Goal: Information Seeking & Learning: Learn about a topic

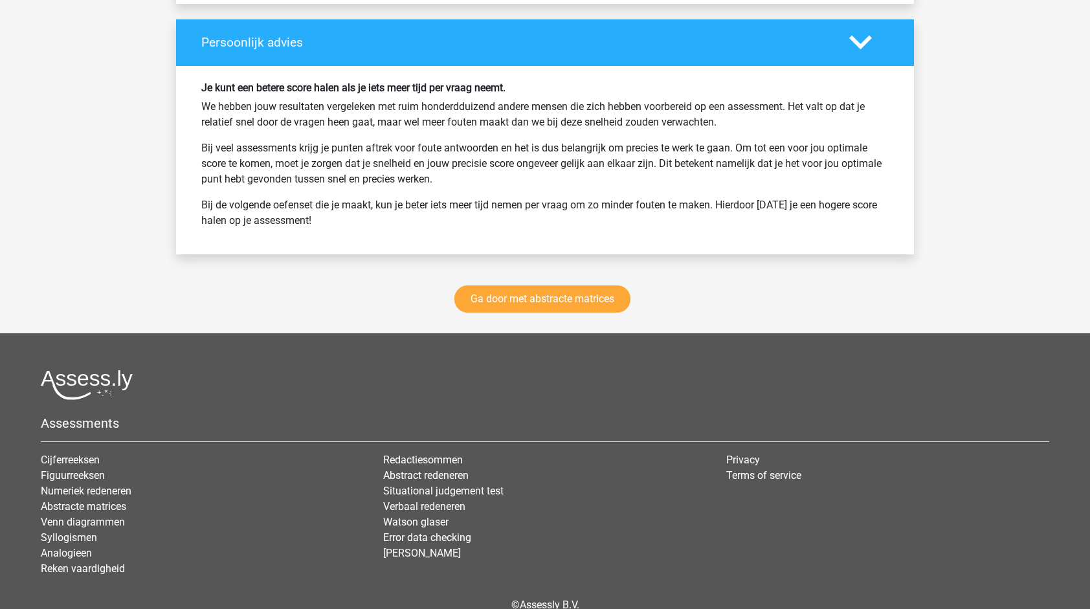
scroll to position [3279, 0]
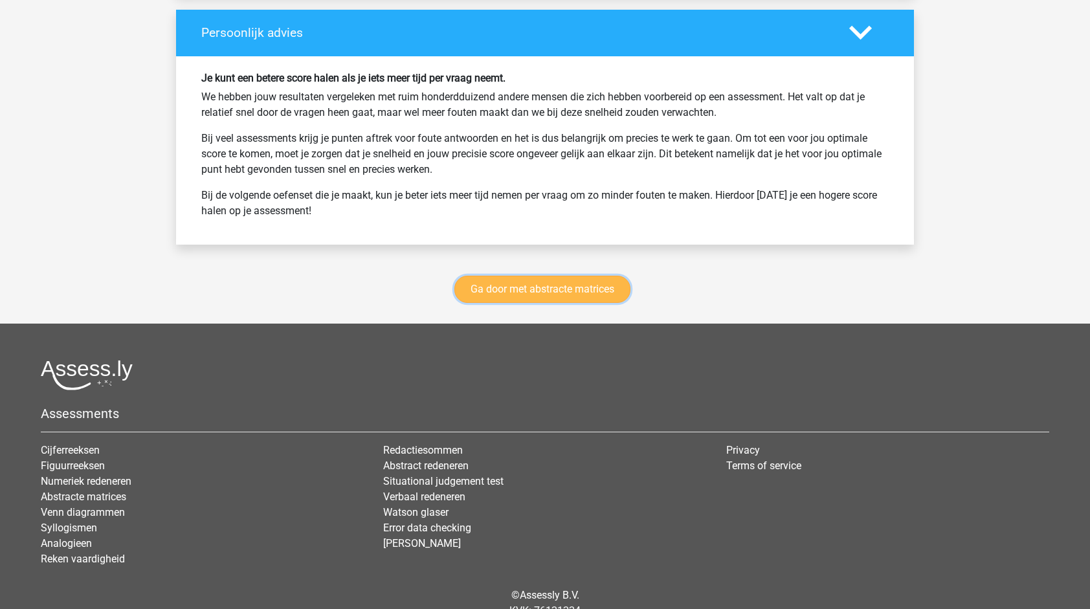
click at [577, 278] on link "Ga door met abstracte matrices" at bounding box center [542, 289] width 176 height 27
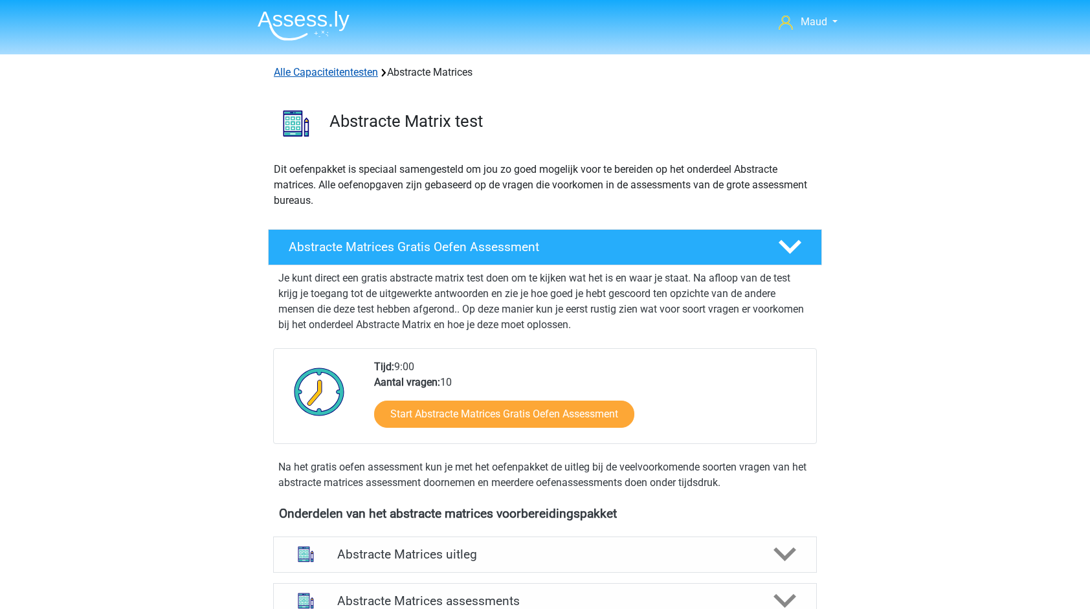
click at [358, 68] on link "Alle Capaciteitentesten" at bounding box center [326, 72] width 104 height 12
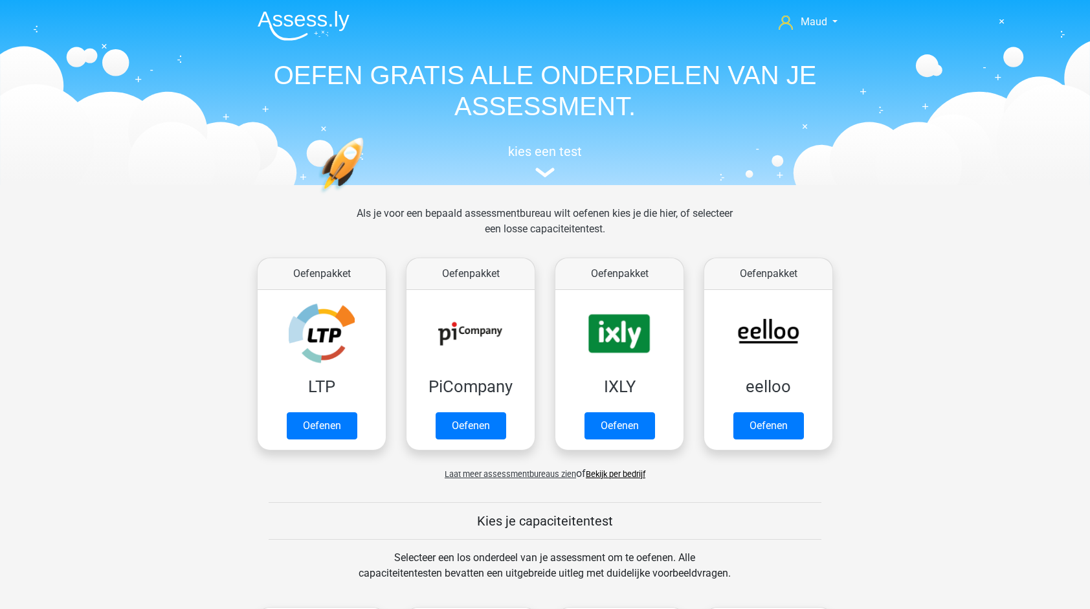
scroll to position [549, 0]
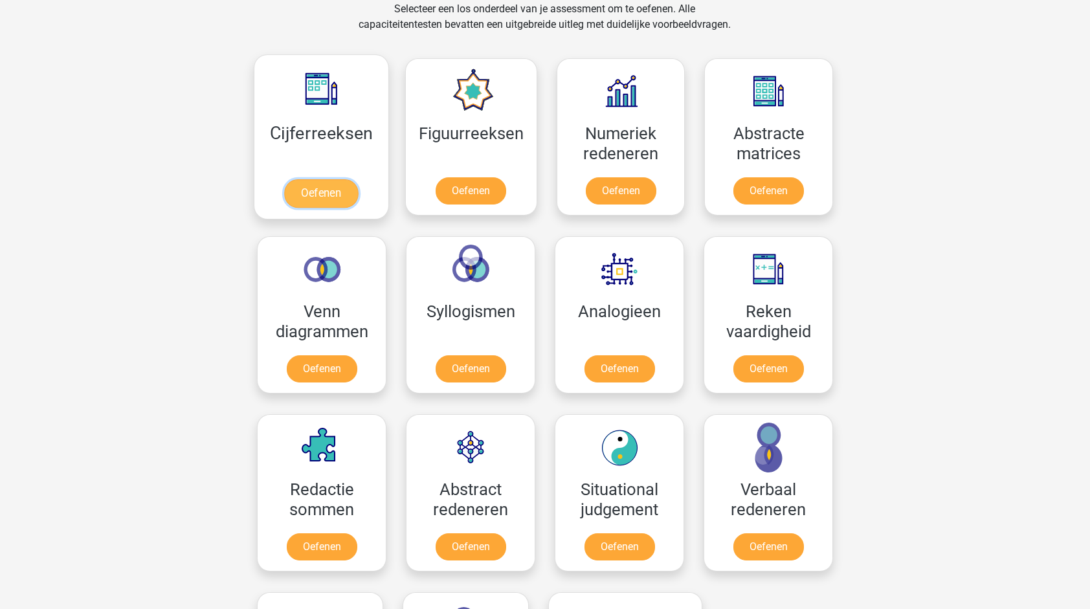
click at [323, 201] on link "Oefenen" at bounding box center [321, 193] width 74 height 28
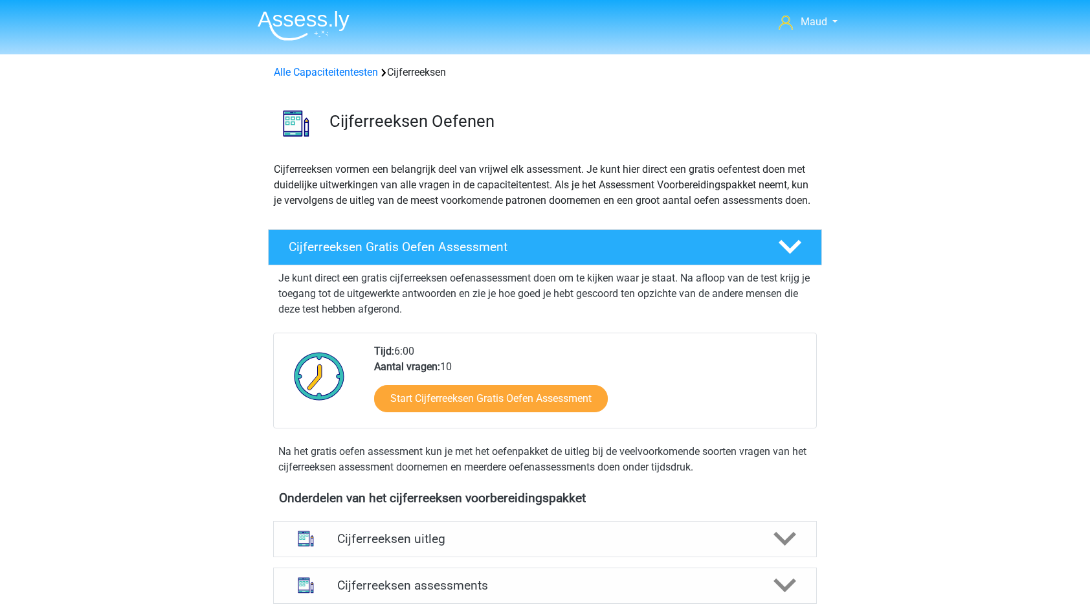
scroll to position [198, 0]
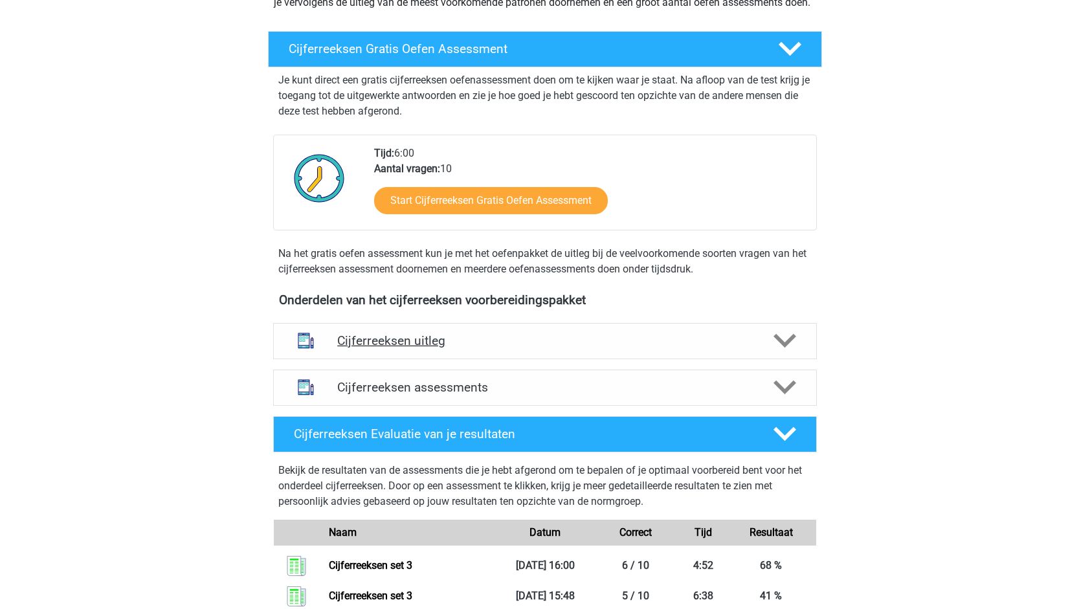
click at [457, 348] on h4 "Cijferreeksen uitleg" at bounding box center [544, 340] width 415 height 15
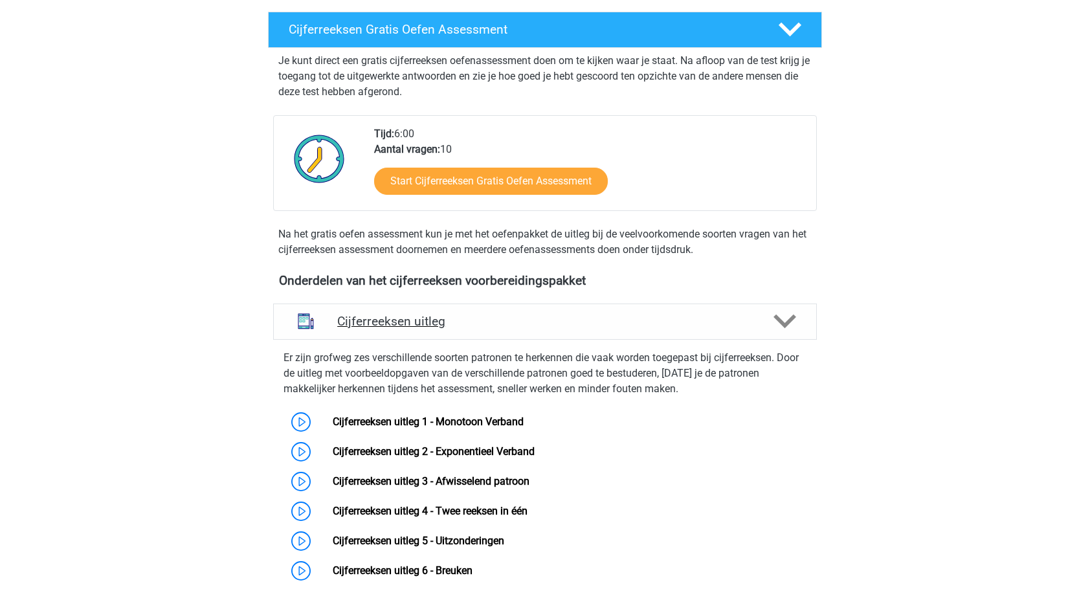
scroll to position [188, 0]
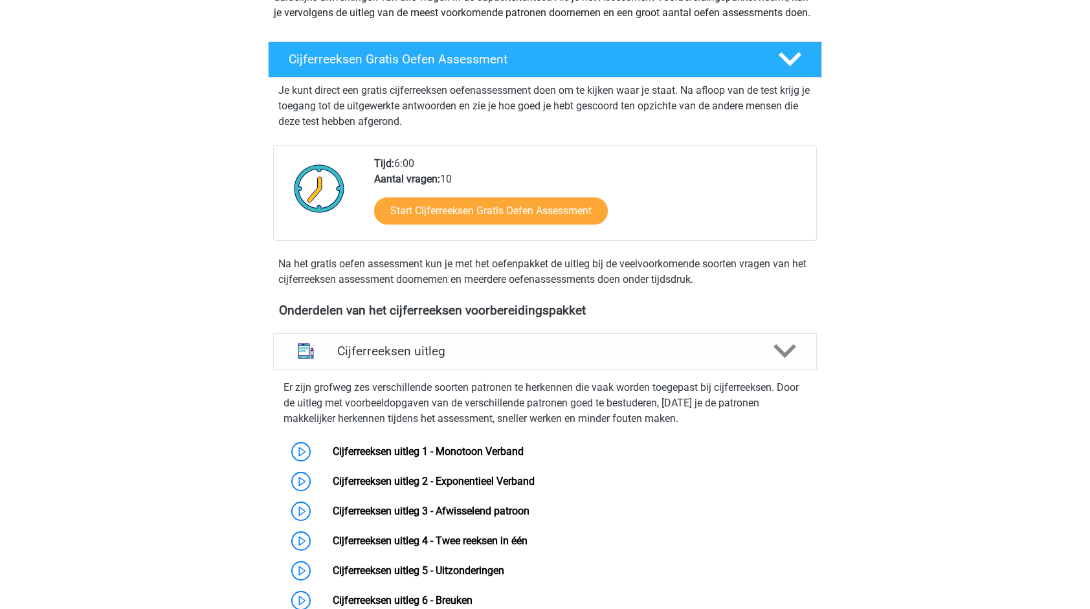
click at [480, 240] on div "Start Cijferreeksen Gratis Oefen Assessment" at bounding box center [590, 213] width 432 height 53
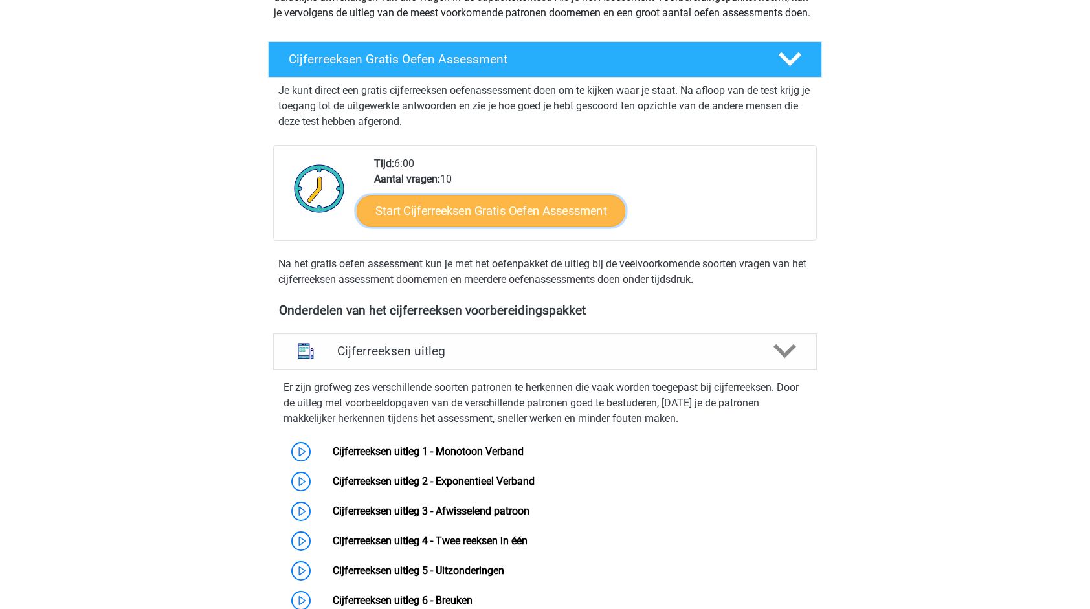
click at [508, 226] on link "Start Cijferreeksen Gratis Oefen Assessment" at bounding box center [491, 210] width 269 height 31
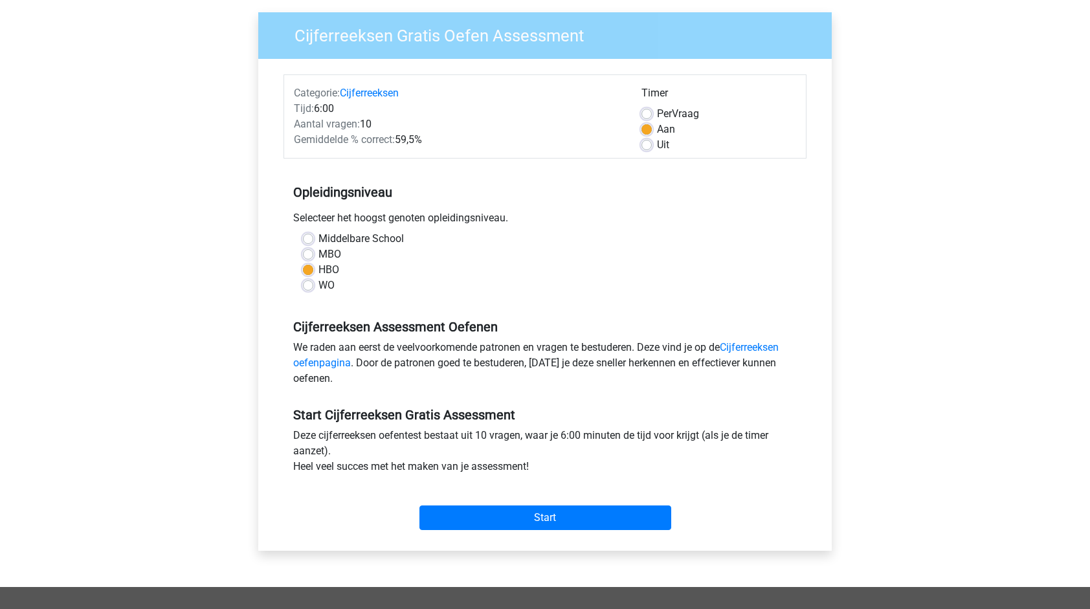
scroll to position [94, 0]
click at [514, 523] on input "Start" at bounding box center [545, 517] width 252 height 25
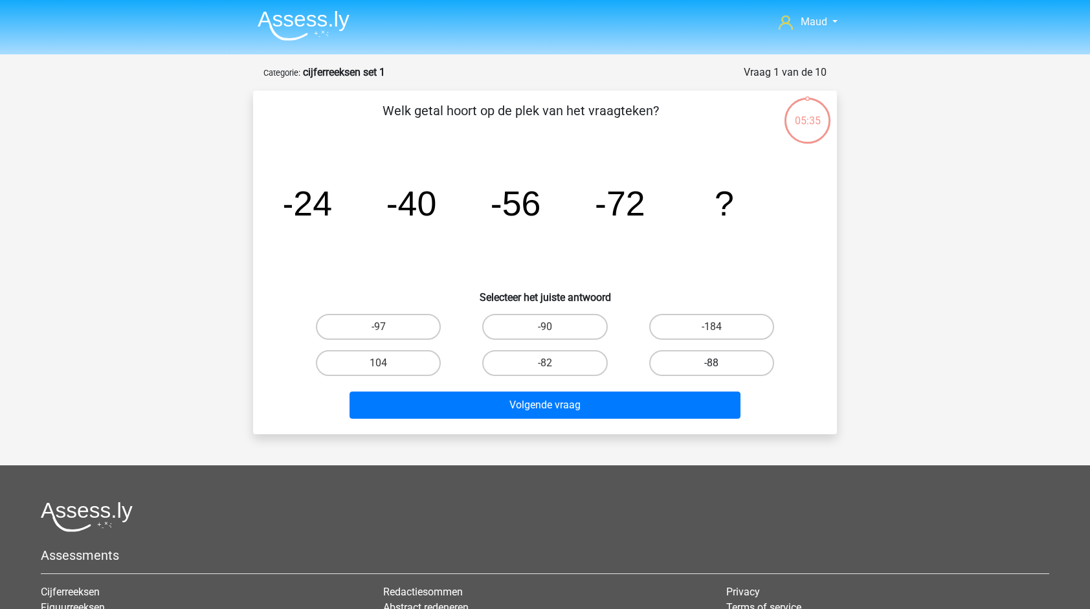
click at [725, 361] on label "-88" at bounding box center [711, 363] width 125 height 26
click at [720, 363] on input "-88" at bounding box center [715, 367] width 8 height 8
radio input "true"
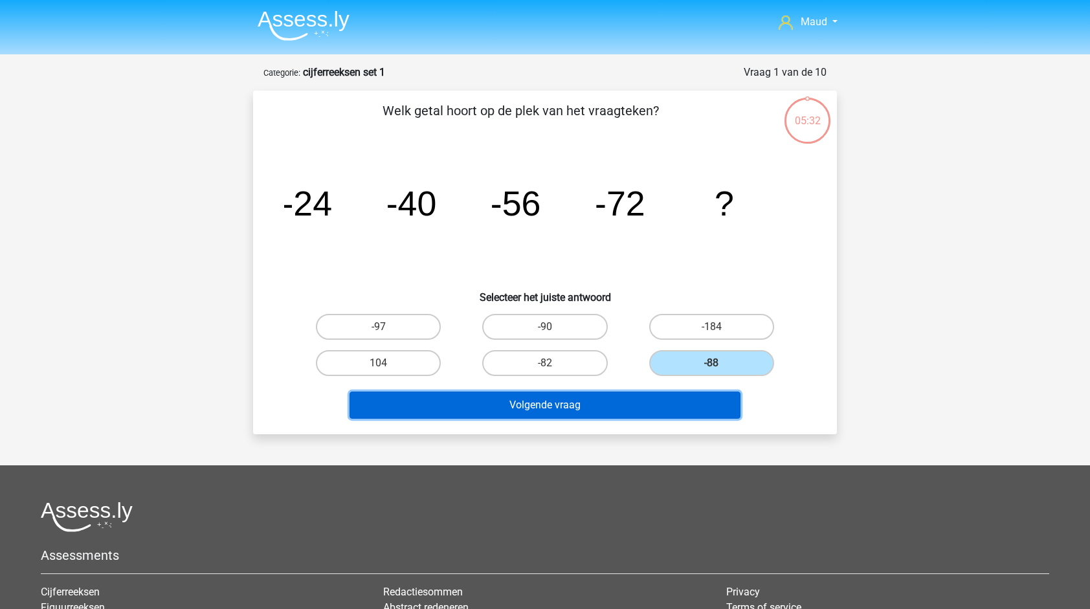
click at [700, 403] on button "Volgende vraag" at bounding box center [544, 404] width 391 height 27
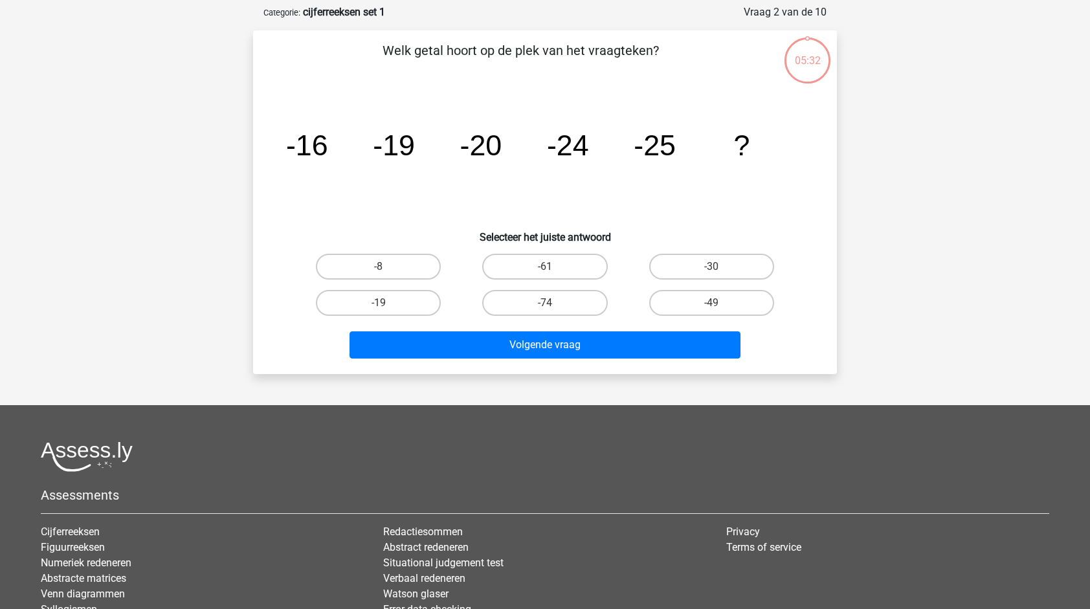
scroll to position [65, 0]
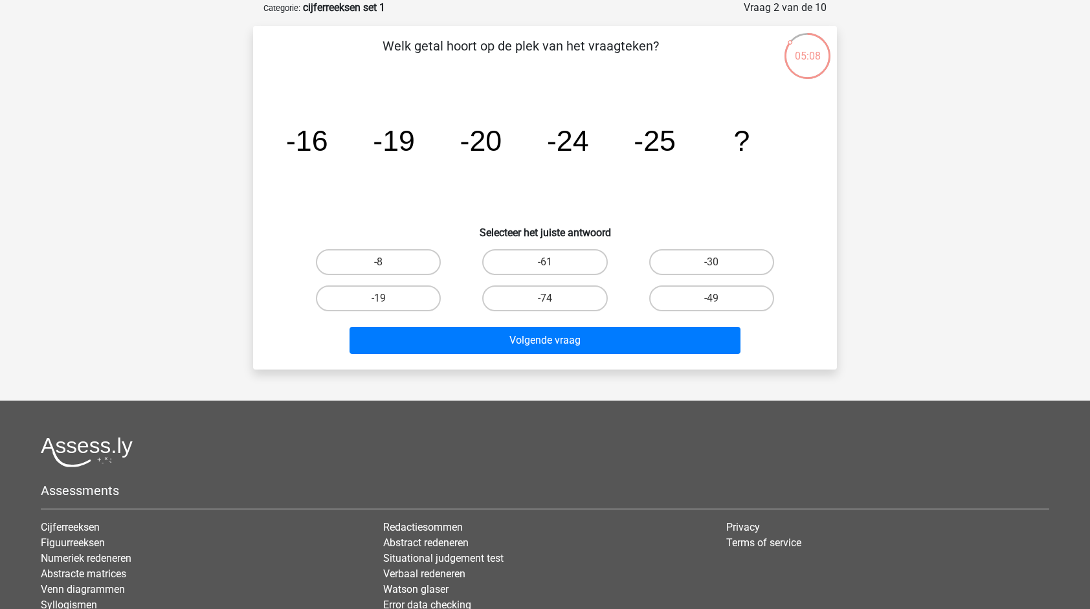
click at [718, 263] on input "-30" at bounding box center [715, 266] width 8 height 8
radio input "true"
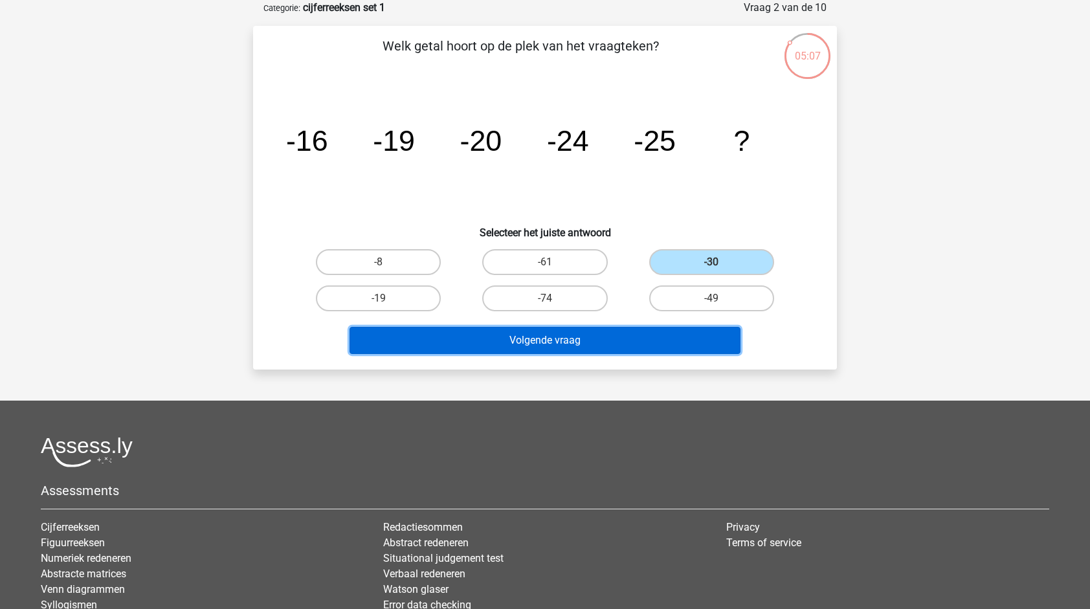
click at [610, 340] on button "Volgende vraag" at bounding box center [544, 340] width 391 height 27
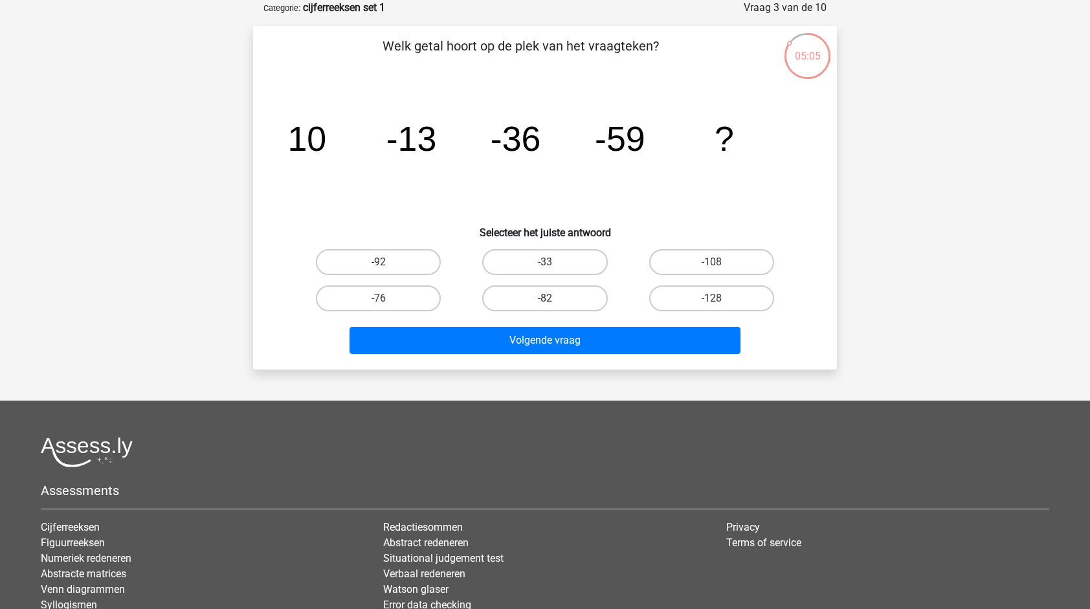
scroll to position [0, 0]
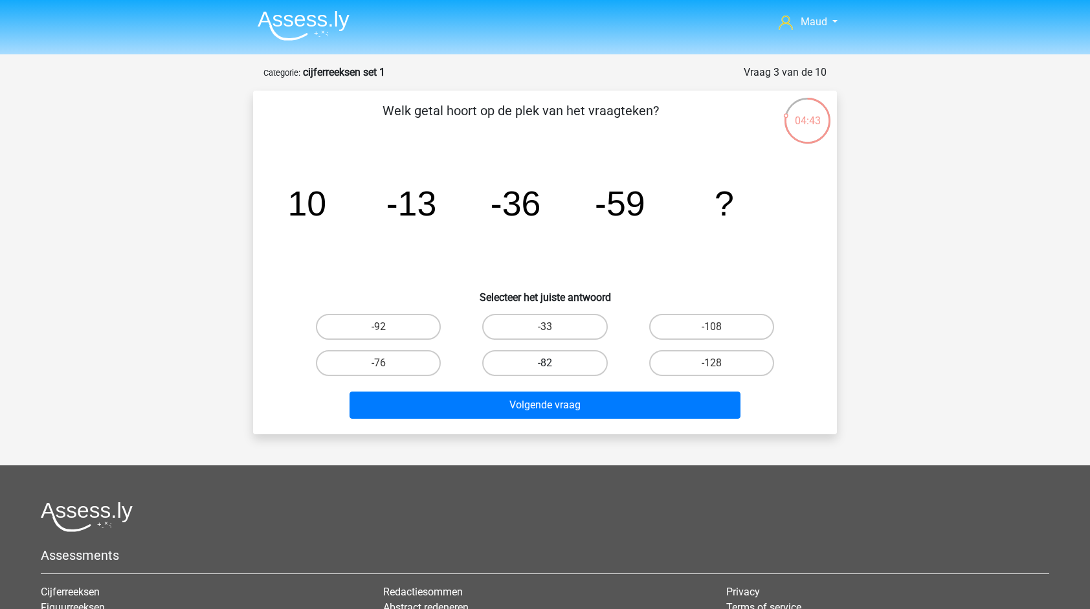
click at [567, 365] on label "-82" at bounding box center [544, 363] width 125 height 26
click at [553, 365] on input "-82" at bounding box center [549, 367] width 8 height 8
radio input "true"
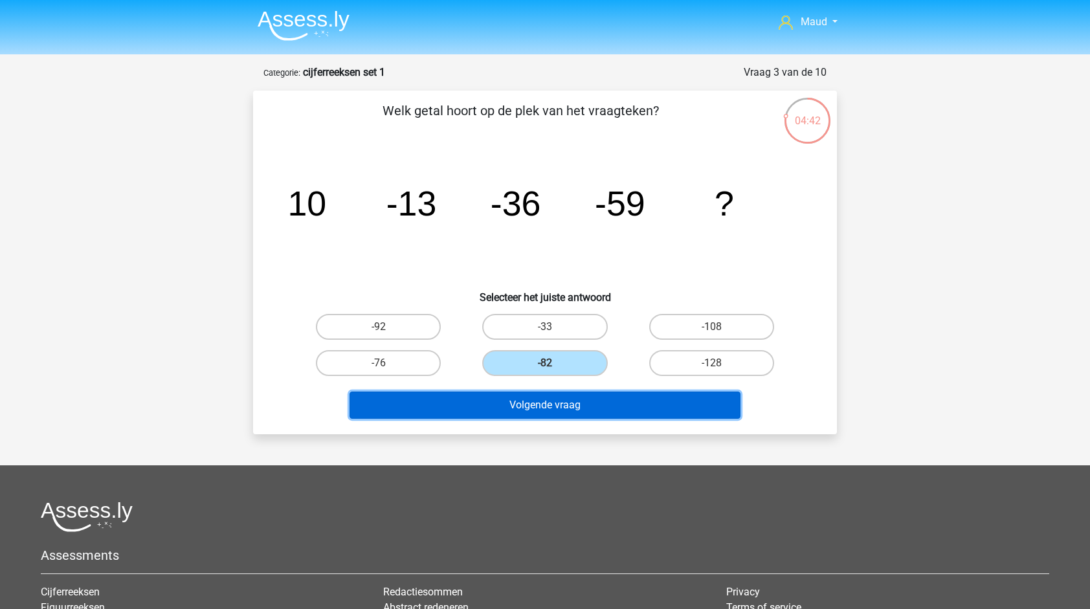
click at [559, 409] on button "Volgende vraag" at bounding box center [544, 404] width 391 height 27
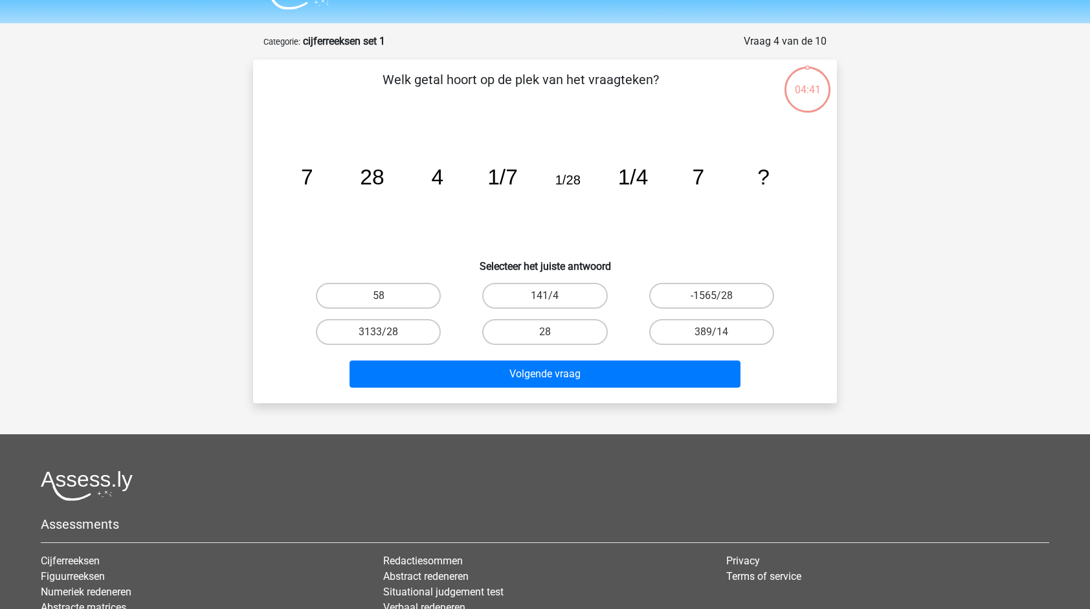
scroll to position [65, 0]
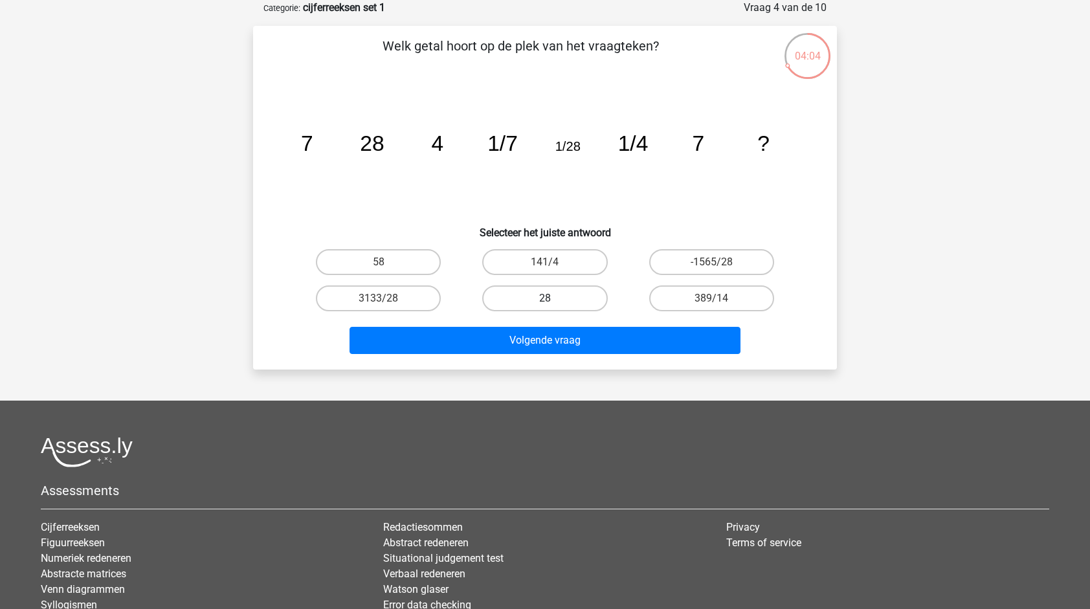
click at [565, 302] on label "28" at bounding box center [544, 298] width 125 height 26
click at [553, 302] on input "28" at bounding box center [549, 302] width 8 height 8
radio input "true"
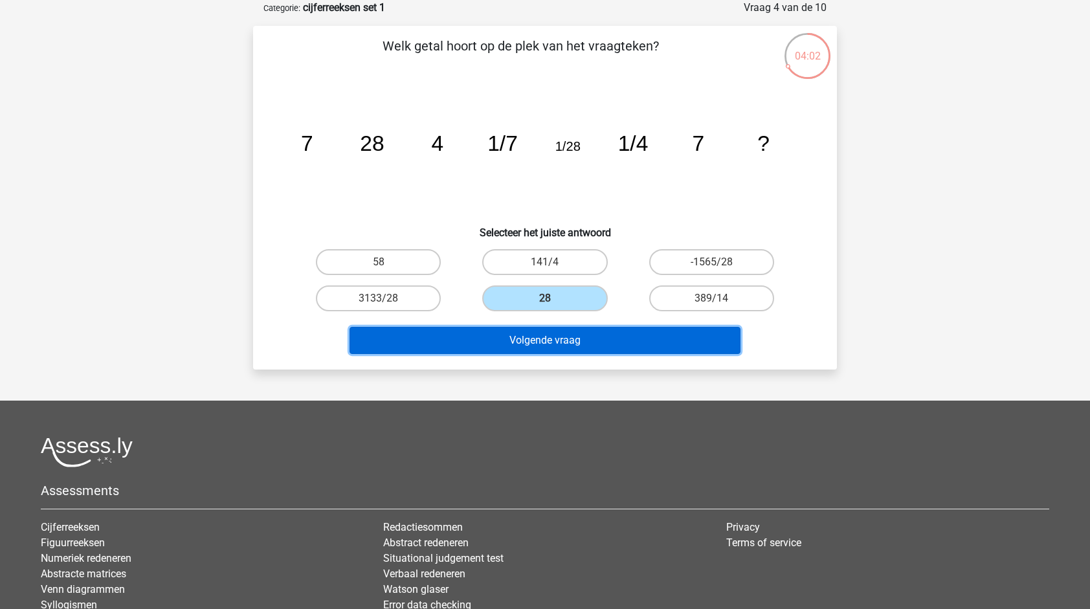
click at [500, 345] on button "Volgende vraag" at bounding box center [544, 340] width 391 height 27
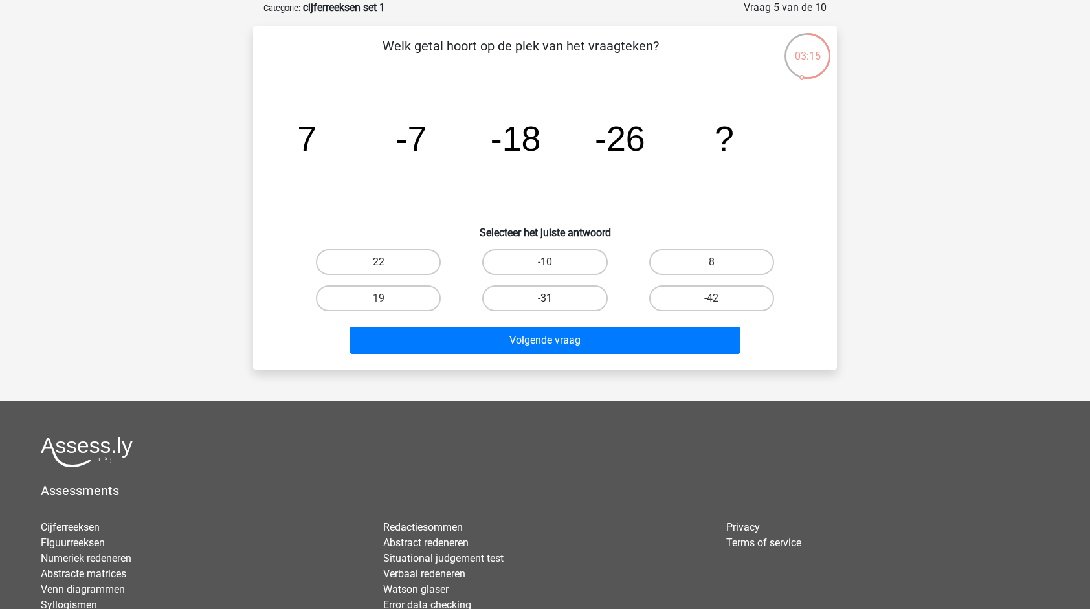
click at [572, 296] on label "-31" at bounding box center [544, 298] width 125 height 26
click at [553, 298] on input "-31" at bounding box center [549, 302] width 8 height 8
radio input "true"
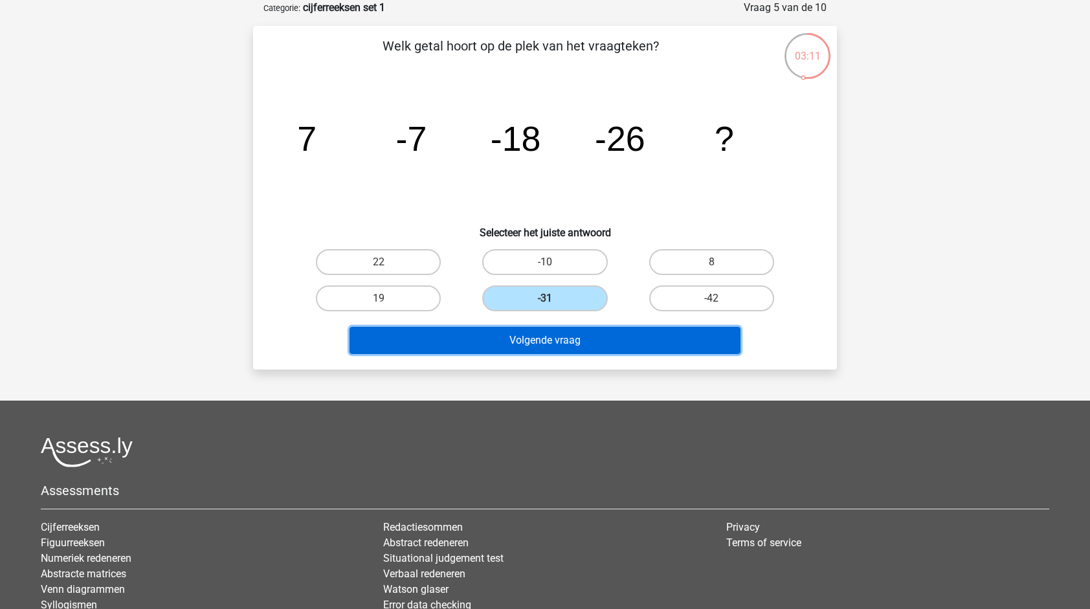
click at [583, 336] on button "Volgende vraag" at bounding box center [544, 340] width 391 height 27
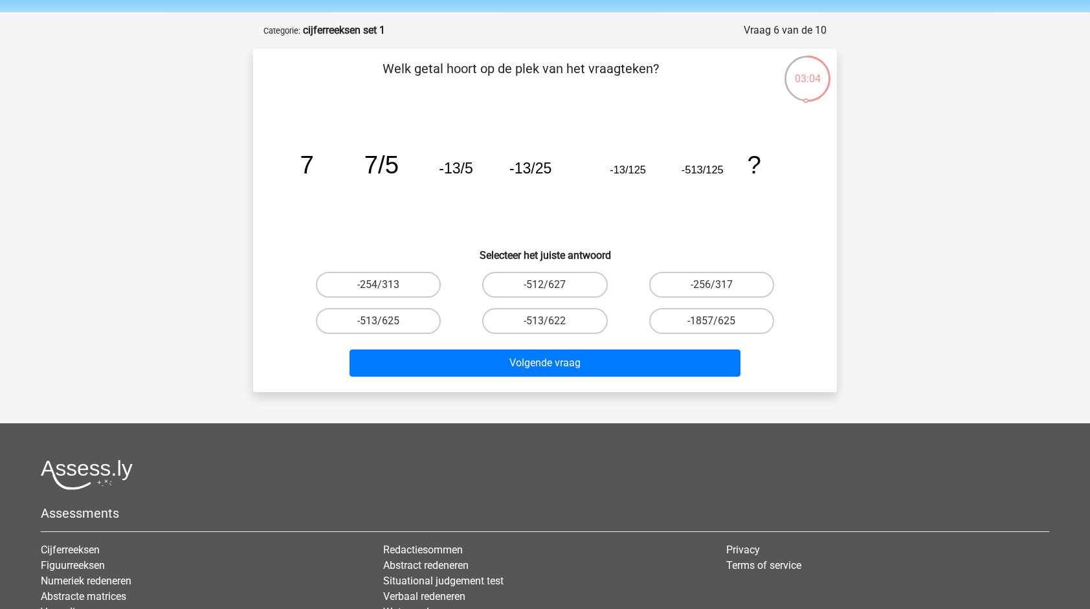
scroll to position [38, 0]
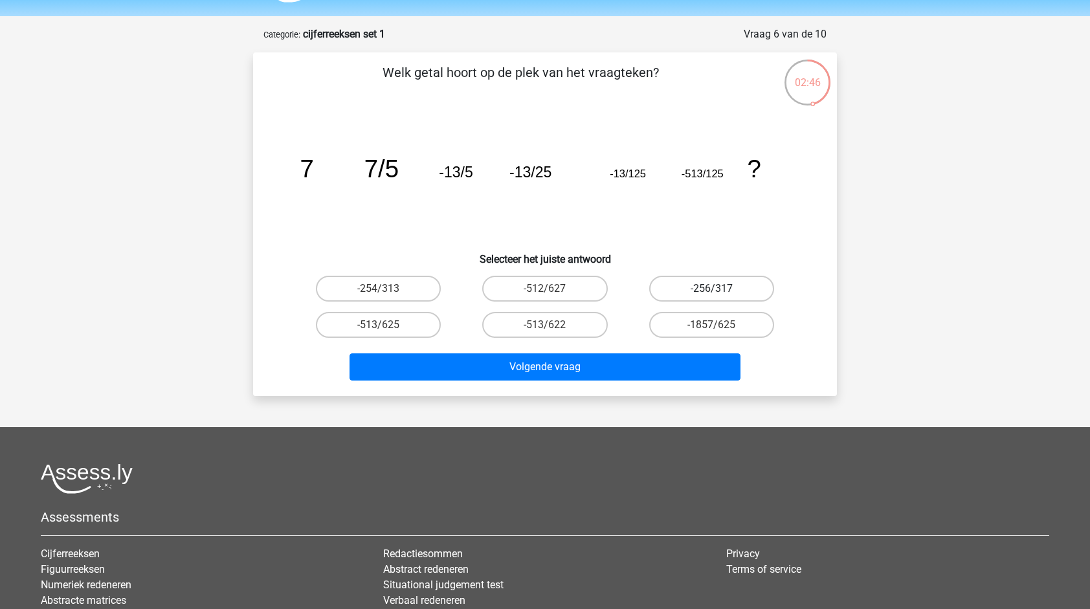
click at [732, 286] on label "-256/317" at bounding box center [711, 289] width 125 height 26
click at [720, 289] on input "-256/317" at bounding box center [715, 293] width 8 height 8
radio input "true"
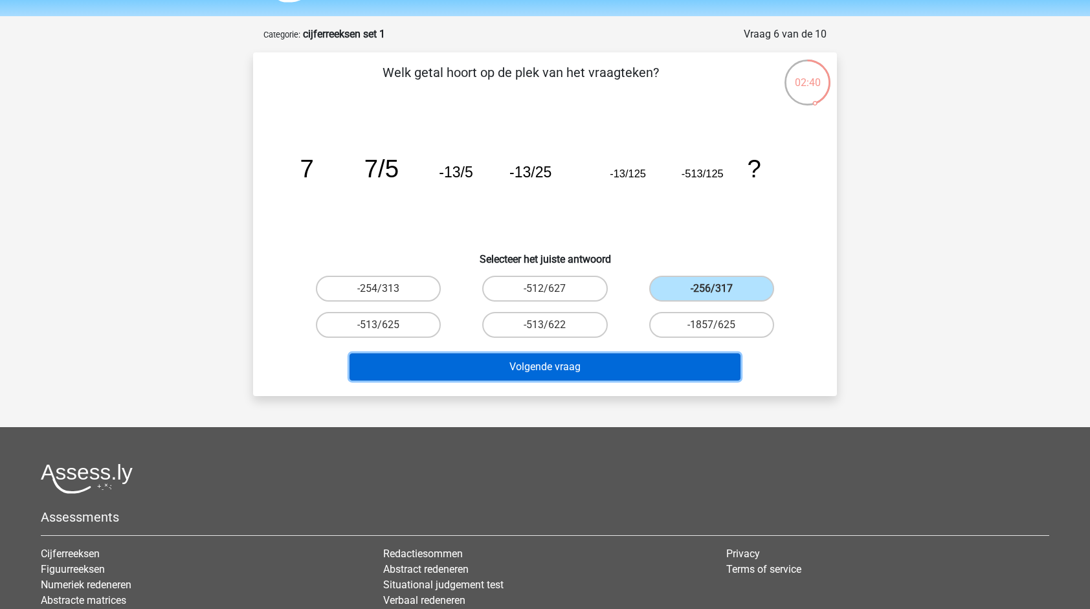
click at [643, 369] on button "Volgende vraag" at bounding box center [544, 366] width 391 height 27
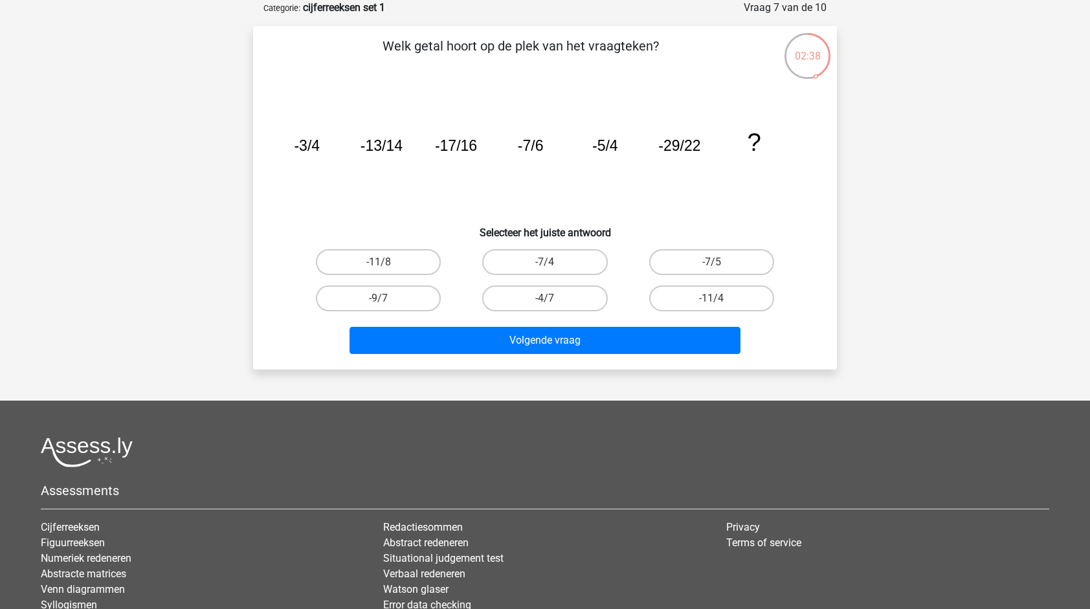
scroll to position [14, 0]
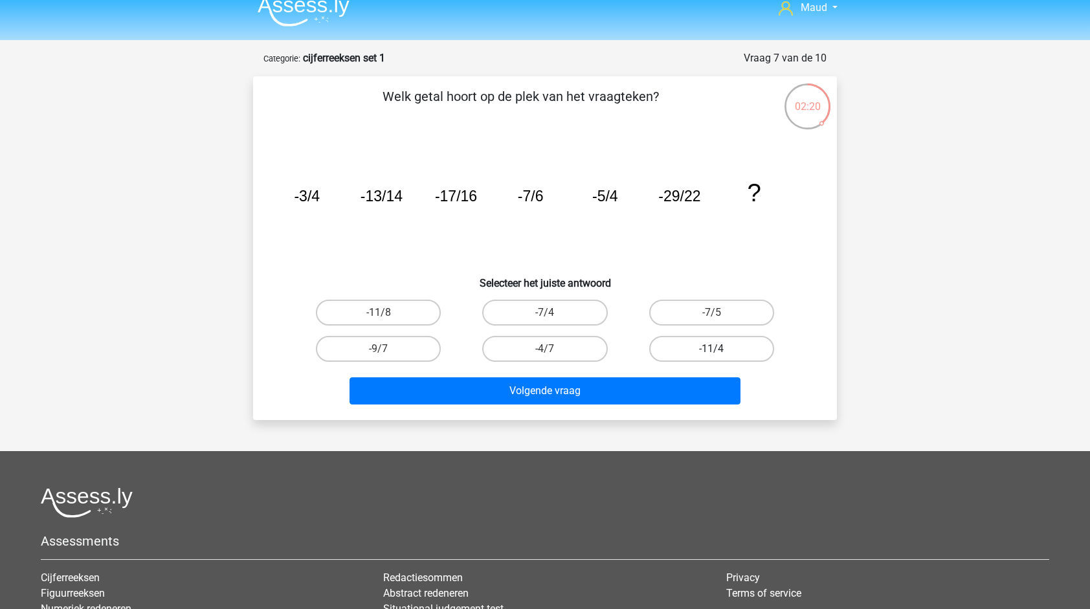
click at [709, 348] on label "-11/4" at bounding box center [711, 349] width 125 height 26
click at [711, 349] on input "-11/4" at bounding box center [715, 353] width 8 height 8
radio input "true"
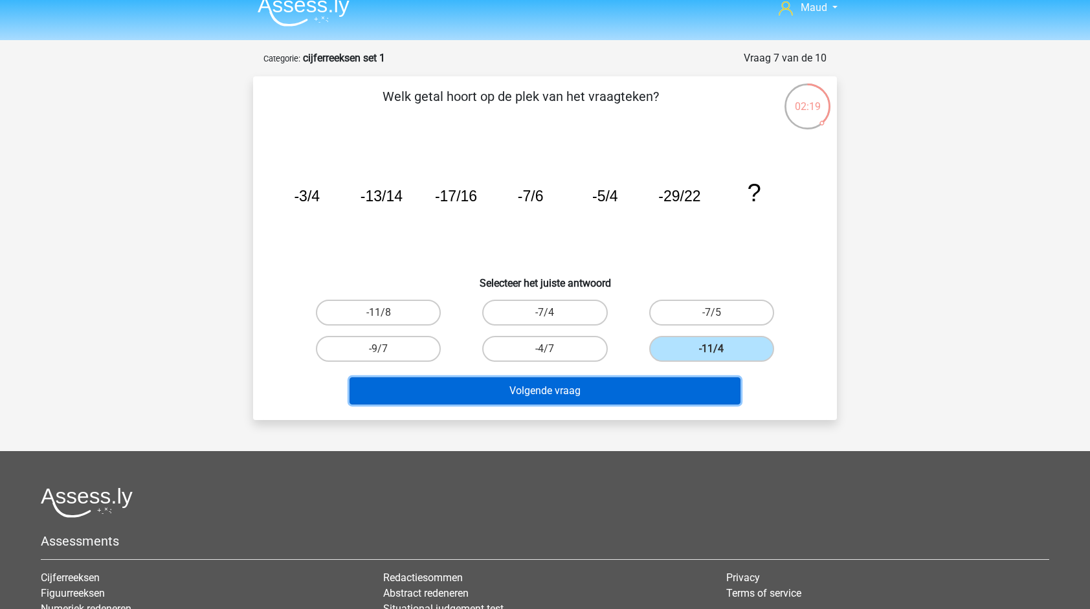
click at [672, 397] on button "Volgende vraag" at bounding box center [544, 390] width 391 height 27
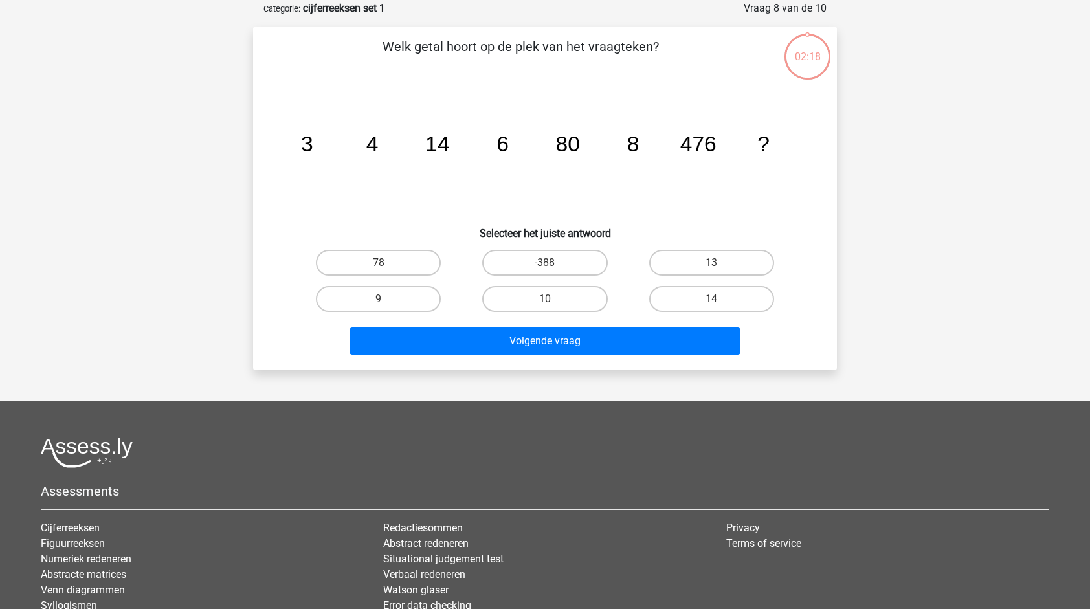
scroll to position [65, 0]
click at [536, 296] on label "10" at bounding box center [544, 298] width 125 height 26
click at [545, 298] on input "10" at bounding box center [549, 302] width 8 height 8
radio input "true"
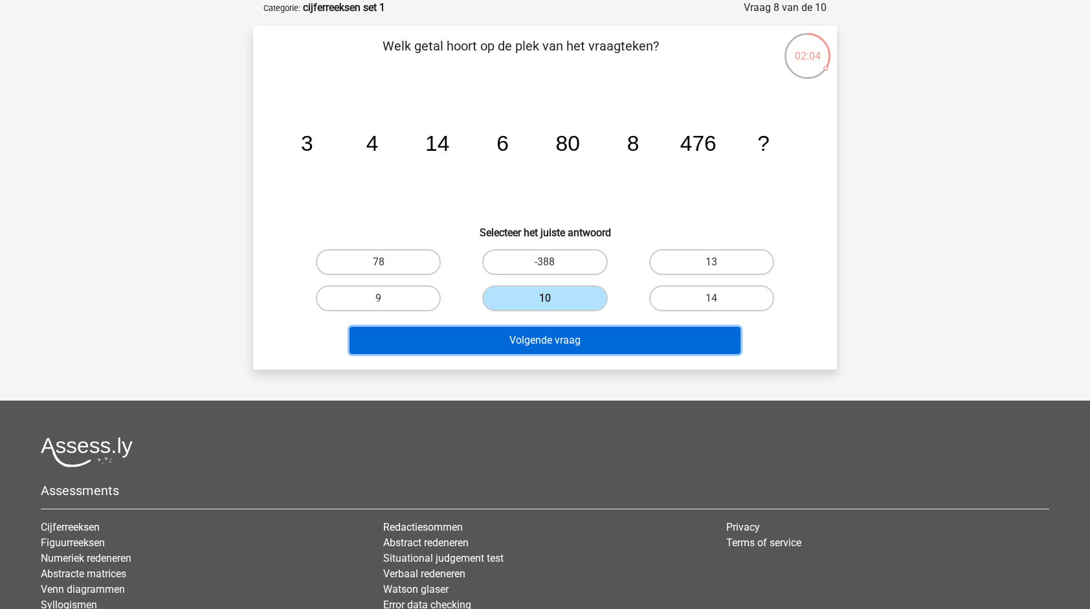
click at [541, 338] on button "Volgende vraag" at bounding box center [544, 340] width 391 height 27
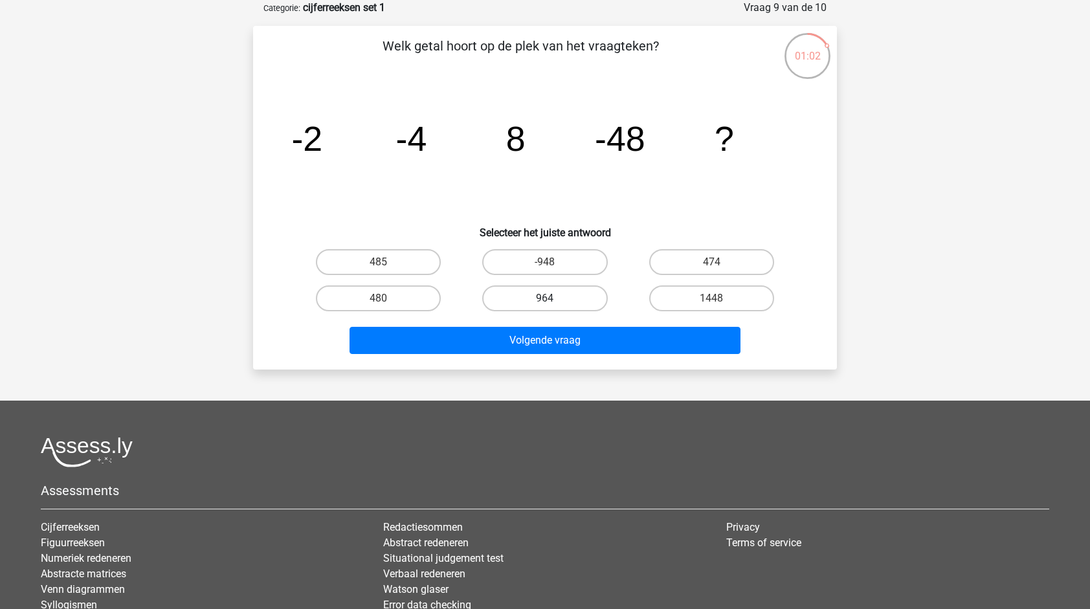
click at [540, 291] on label "964" at bounding box center [544, 298] width 125 height 26
click at [545, 298] on input "964" at bounding box center [549, 302] width 8 height 8
radio input "true"
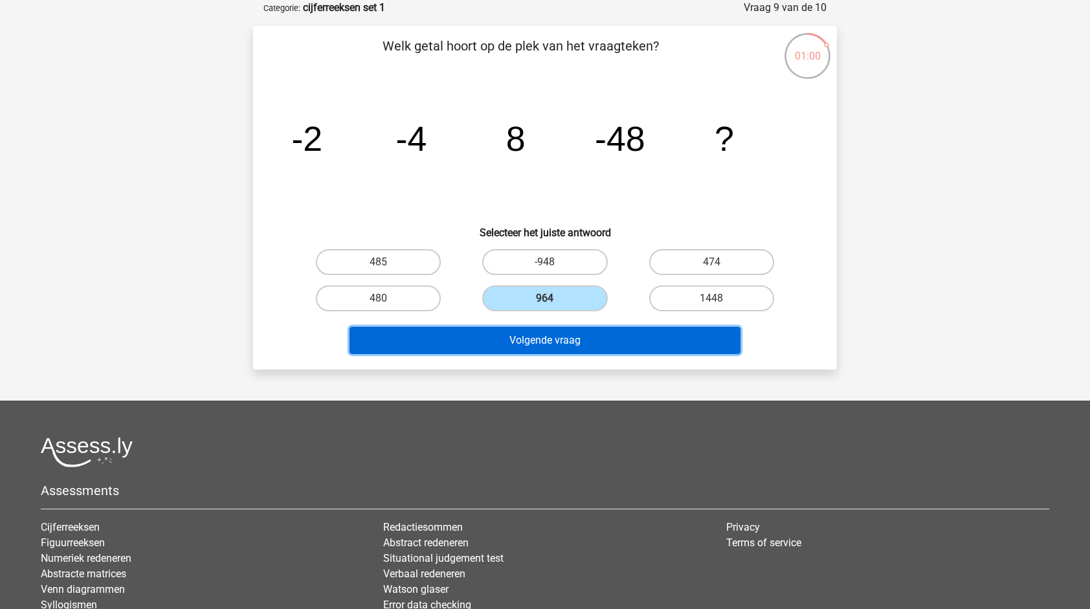
click at [545, 339] on button "Volgende vraag" at bounding box center [544, 340] width 391 height 27
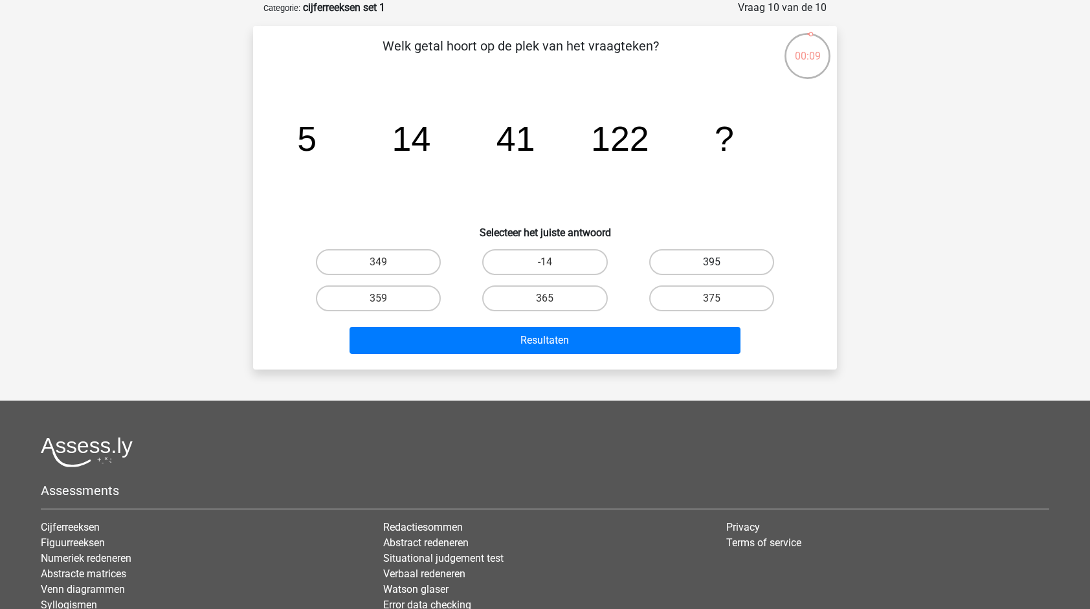
click at [694, 263] on label "395" at bounding box center [711, 262] width 125 height 26
click at [711, 263] on input "395" at bounding box center [715, 266] width 8 height 8
radio input "true"
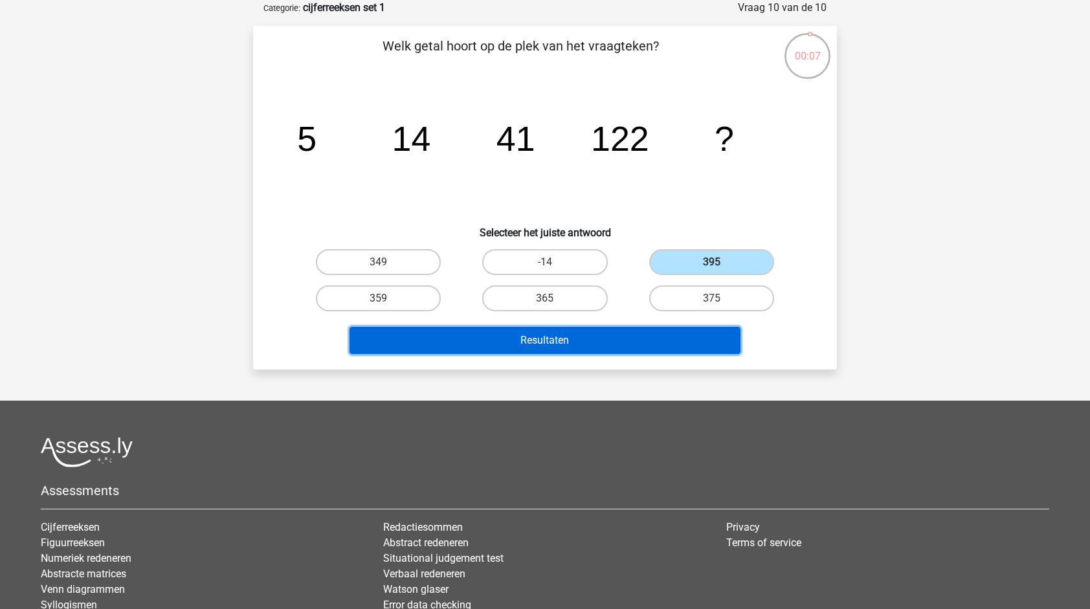
click at [671, 337] on button "Resultaten" at bounding box center [544, 340] width 391 height 27
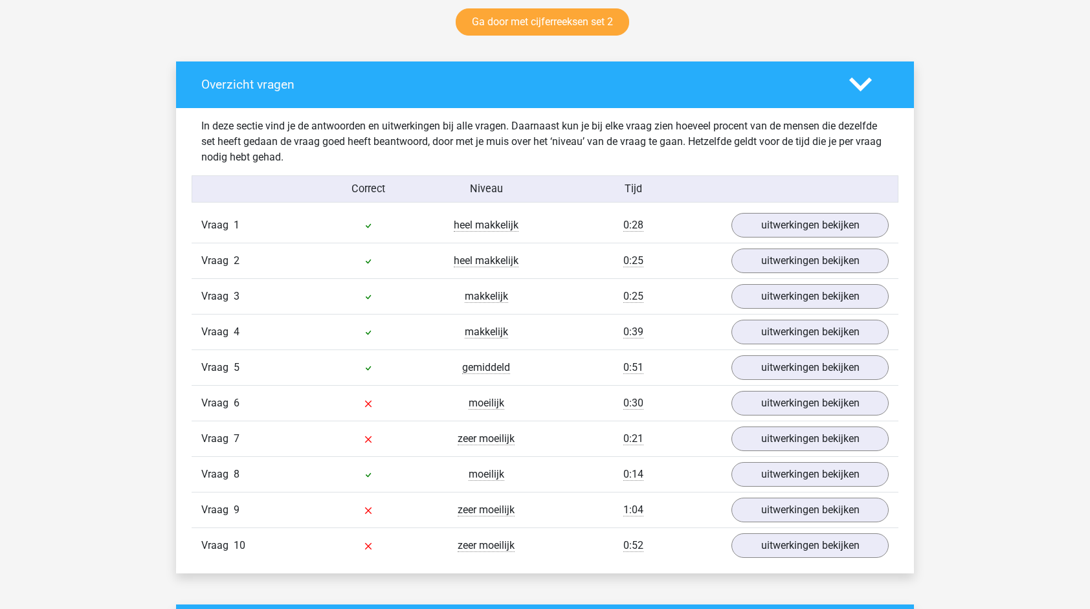
scroll to position [686, 0]
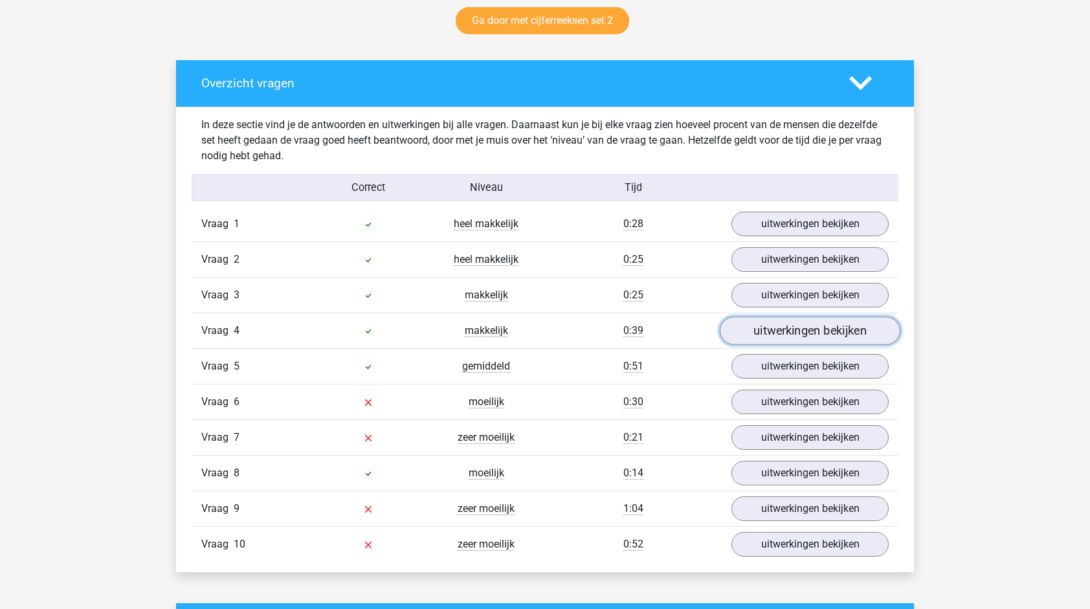
click at [764, 335] on link "uitwerkingen bekijken" at bounding box center [810, 330] width 181 height 28
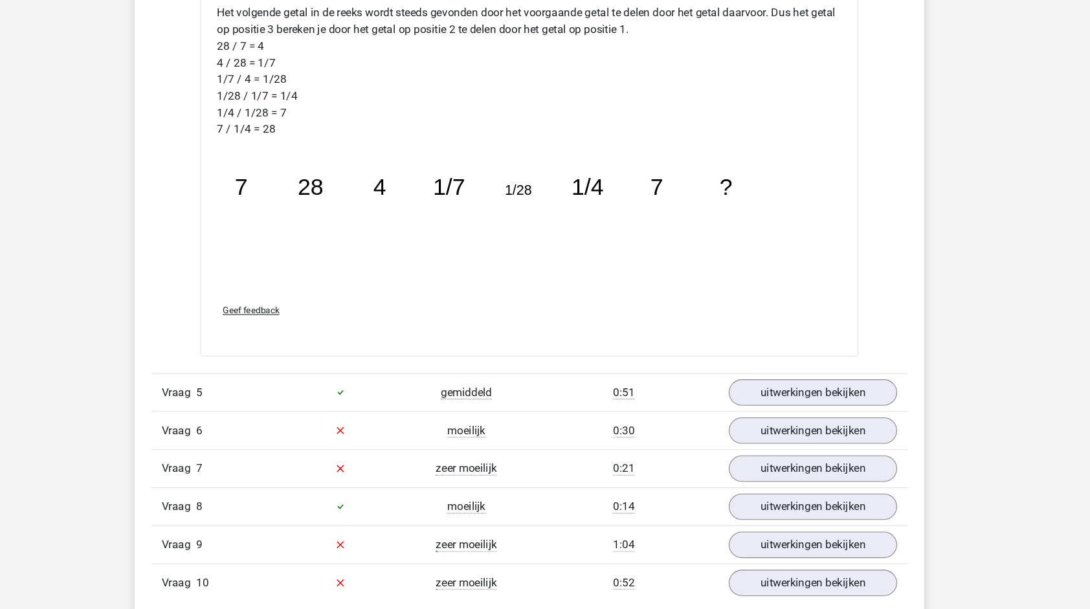
scroll to position [1325, 0]
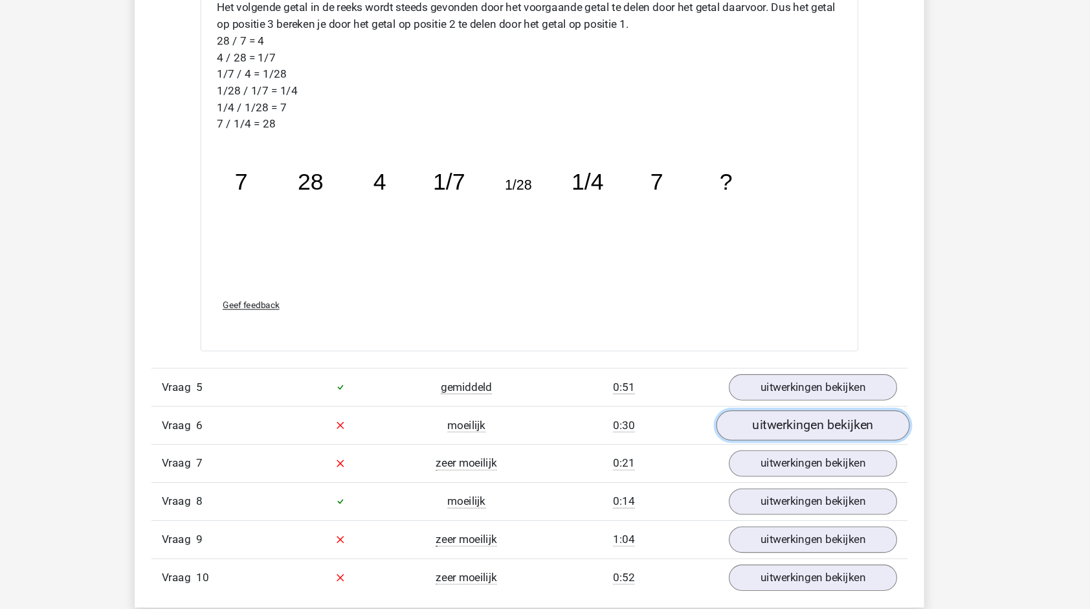
click at [758, 431] on link "uitwerkingen bekijken" at bounding box center [810, 437] width 181 height 28
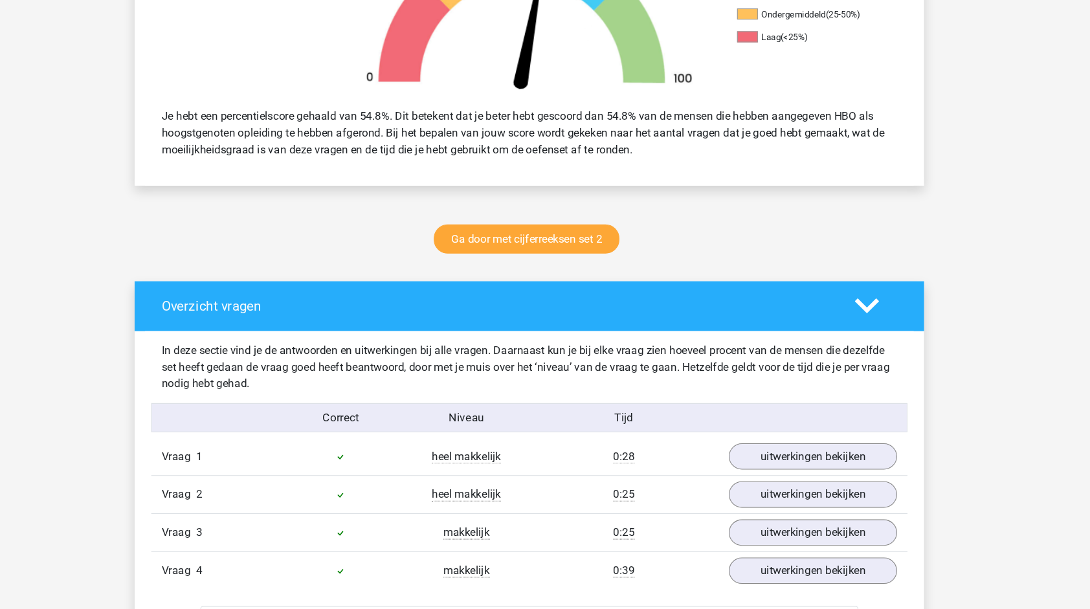
scroll to position [461, 0]
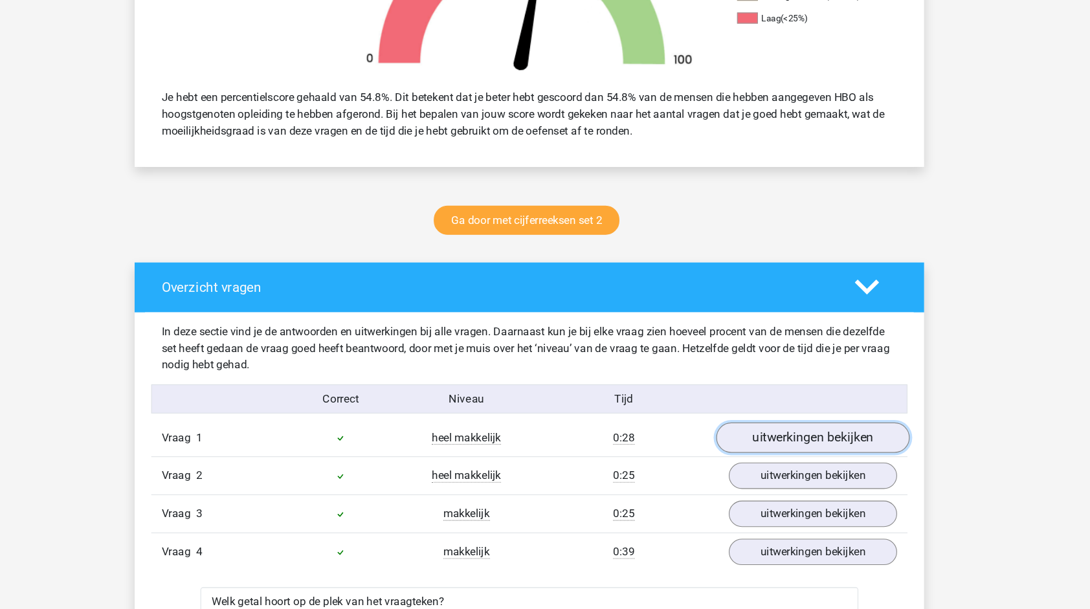
click at [791, 446] on link "uitwerkingen bekijken" at bounding box center [810, 448] width 181 height 28
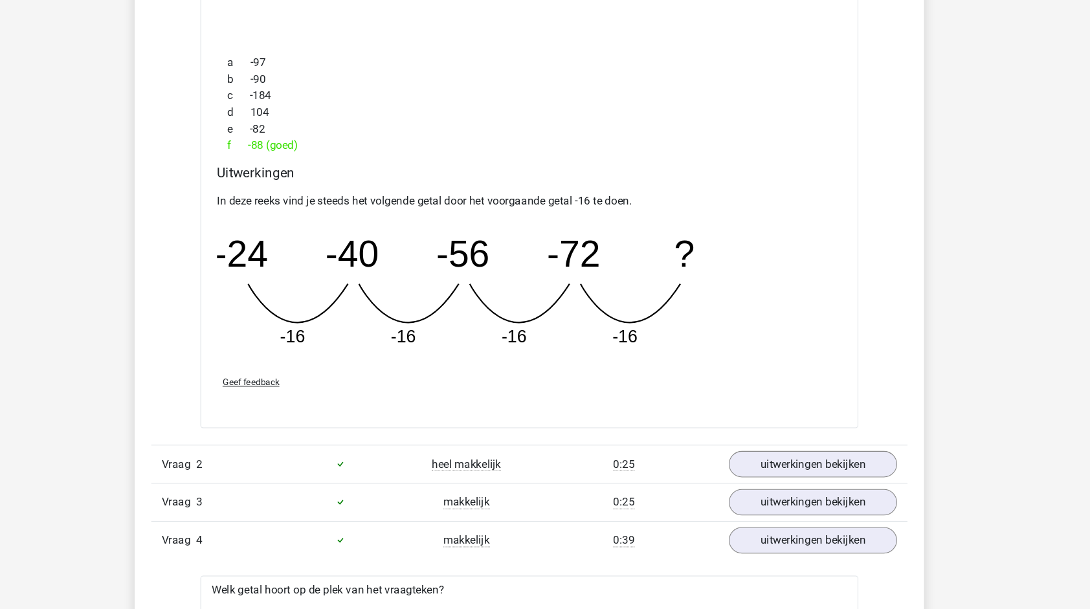
scroll to position [1043, 0]
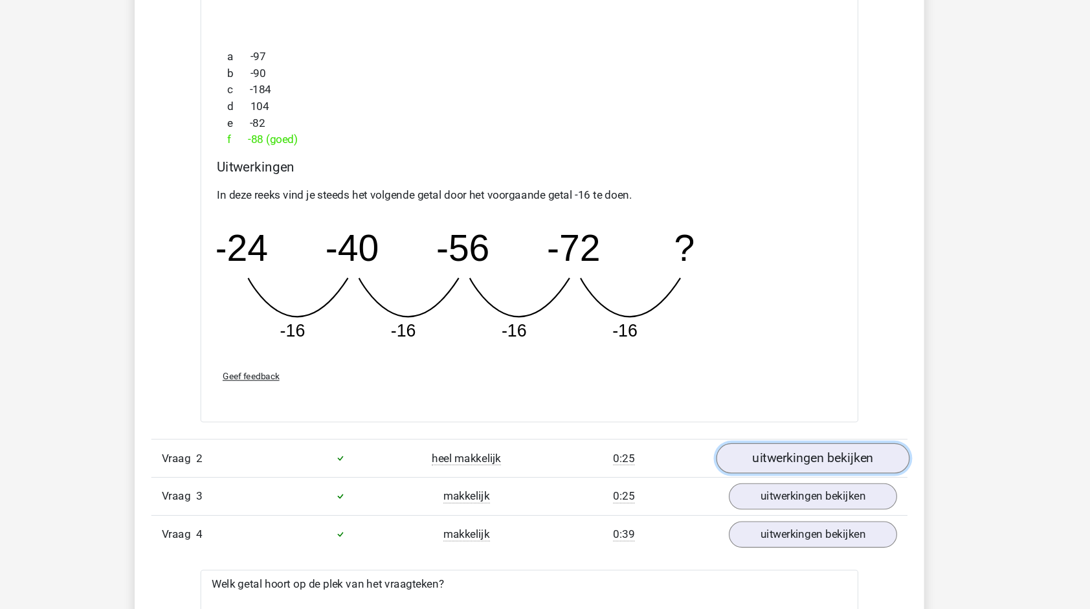
click at [809, 471] on link "uitwerkingen bekijken" at bounding box center [810, 468] width 181 height 28
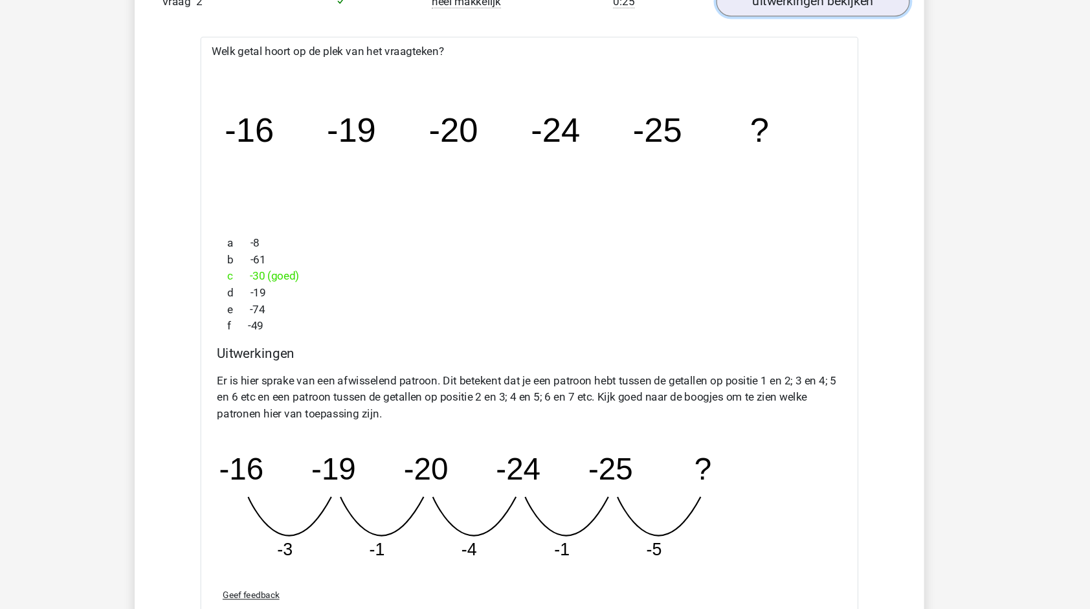
scroll to position [1471, 0]
drag, startPoint x: 809, startPoint y: 471, endPoint x: 542, endPoint y: 585, distance: 289.9
click at [542, 585] on div "Geef feedback" at bounding box center [545, 594] width 594 height 33
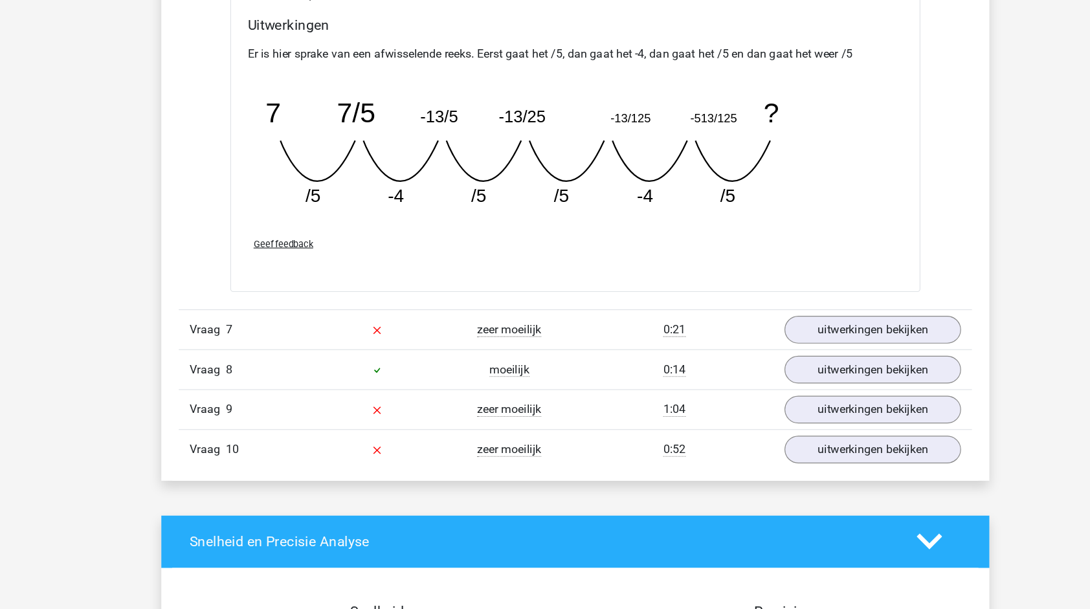
scroll to position [3167, 0]
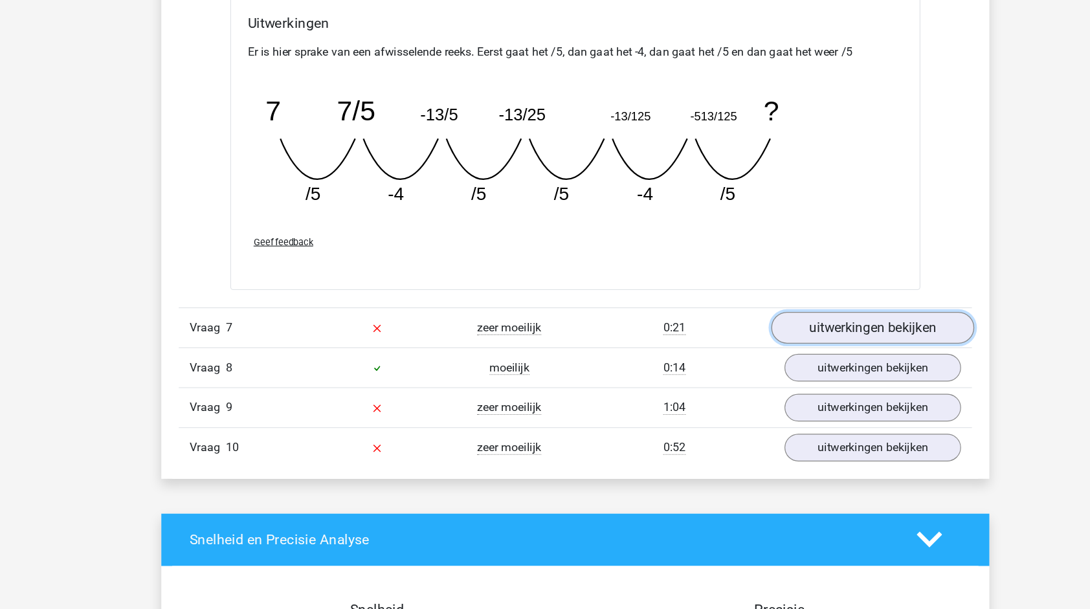
click at [784, 347] on link "uitwerkingen bekijken" at bounding box center [810, 358] width 181 height 28
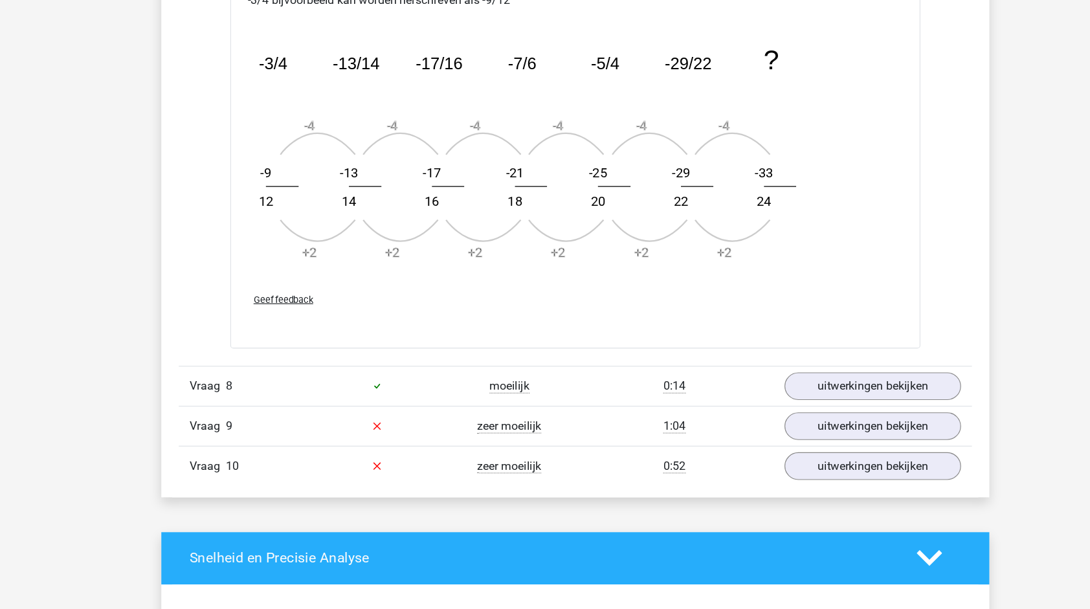
scroll to position [3926, 0]
click at [800, 398] on link "uitwerkingen bekijken" at bounding box center [810, 410] width 181 height 28
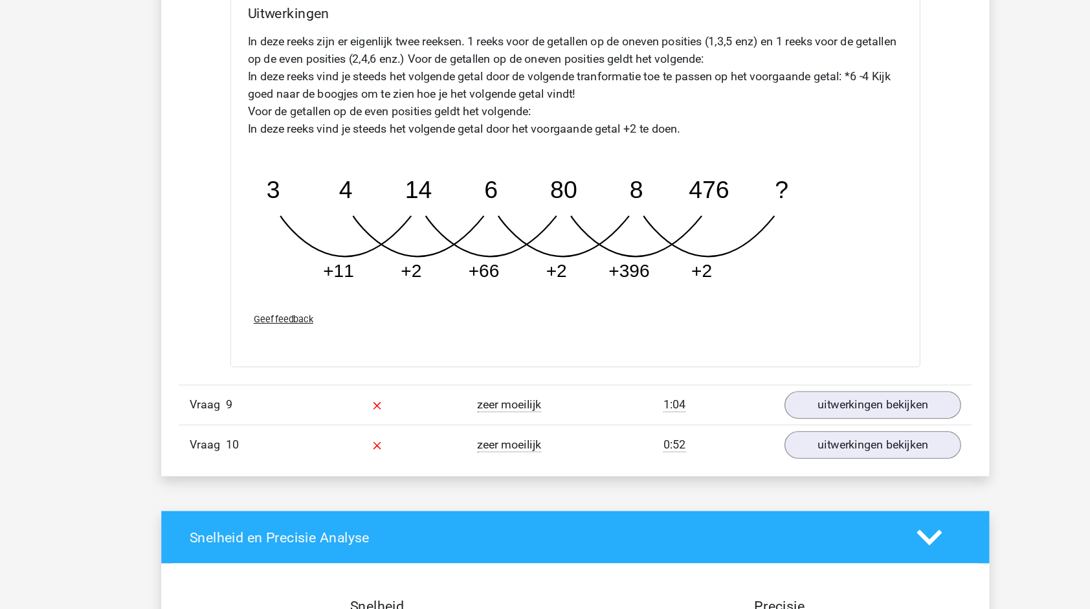
scroll to position [4590, 0]
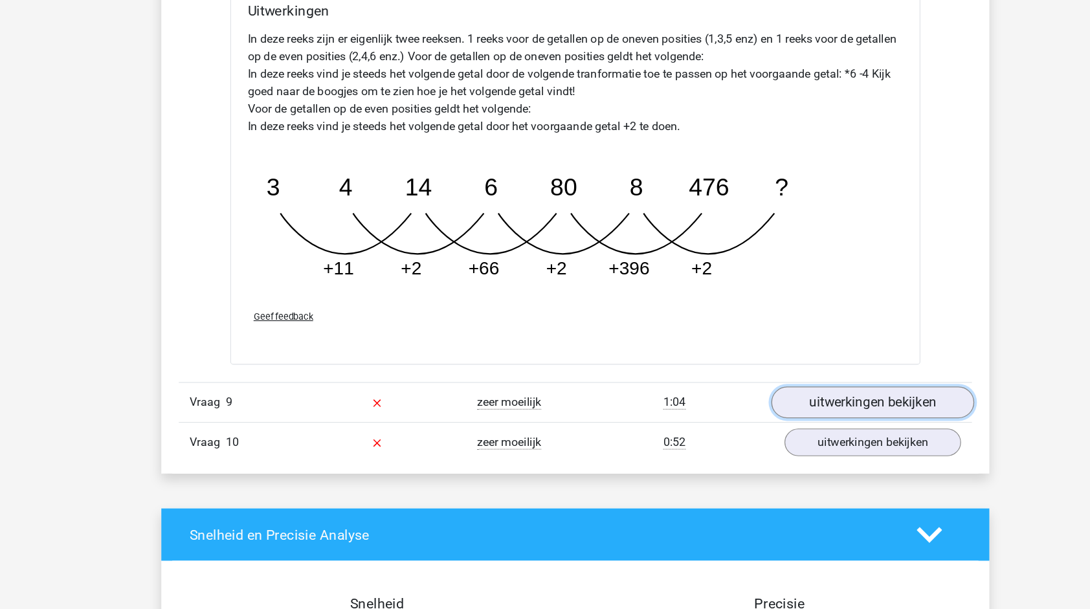
click at [805, 415] on link "uitwerkingen bekijken" at bounding box center [810, 424] width 181 height 28
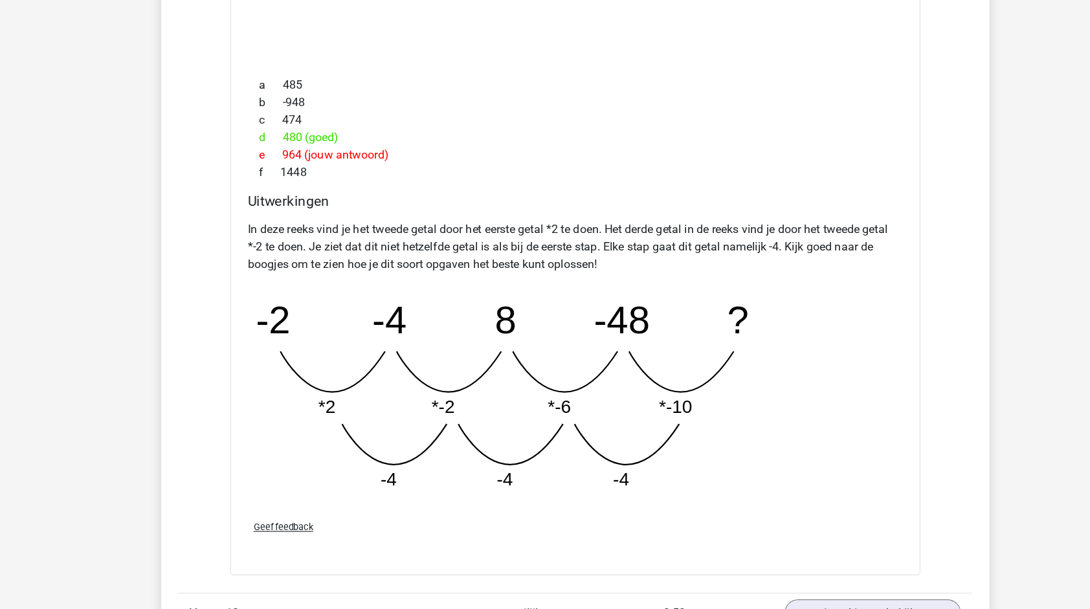
scroll to position [5233, 0]
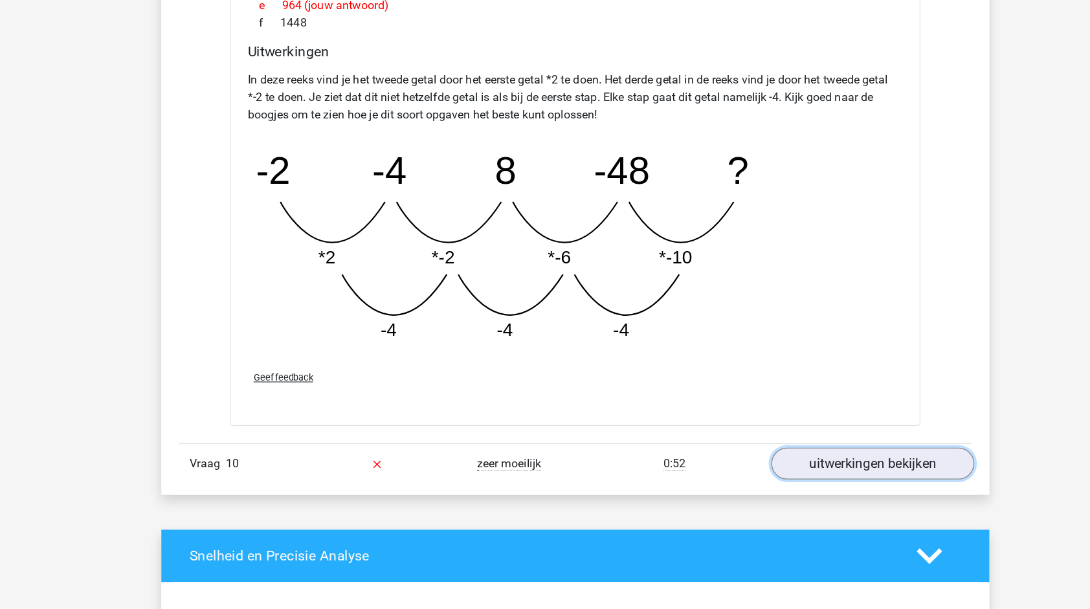
click at [800, 465] on link "uitwerkingen bekijken" at bounding box center [810, 479] width 181 height 28
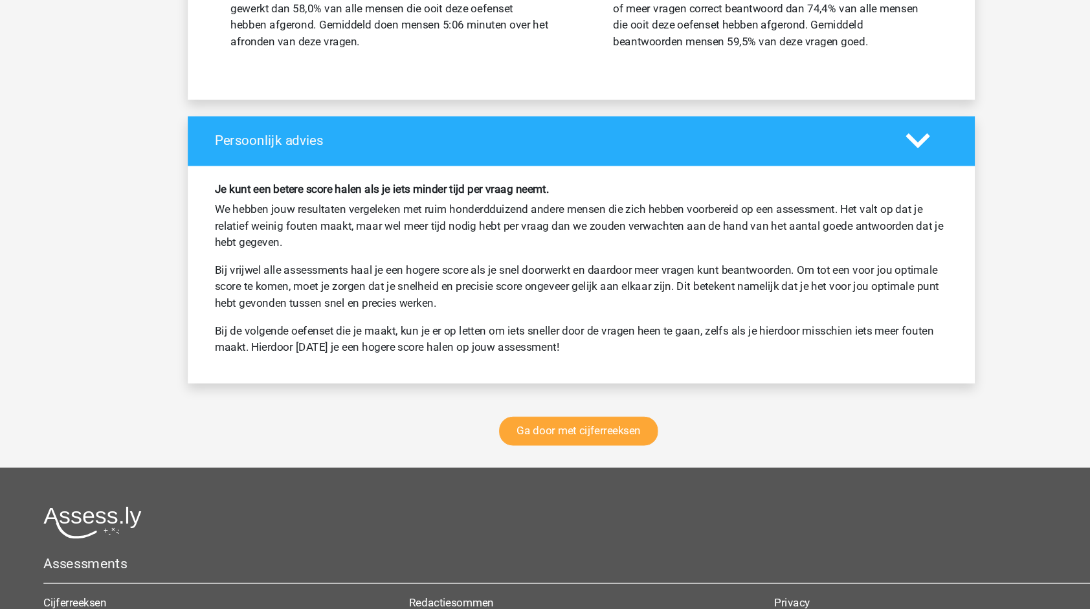
scroll to position [6724, 0]
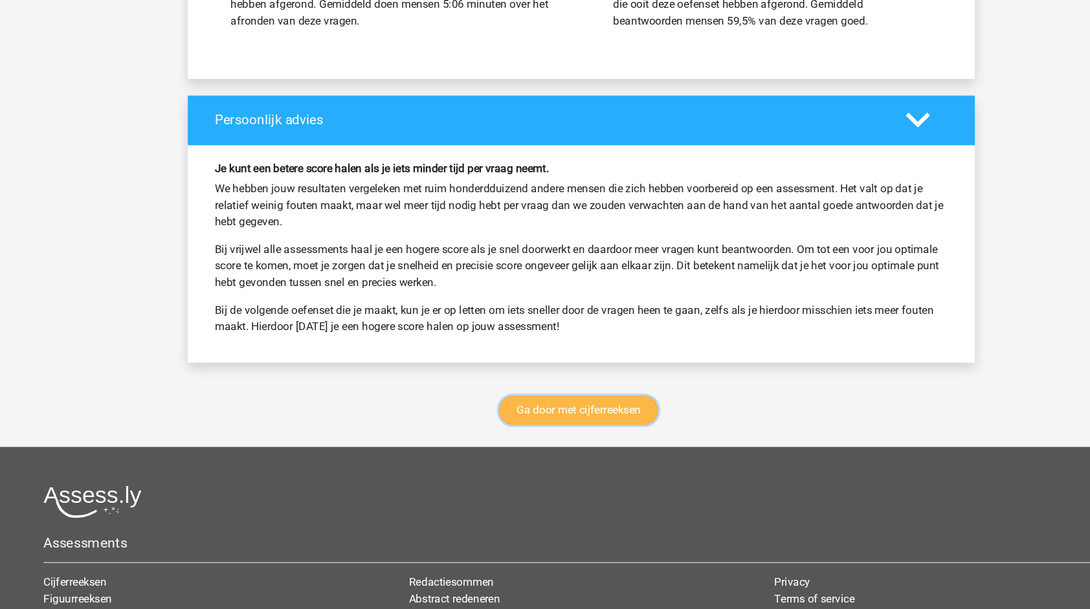
click at [576, 409] on link "Ga door met cijferreeksen" at bounding box center [542, 422] width 149 height 27
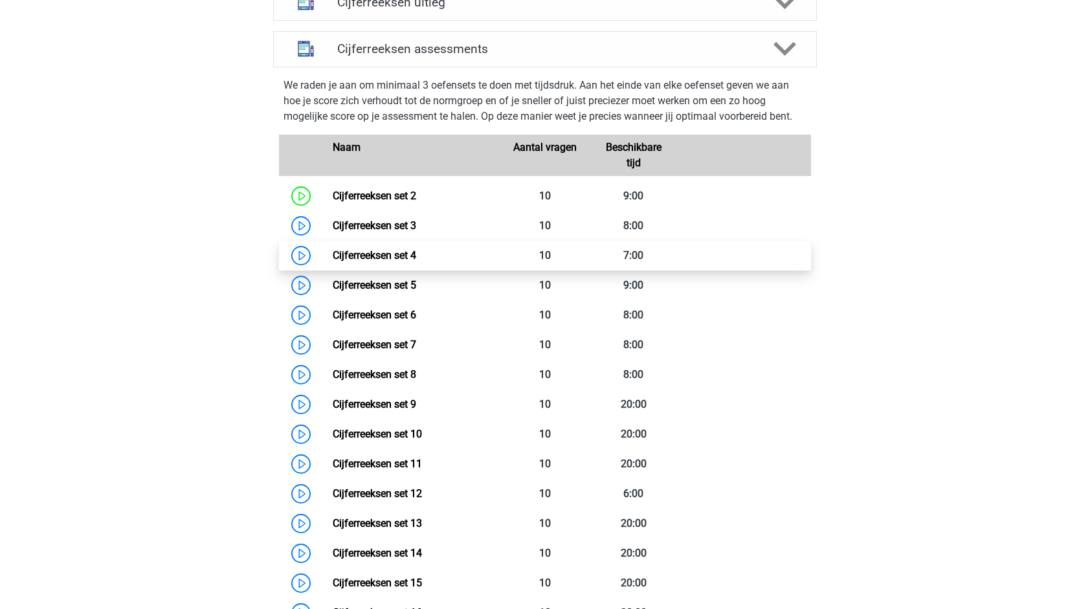
scroll to position [525, 0]
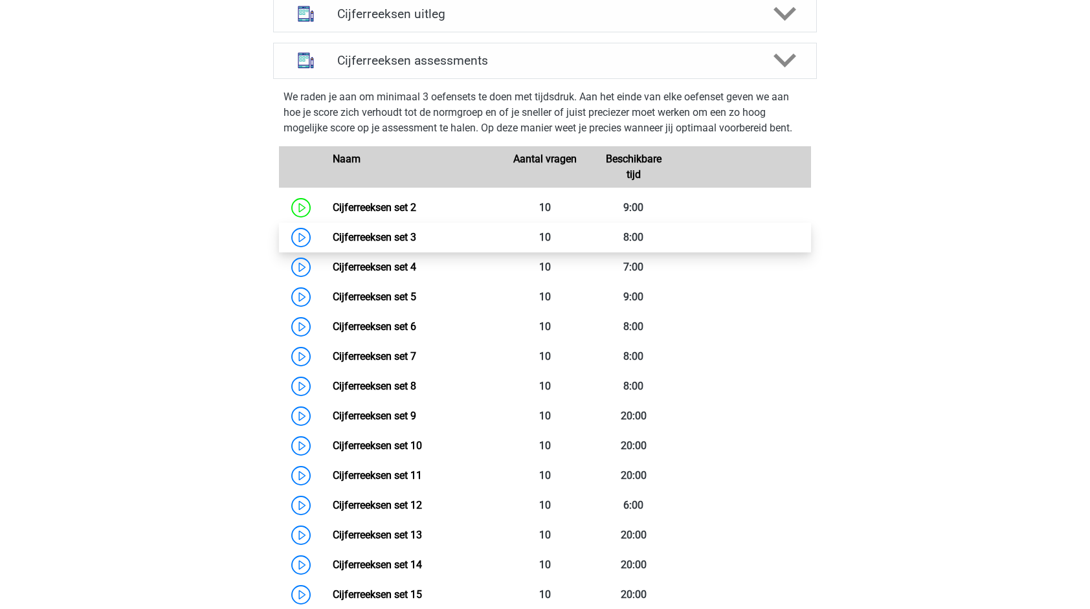
click at [416, 243] on link "Cijferreeksen set 3" at bounding box center [374, 237] width 83 height 12
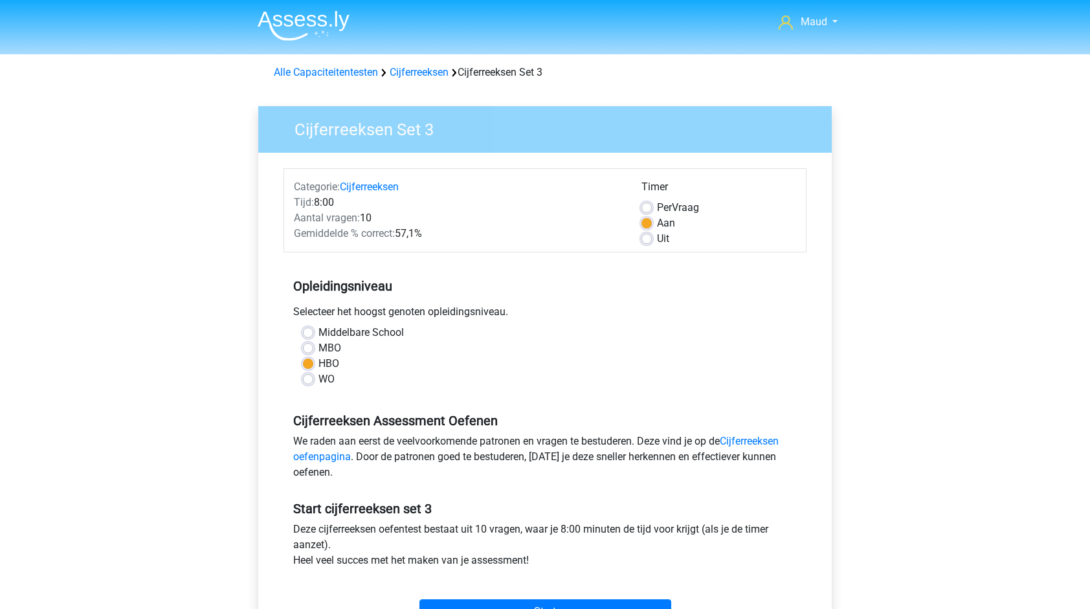
click at [318, 347] on label "MBO" at bounding box center [329, 348] width 23 height 16
click at [312, 347] on input "MBO" at bounding box center [308, 346] width 10 height 13
radio input "true"
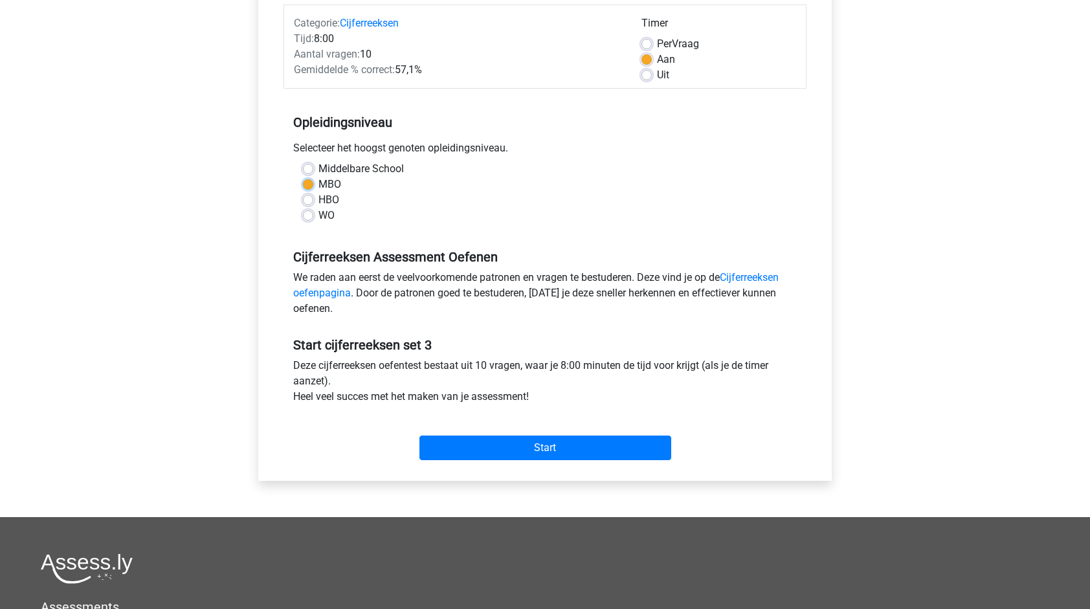
scroll to position [163, 0]
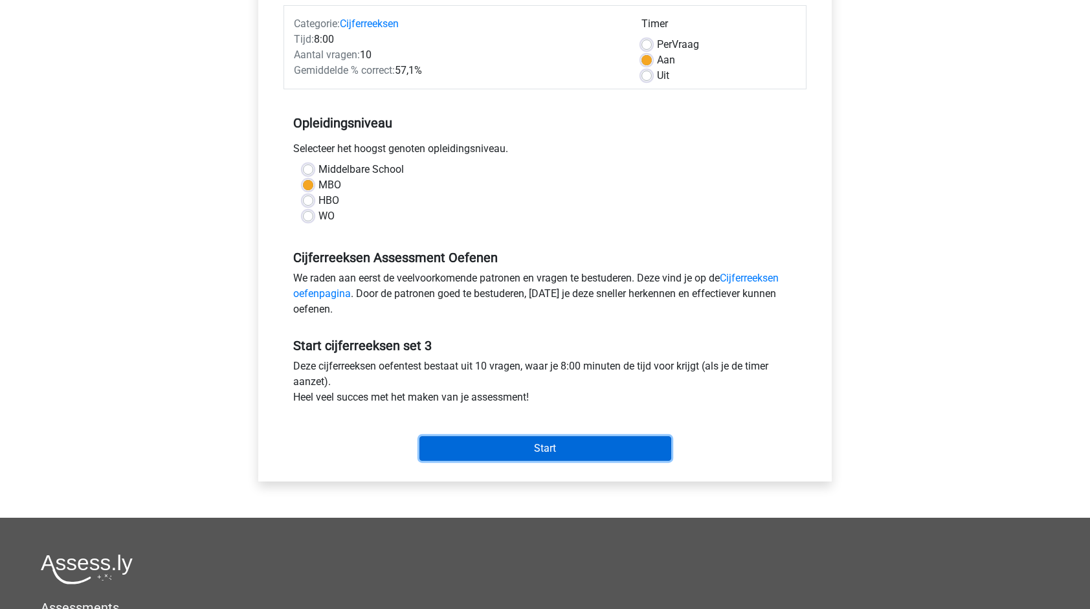
click at [518, 445] on input "Start" at bounding box center [545, 448] width 252 height 25
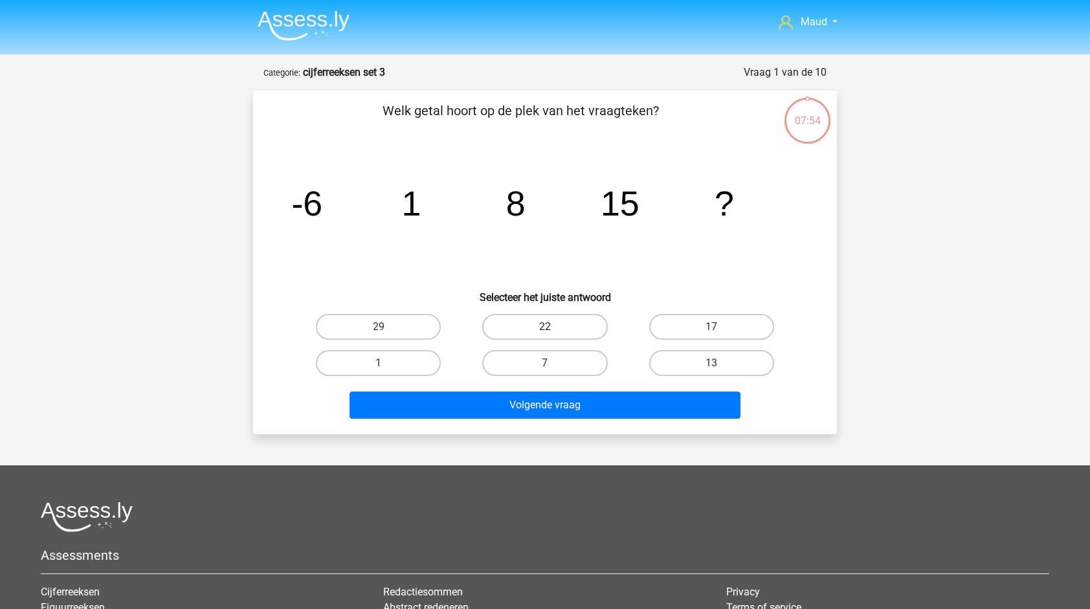
click at [554, 326] on label "22" at bounding box center [544, 327] width 125 height 26
click at [553, 327] on input "22" at bounding box center [549, 331] width 8 height 8
radio input "true"
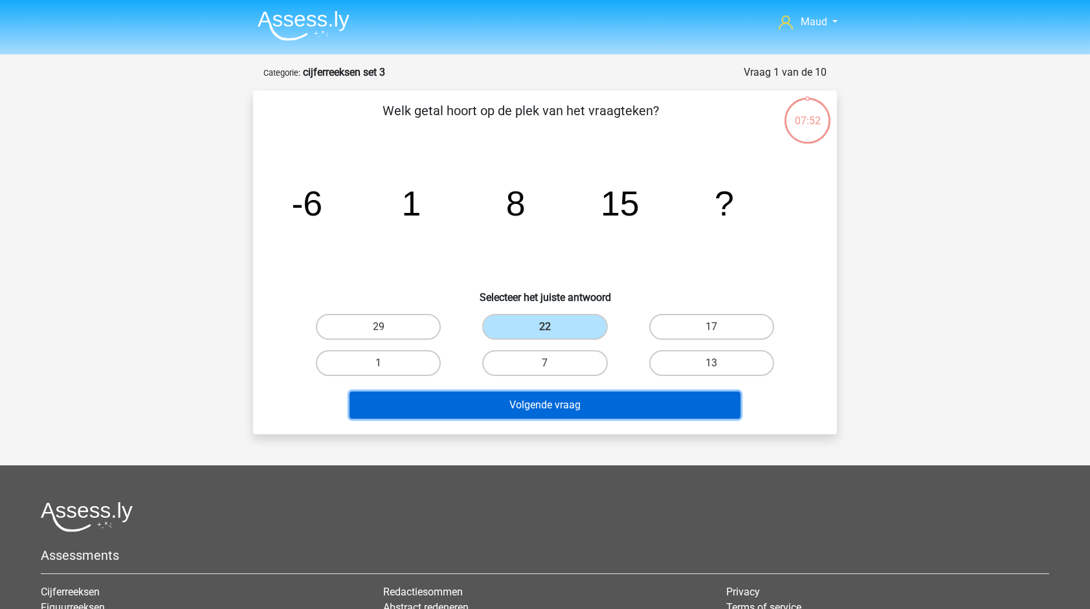
click at [547, 405] on button "Volgende vraag" at bounding box center [544, 404] width 391 height 27
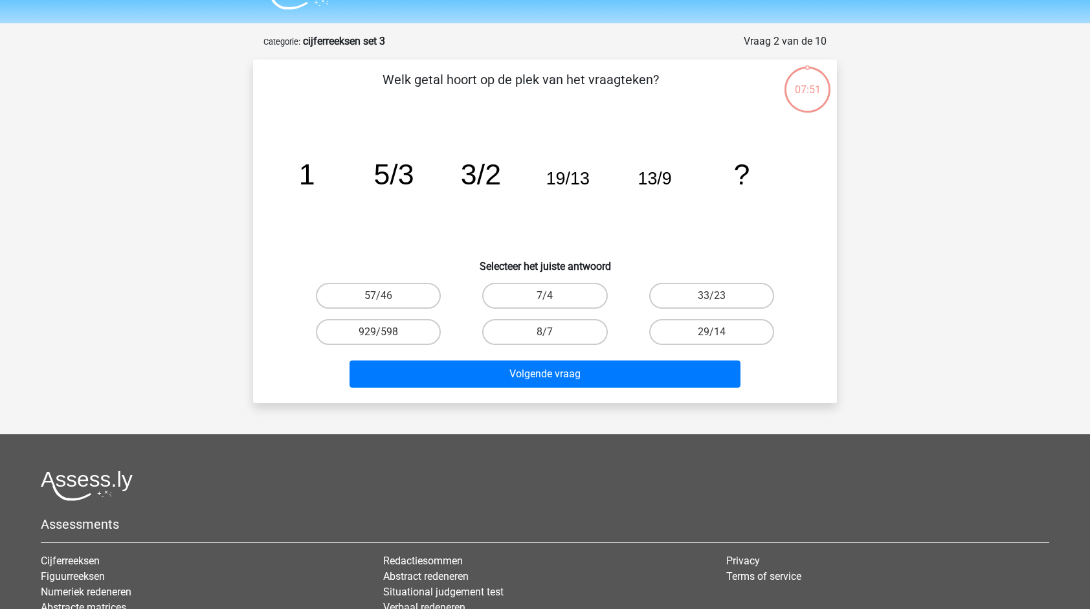
scroll to position [65, 0]
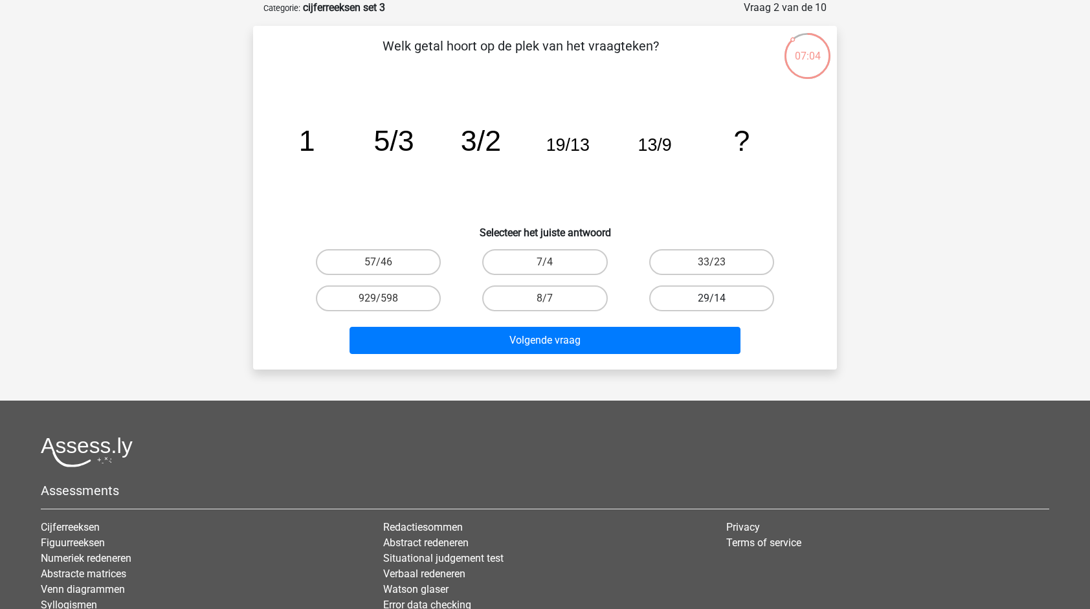
click at [692, 300] on label "29/14" at bounding box center [711, 298] width 125 height 26
click at [711, 300] on input "29/14" at bounding box center [715, 302] width 8 height 8
radio input "true"
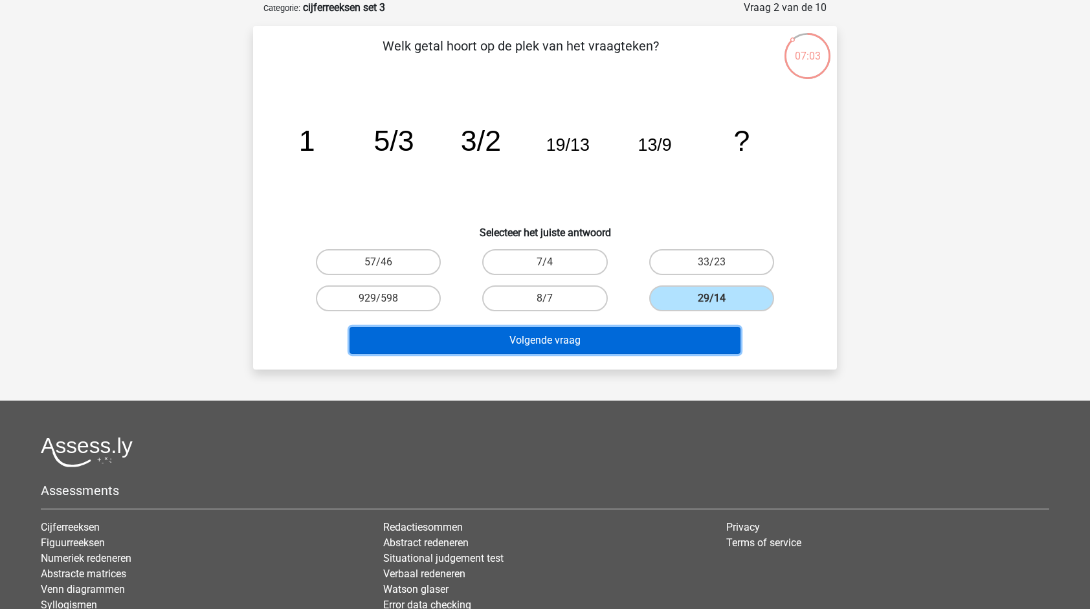
click at [674, 340] on button "Volgende vraag" at bounding box center [544, 340] width 391 height 27
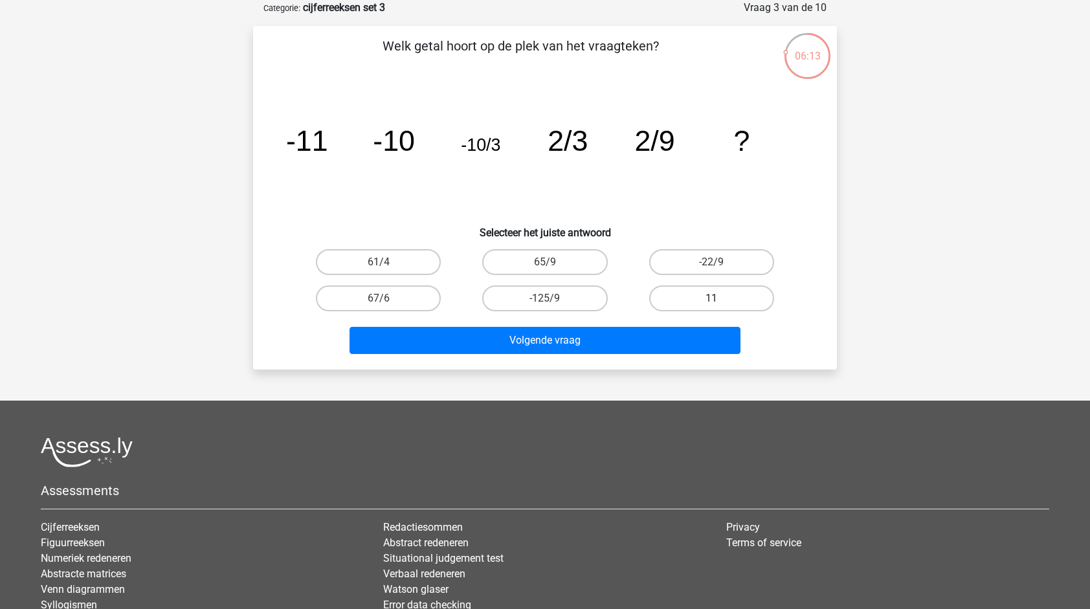
click at [714, 297] on label "11" at bounding box center [711, 298] width 125 height 26
click at [714, 298] on input "11" at bounding box center [715, 302] width 8 height 8
radio input "true"
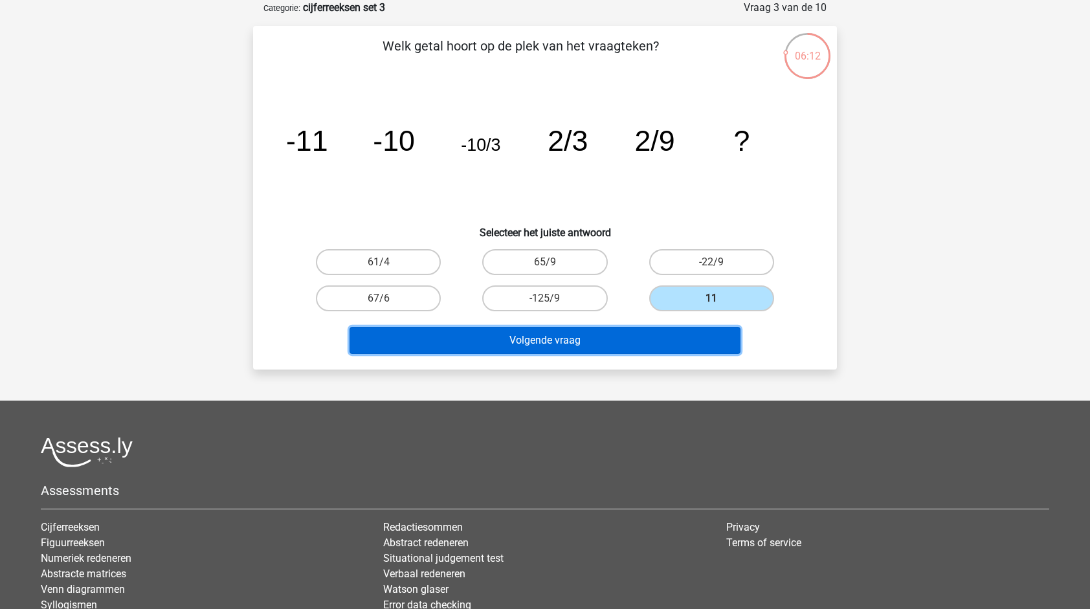
click at [648, 339] on button "Volgende vraag" at bounding box center [544, 340] width 391 height 27
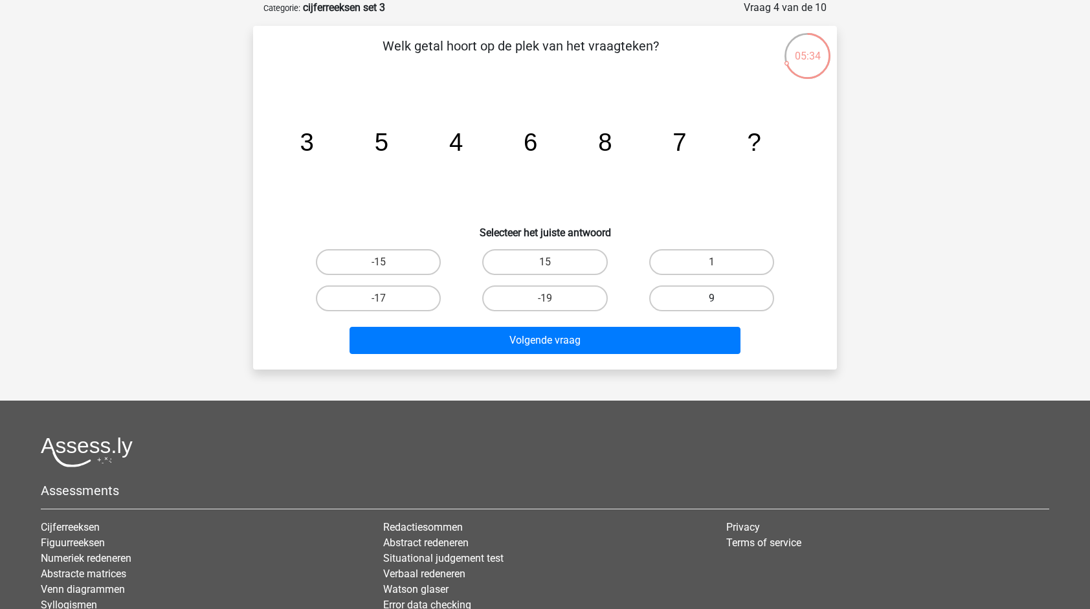
click at [738, 289] on label "9" at bounding box center [711, 298] width 125 height 26
click at [720, 298] on input "9" at bounding box center [715, 302] width 8 height 8
radio input "true"
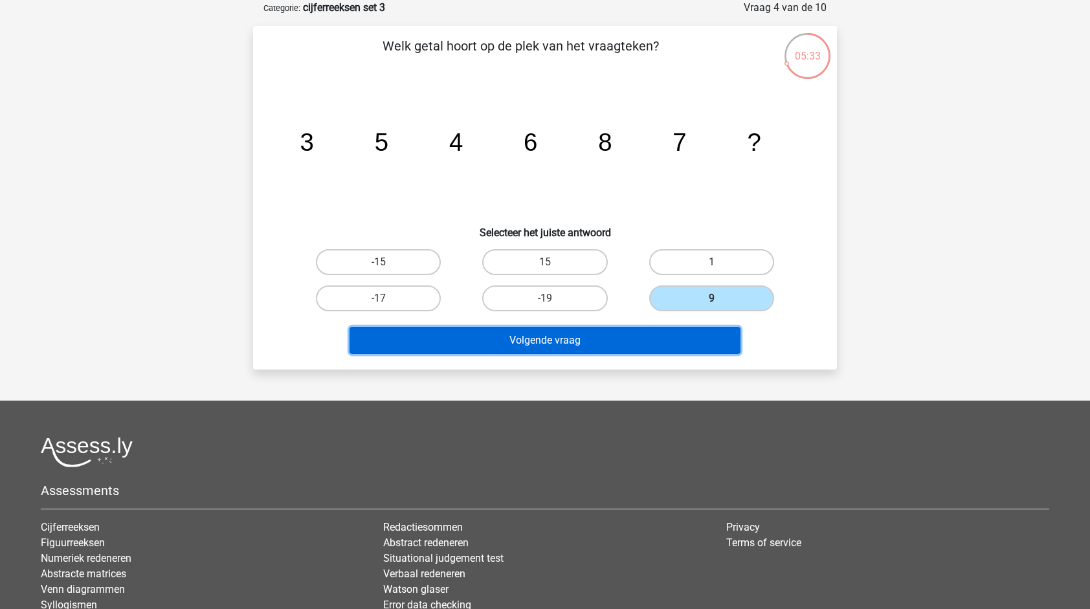
click at [658, 338] on button "Volgende vraag" at bounding box center [544, 340] width 391 height 27
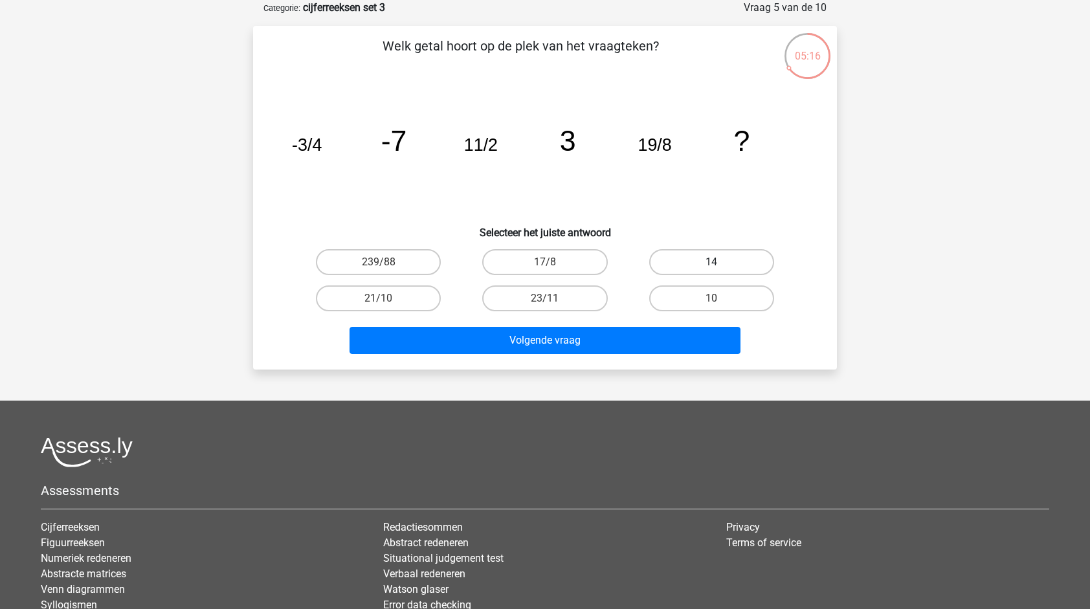
click at [705, 263] on label "14" at bounding box center [711, 262] width 125 height 26
click at [711, 263] on input "14" at bounding box center [715, 266] width 8 height 8
radio input "true"
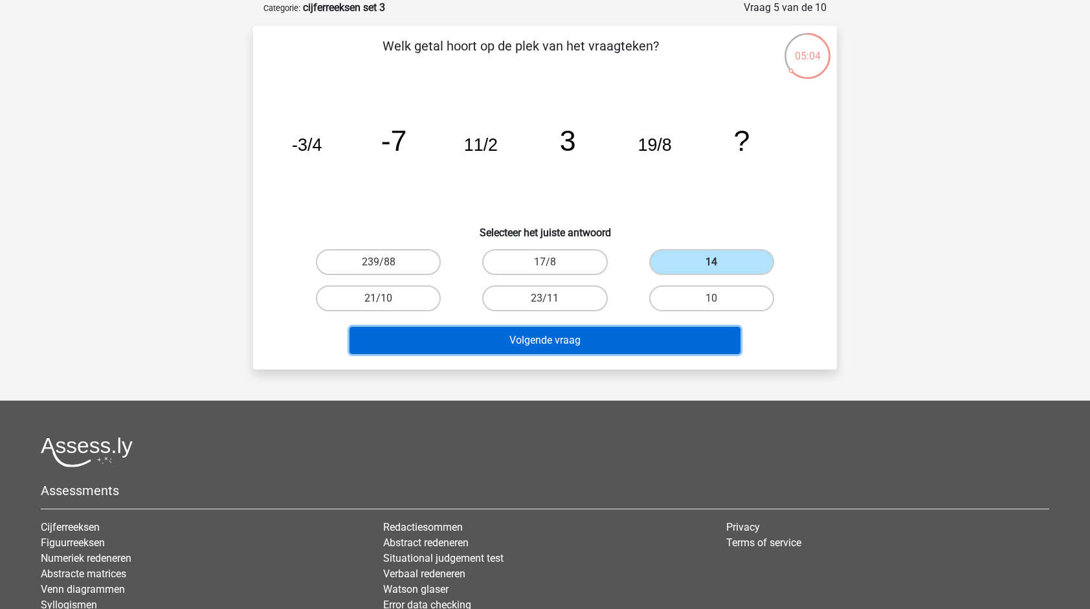
click at [651, 340] on button "Volgende vraag" at bounding box center [544, 340] width 391 height 27
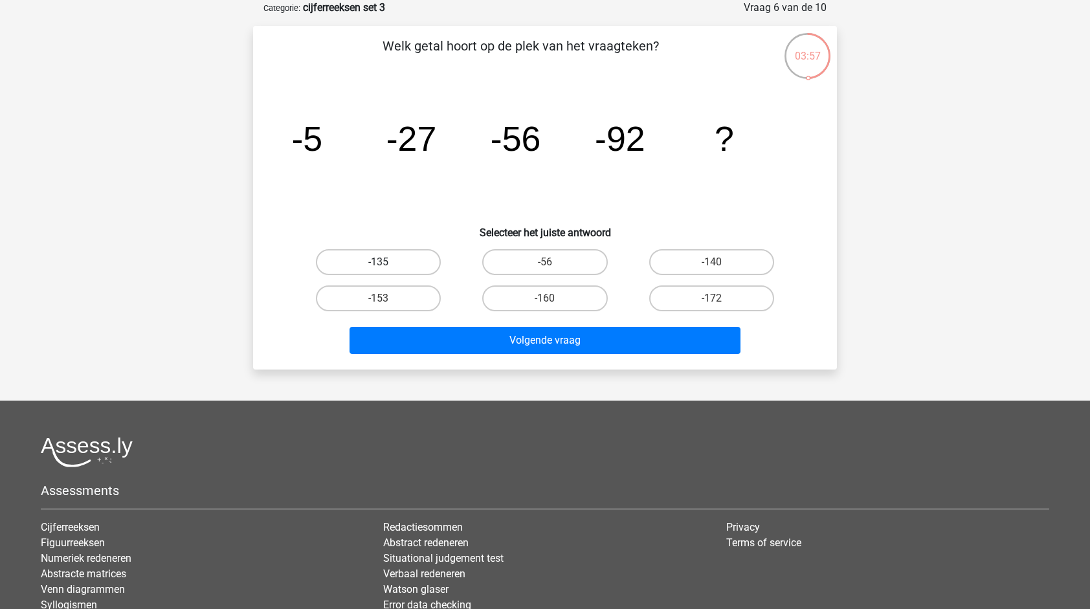
click at [413, 258] on label "-135" at bounding box center [378, 262] width 125 height 26
click at [387, 262] on input "-135" at bounding box center [383, 266] width 8 height 8
radio input "true"
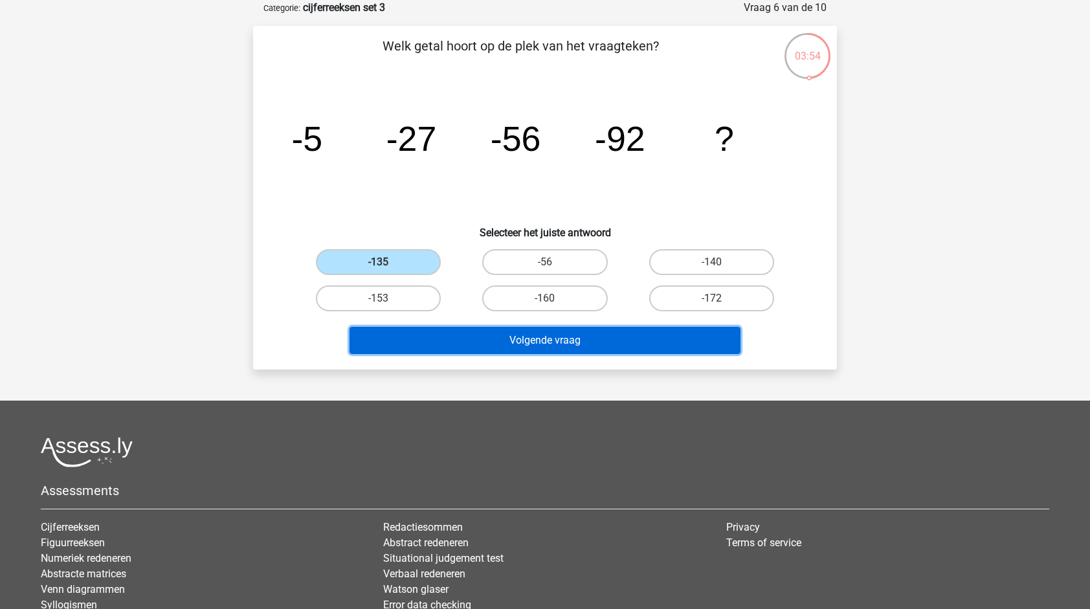
click at [548, 343] on button "Volgende vraag" at bounding box center [544, 340] width 391 height 27
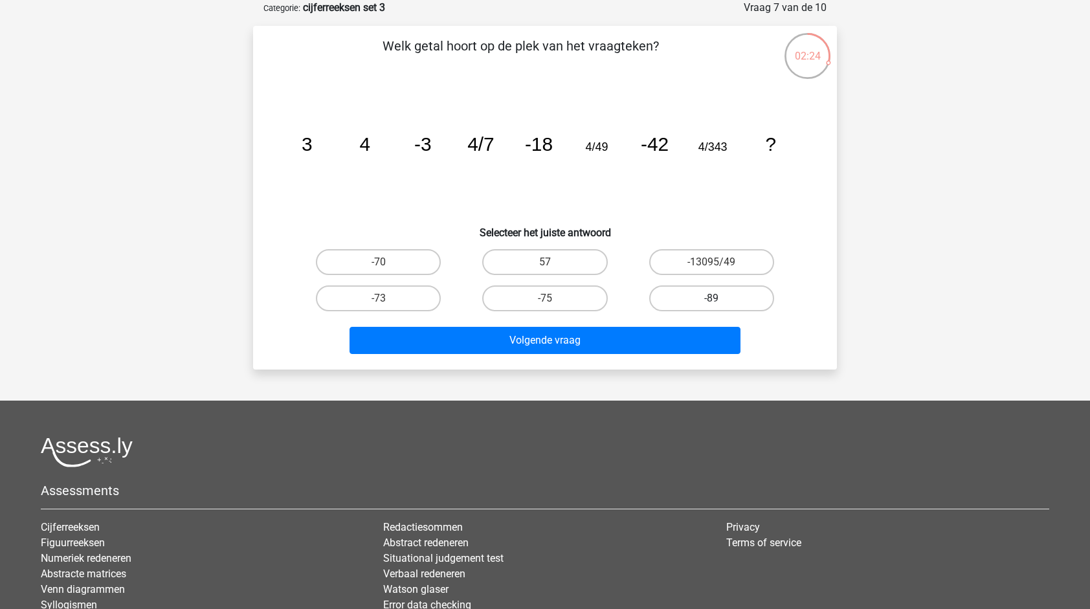
click at [703, 296] on label "-89" at bounding box center [711, 298] width 125 height 26
click at [711, 298] on input "-89" at bounding box center [715, 302] width 8 height 8
radio input "true"
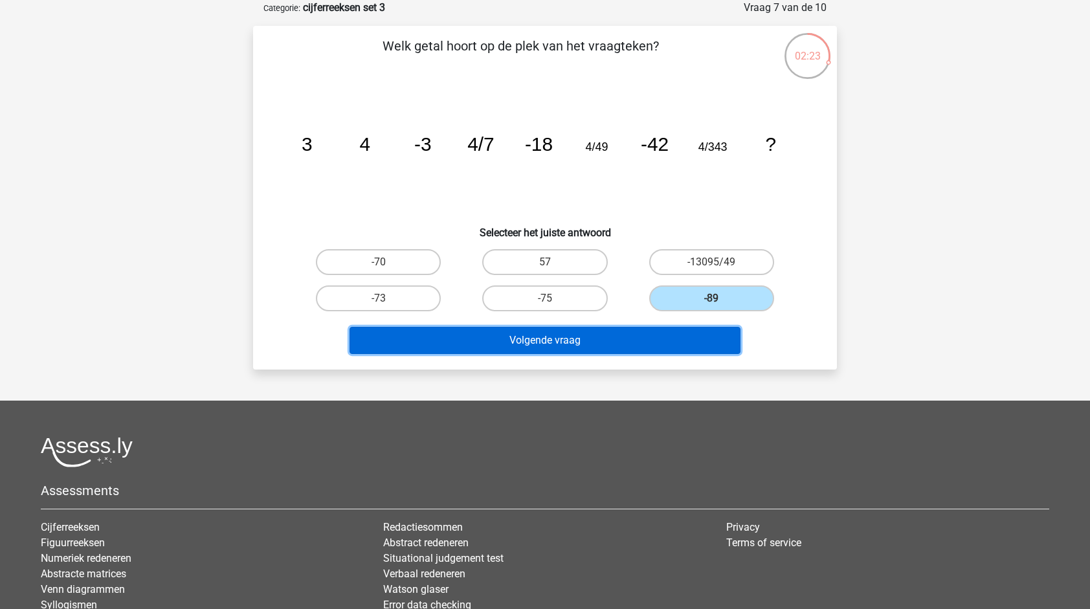
click at [616, 338] on button "Volgende vraag" at bounding box center [544, 340] width 391 height 27
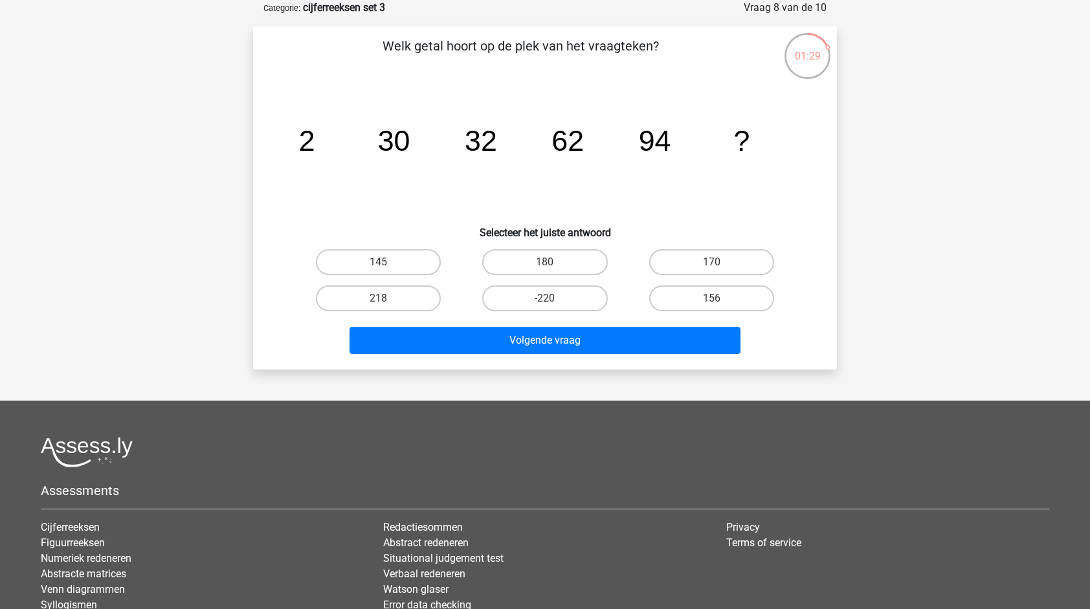
click at [738, 277] on div "170" at bounding box center [711, 262] width 166 height 36
click at [729, 261] on label "170" at bounding box center [711, 262] width 125 height 26
click at [720, 262] on input "170" at bounding box center [715, 266] width 8 height 8
radio input "true"
click at [703, 292] on label "156" at bounding box center [711, 298] width 125 height 26
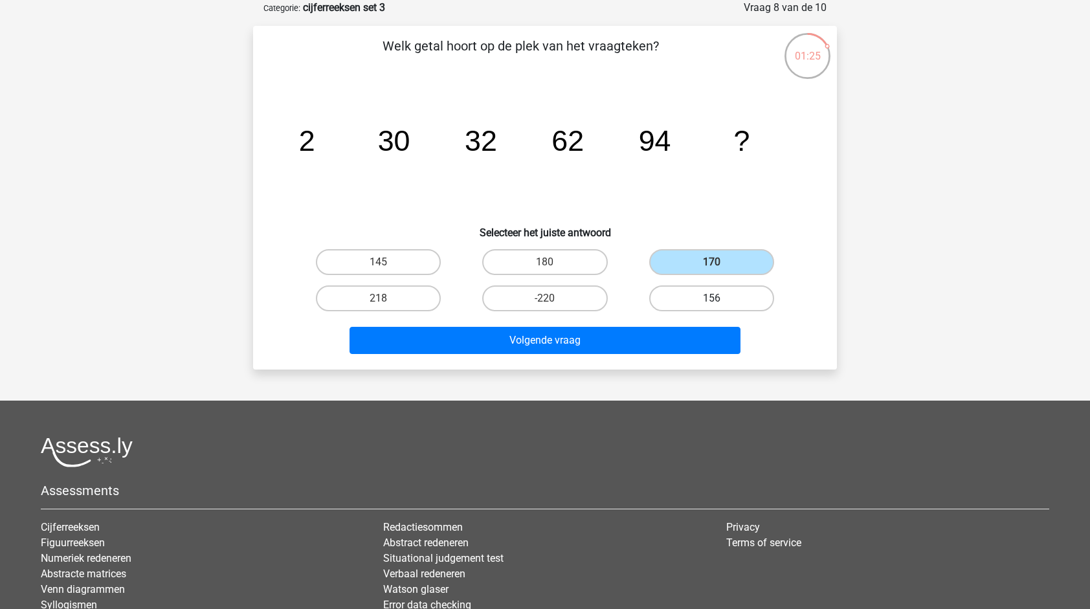
click at [711, 298] on input "156" at bounding box center [715, 302] width 8 height 8
radio input "true"
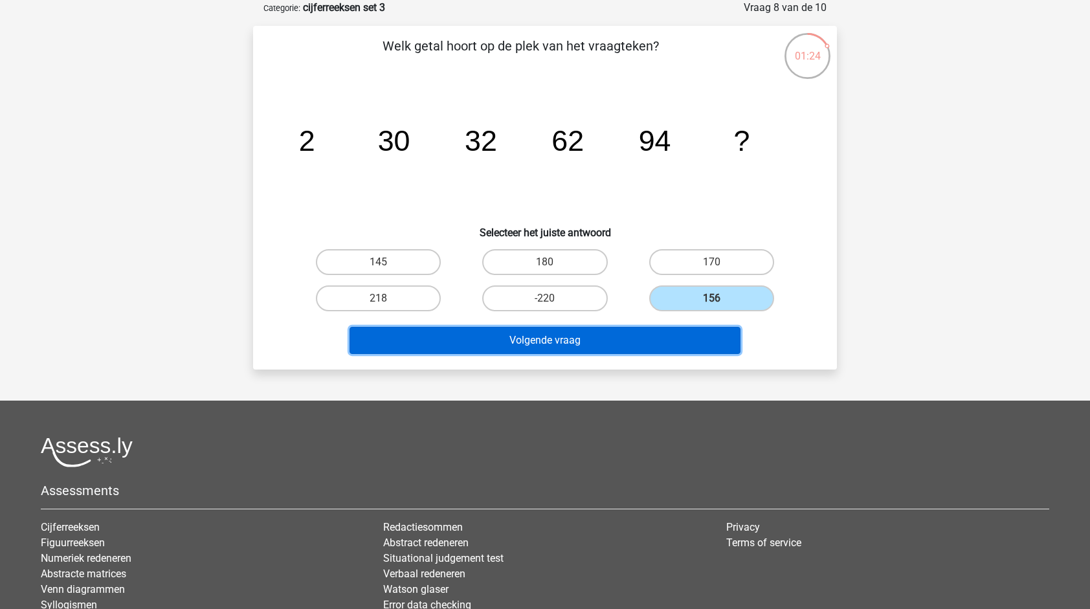
click at [670, 341] on button "Volgende vraag" at bounding box center [544, 340] width 391 height 27
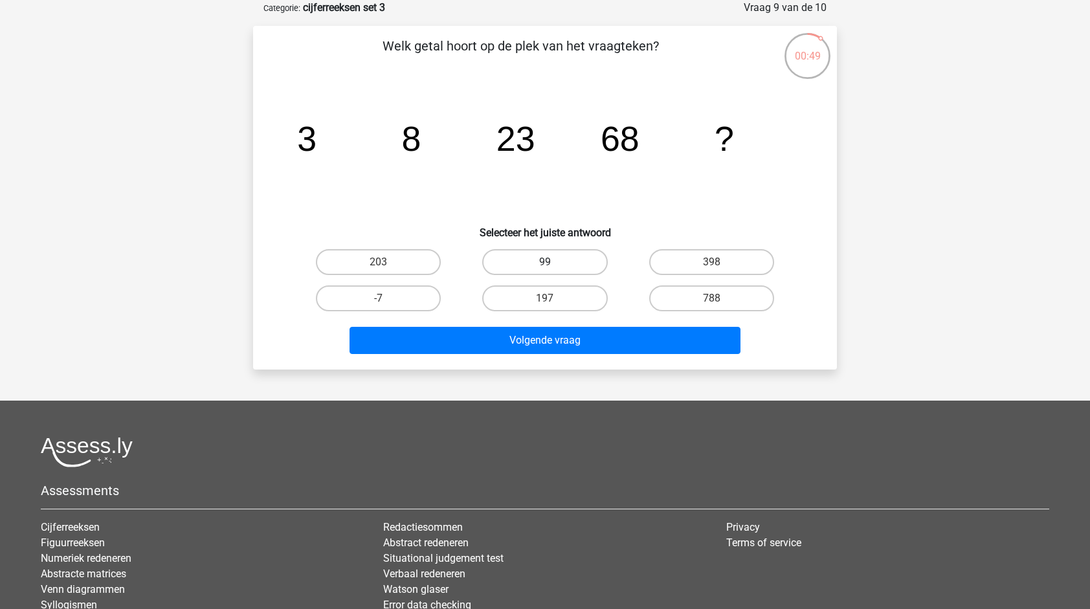
click at [532, 268] on label "99" at bounding box center [544, 262] width 125 height 26
click at [545, 268] on input "99" at bounding box center [549, 266] width 8 height 8
radio input "true"
click at [414, 264] on label "203" at bounding box center [378, 262] width 125 height 26
click at [387, 264] on input "203" at bounding box center [383, 266] width 8 height 8
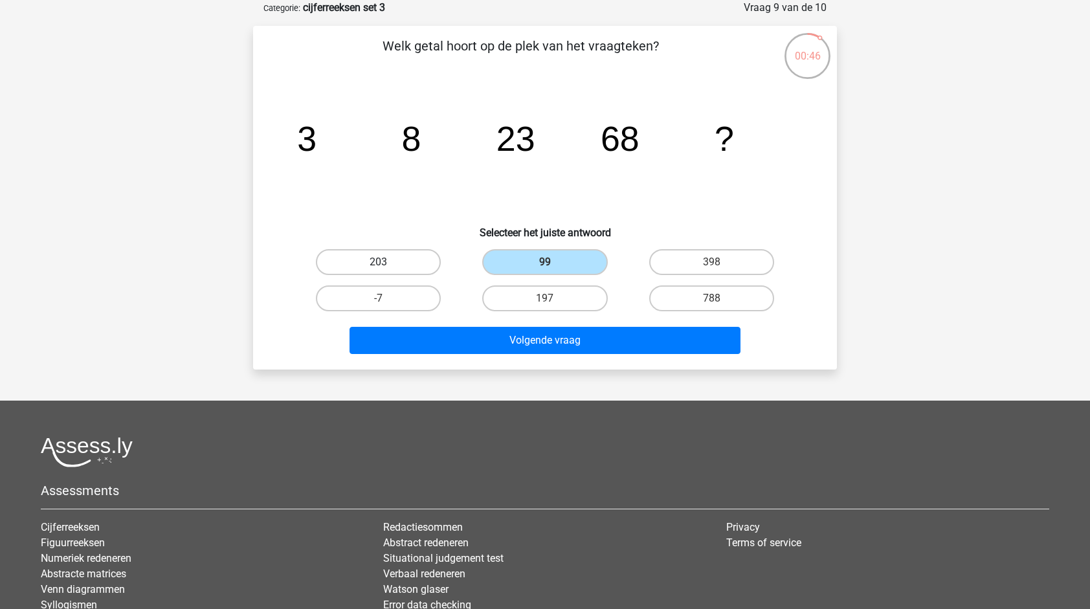
radio input "true"
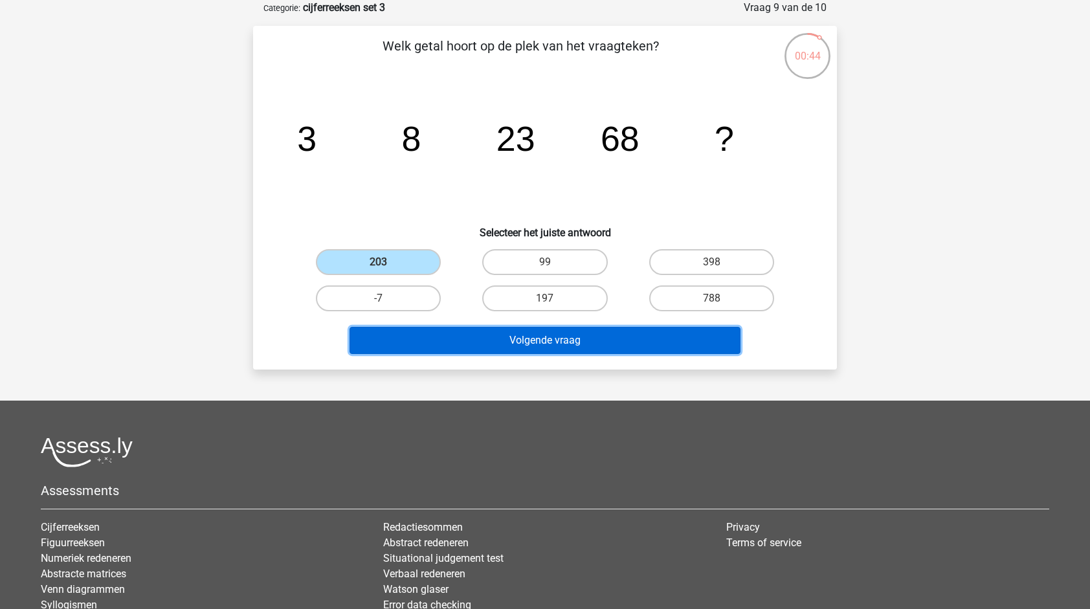
click at [544, 335] on button "Volgende vraag" at bounding box center [544, 340] width 391 height 27
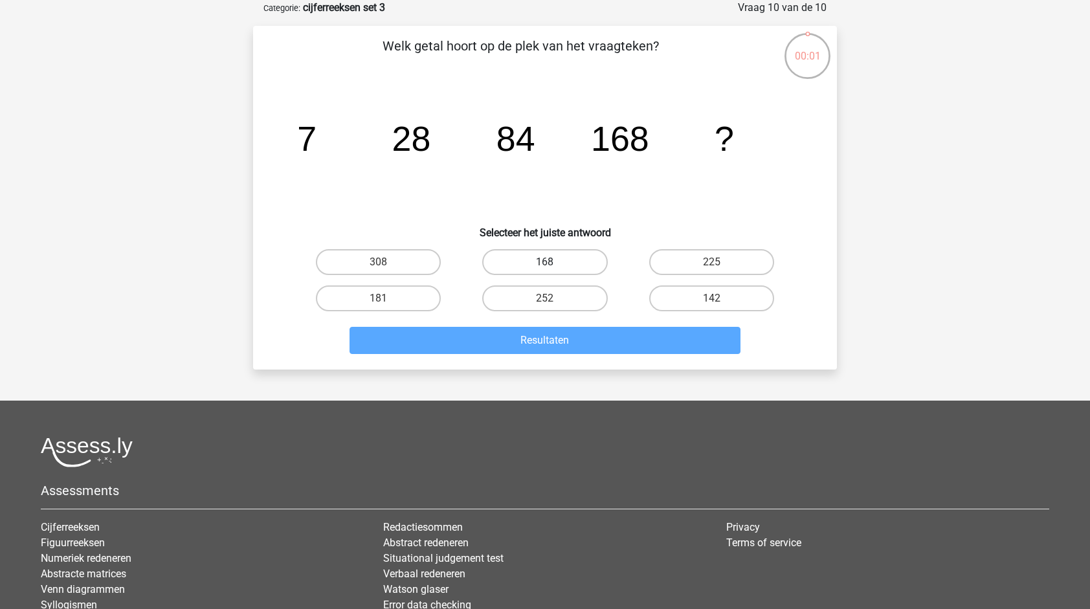
click at [544, 262] on label "168" at bounding box center [544, 262] width 125 height 26
click at [545, 262] on input "168" at bounding box center [549, 266] width 8 height 8
radio input "true"
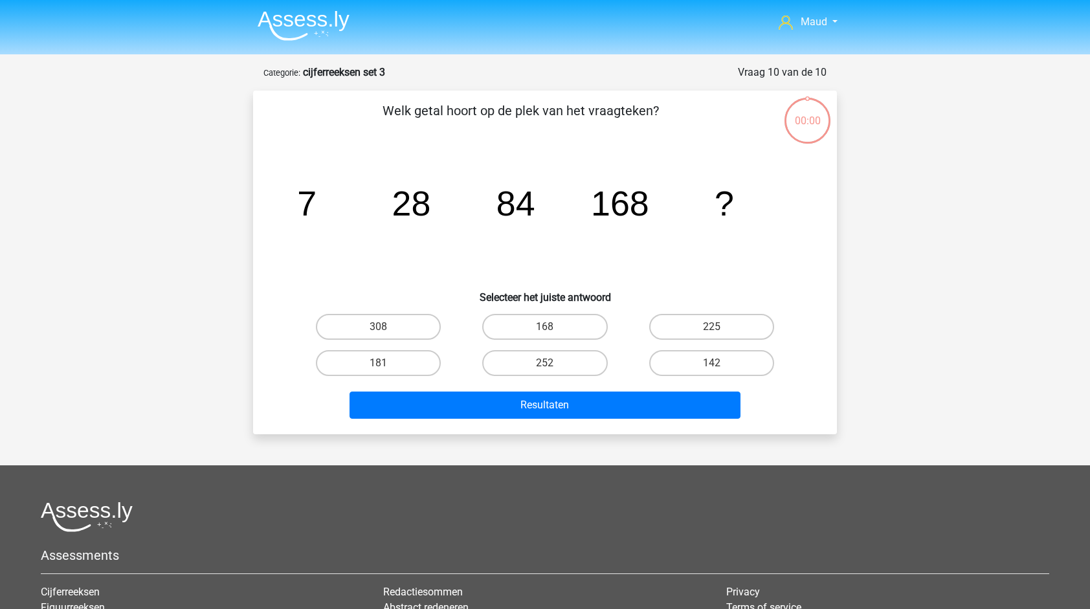
scroll to position [65, 0]
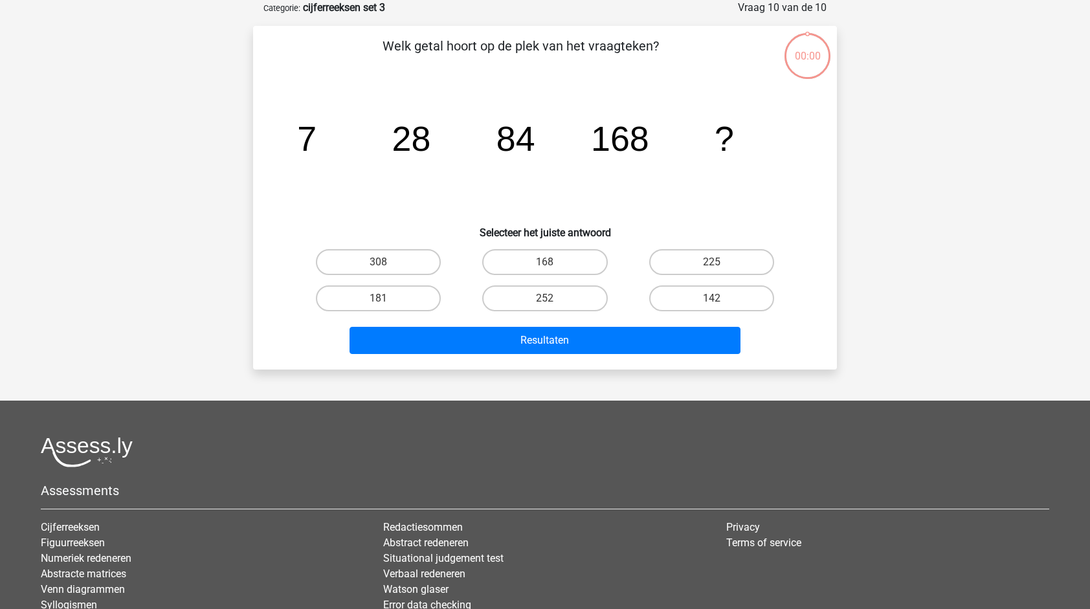
click at [548, 336] on button "Resultaten" at bounding box center [544, 340] width 391 height 27
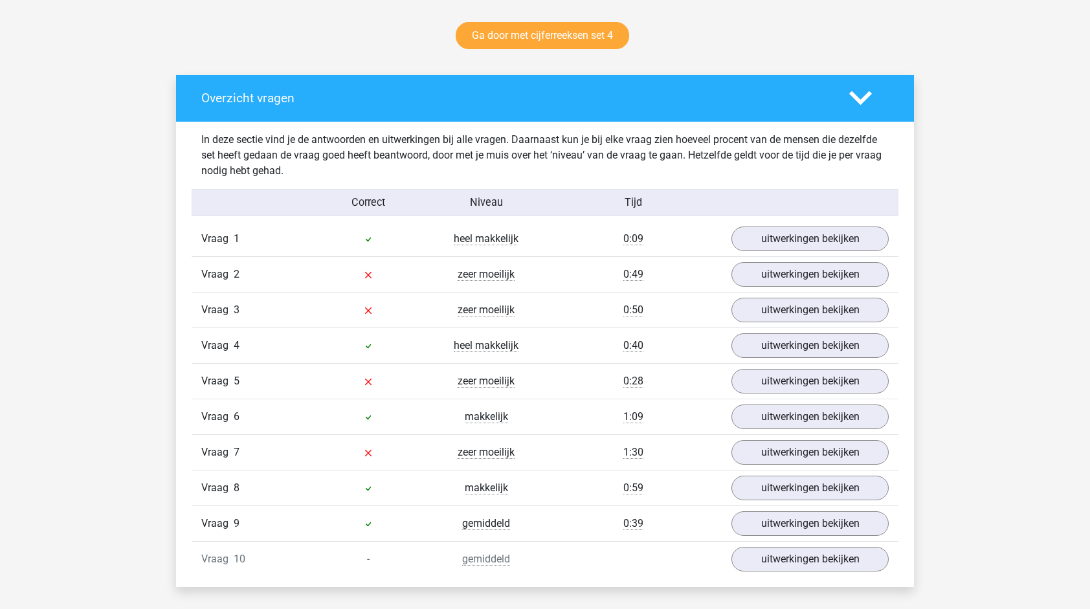
scroll to position [674, 0]
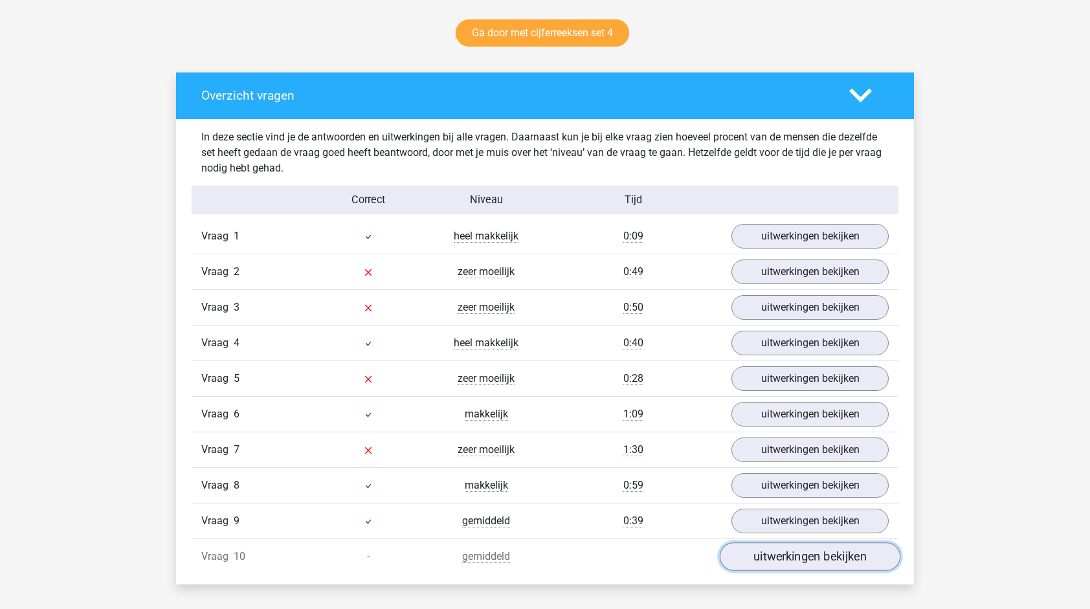
click at [762, 545] on link "uitwerkingen bekijken" at bounding box center [810, 556] width 181 height 28
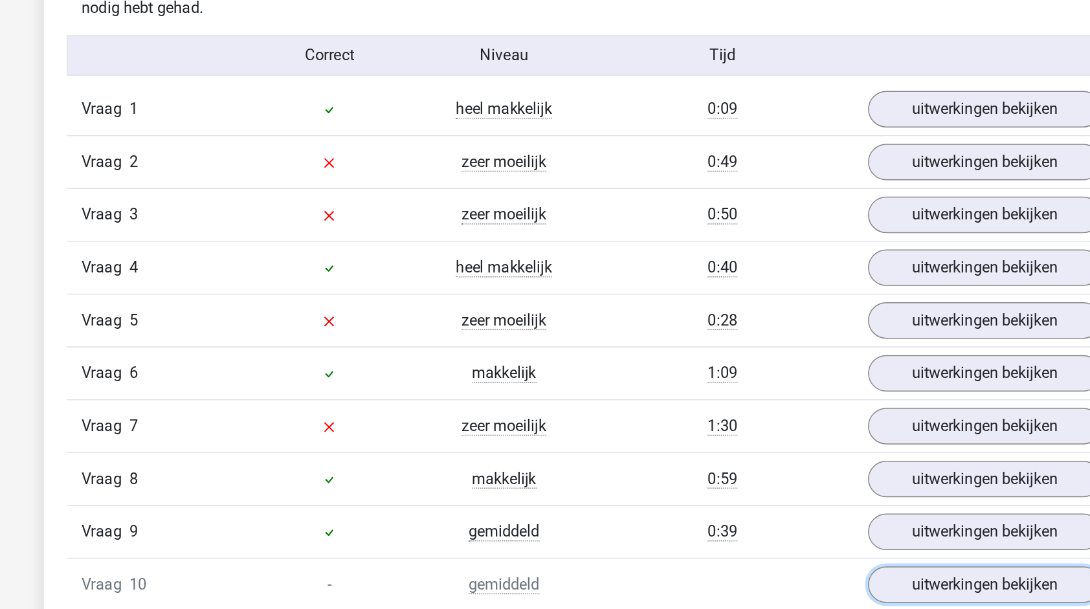
scroll to position [747, 0]
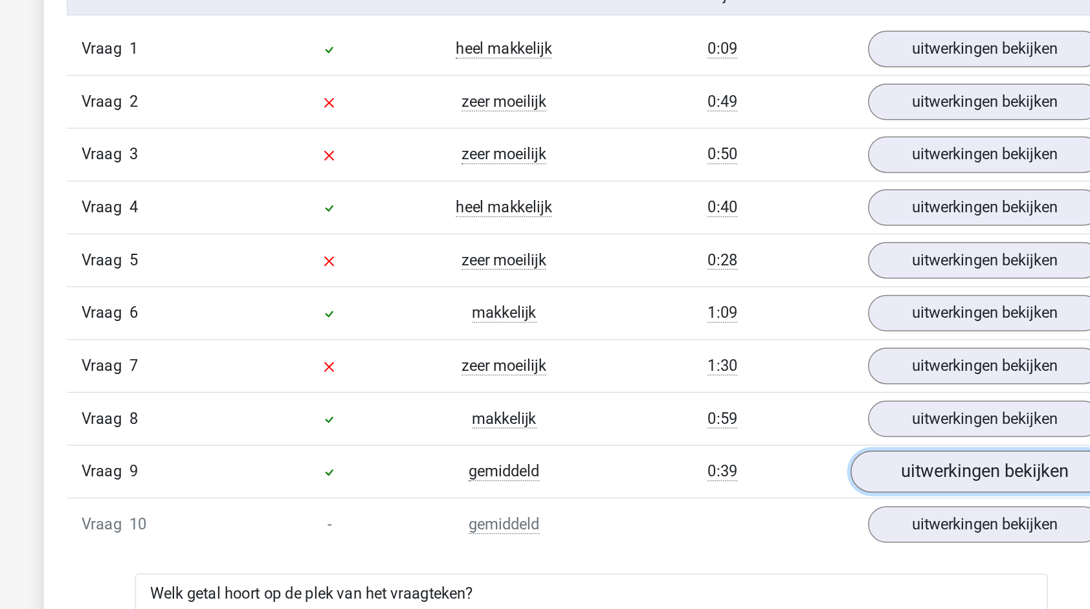
click at [775, 439] on link "uitwerkingen bekijken" at bounding box center [810, 447] width 181 height 28
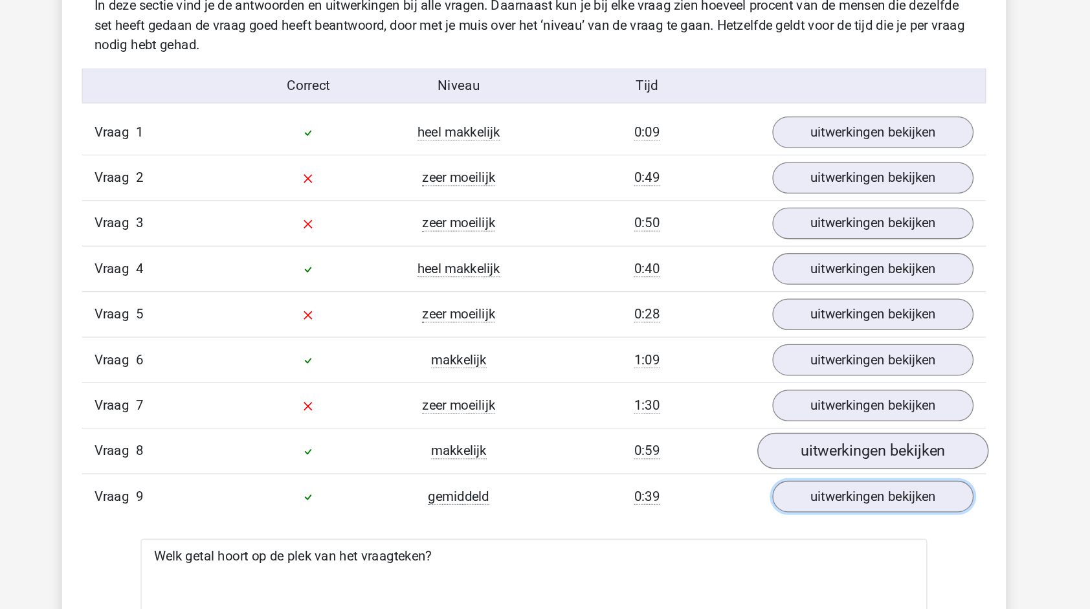
scroll to position [780, 0]
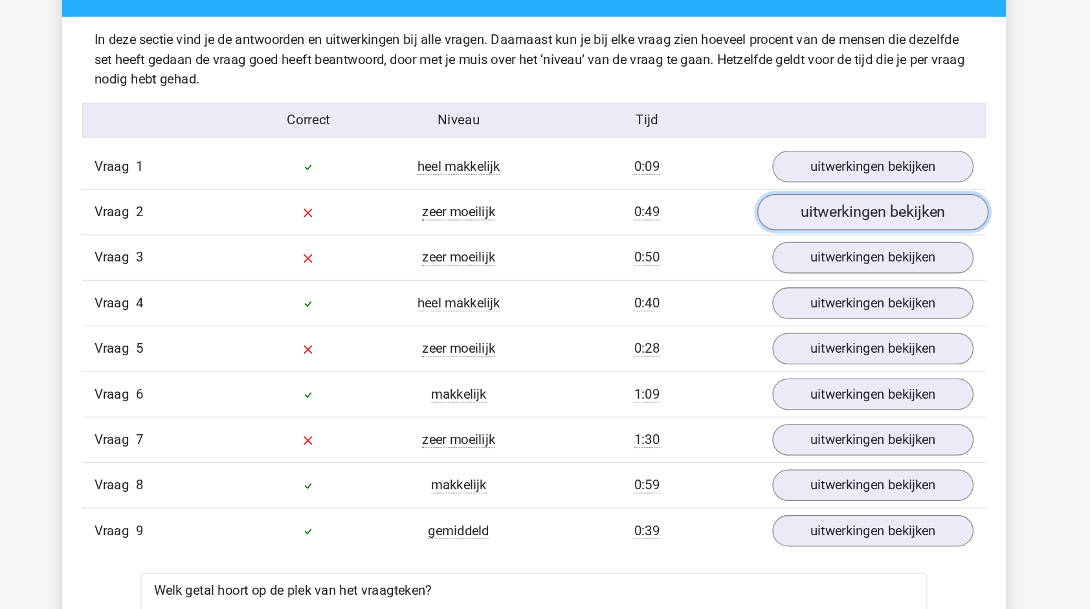
click at [841, 170] on link "uitwerkingen bekijken" at bounding box center [810, 165] width 181 height 28
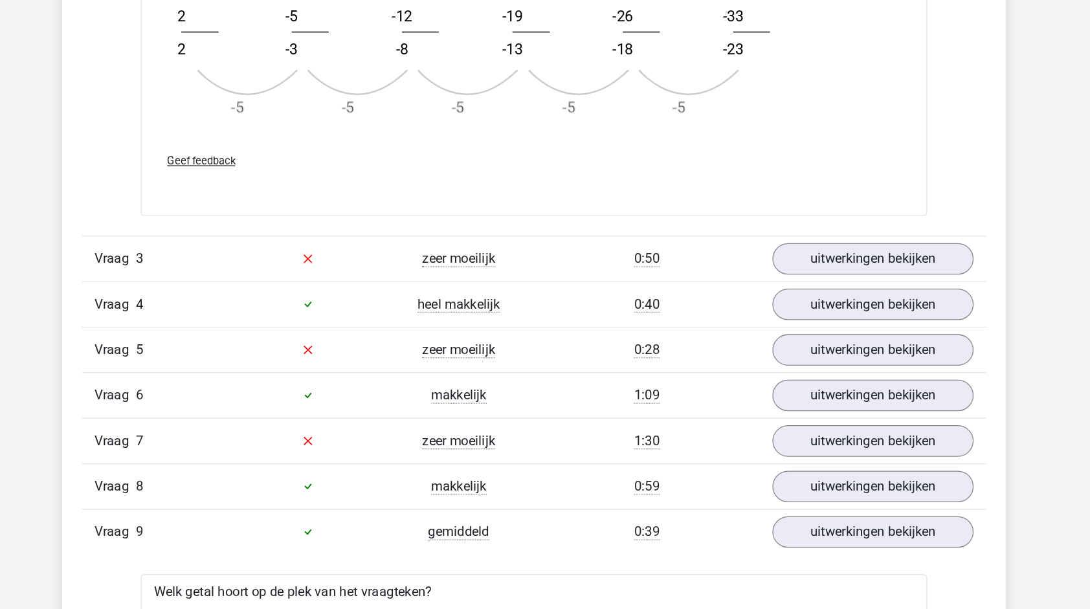
scroll to position [1423, 0]
click at [877, 335] on link "uitwerkingen bekijken" at bounding box center [810, 334] width 181 height 28
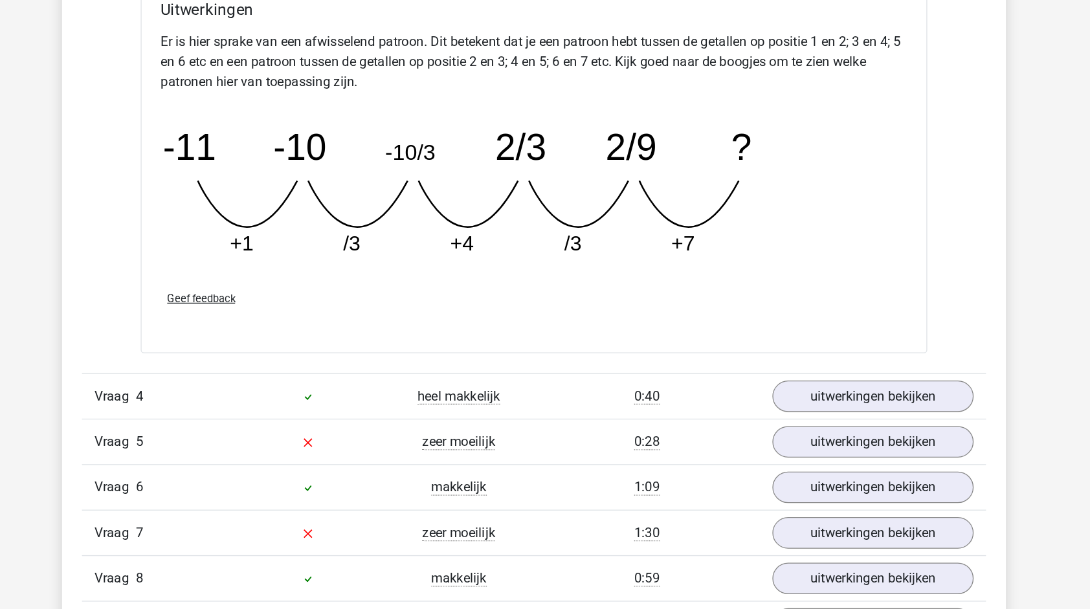
scroll to position [1953, 0]
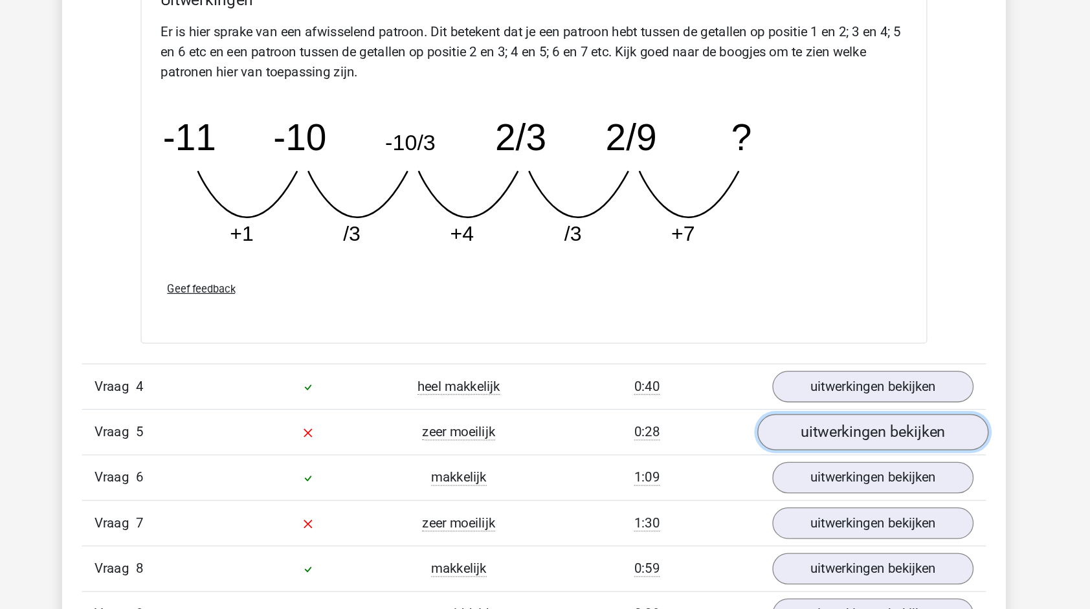
click at [764, 470] on link "uitwerkingen bekijken" at bounding box center [810, 471] width 181 height 28
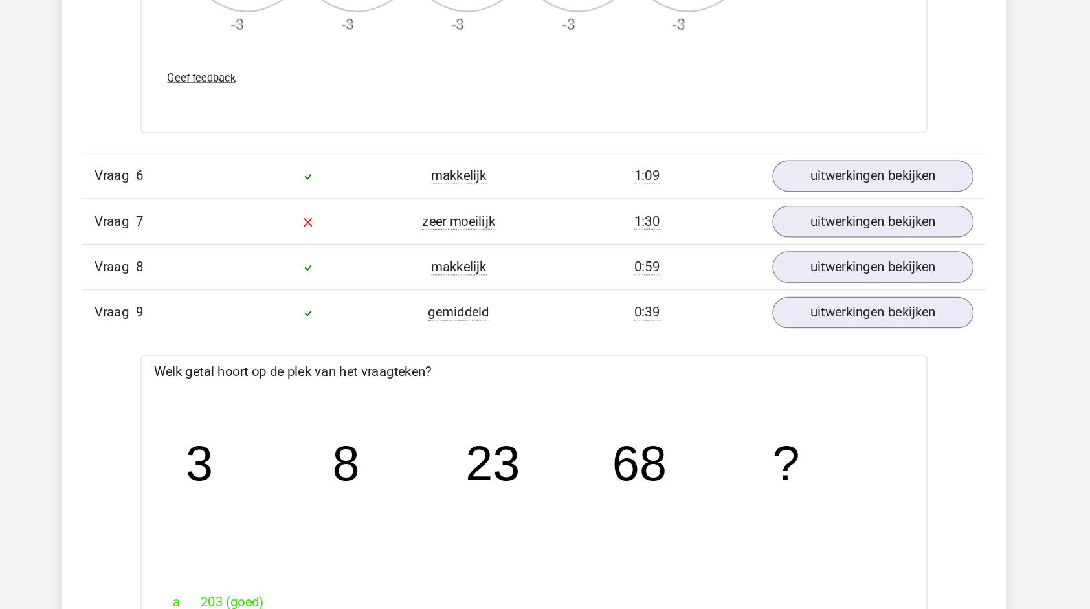
scroll to position [2973, 0]
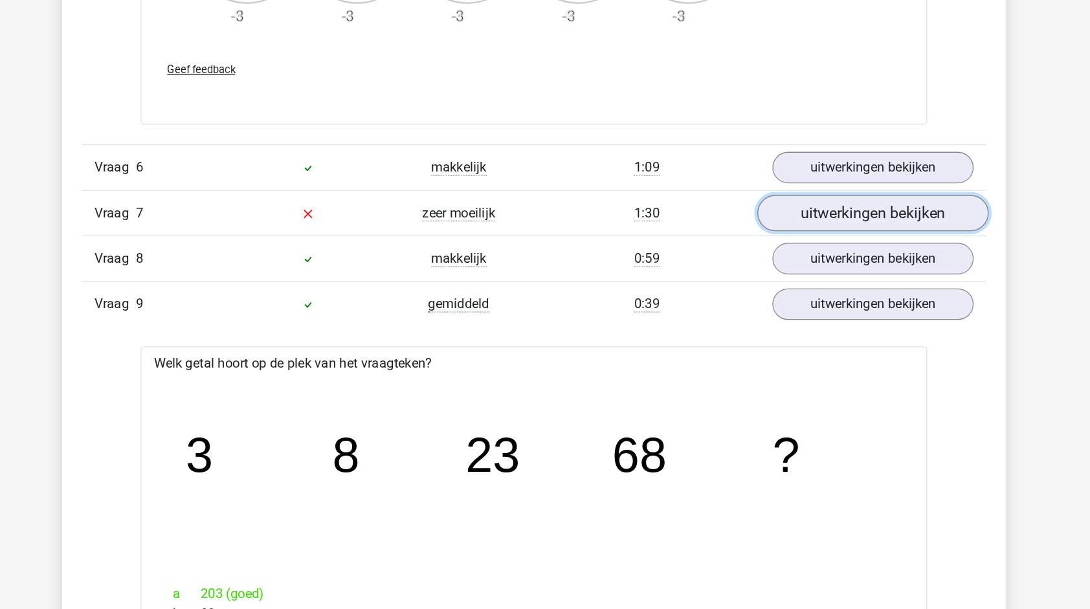
click at [787, 295] on link "uitwerkingen bekijken" at bounding box center [810, 299] width 181 height 28
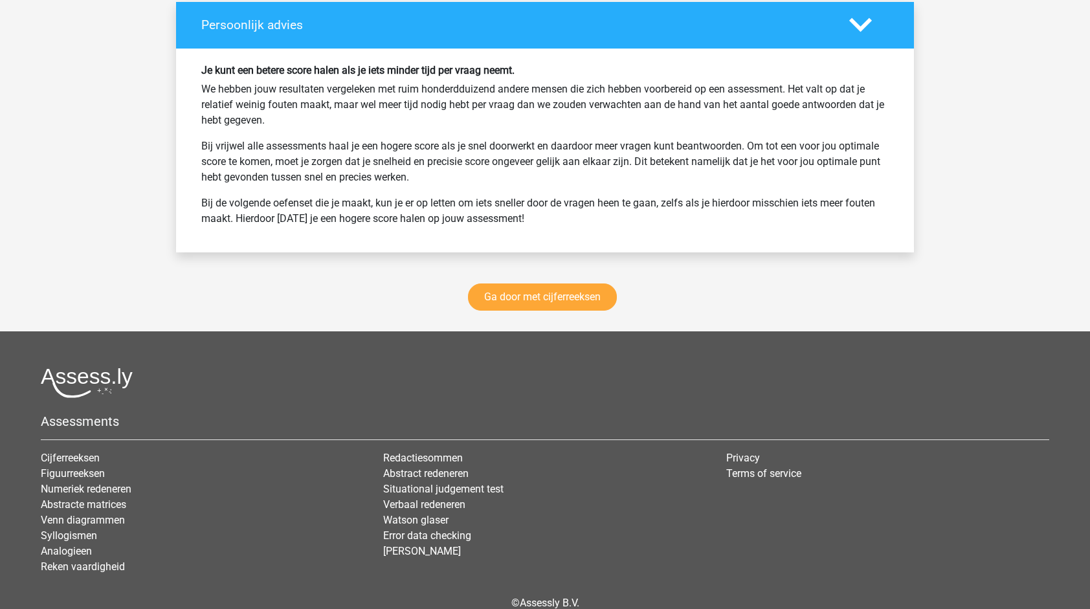
scroll to position [5853, 0]
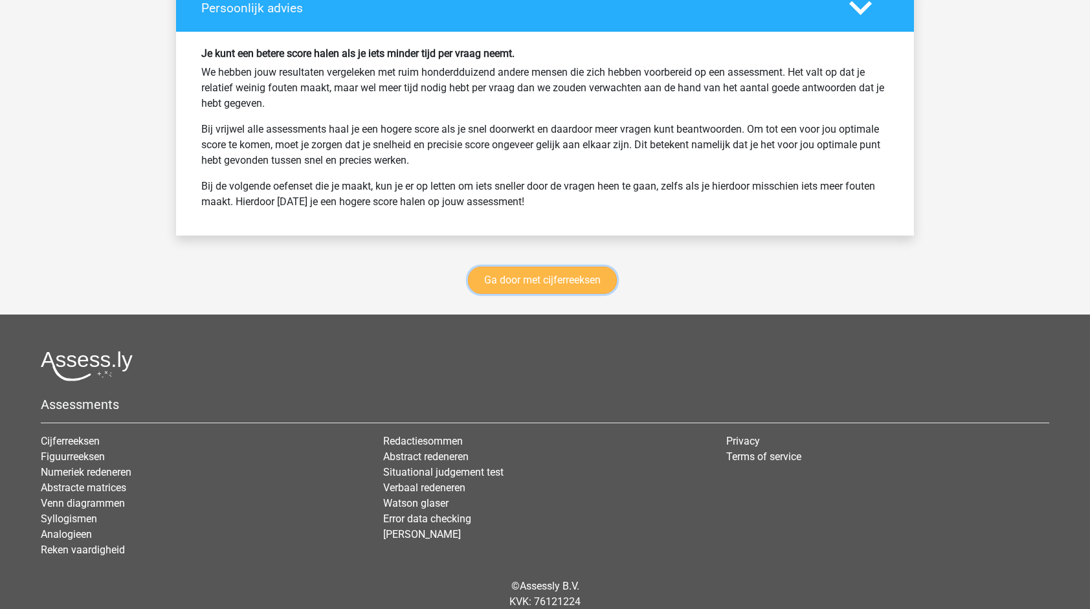
click at [569, 267] on link "Ga door met cijferreeksen" at bounding box center [542, 280] width 149 height 27
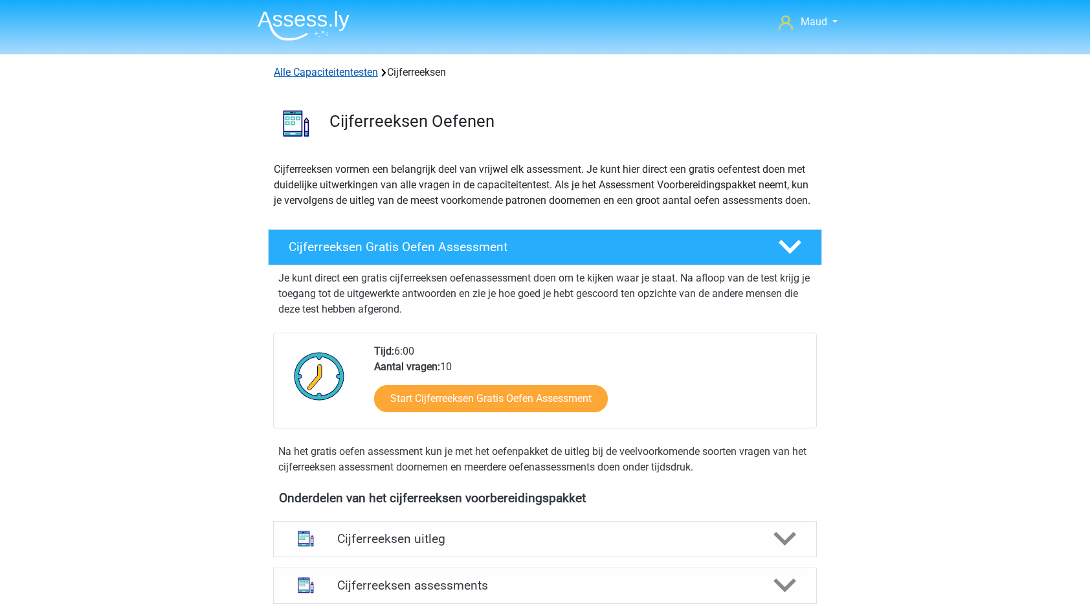
click at [309, 74] on link "Alle Capaciteitentesten" at bounding box center [326, 72] width 104 height 12
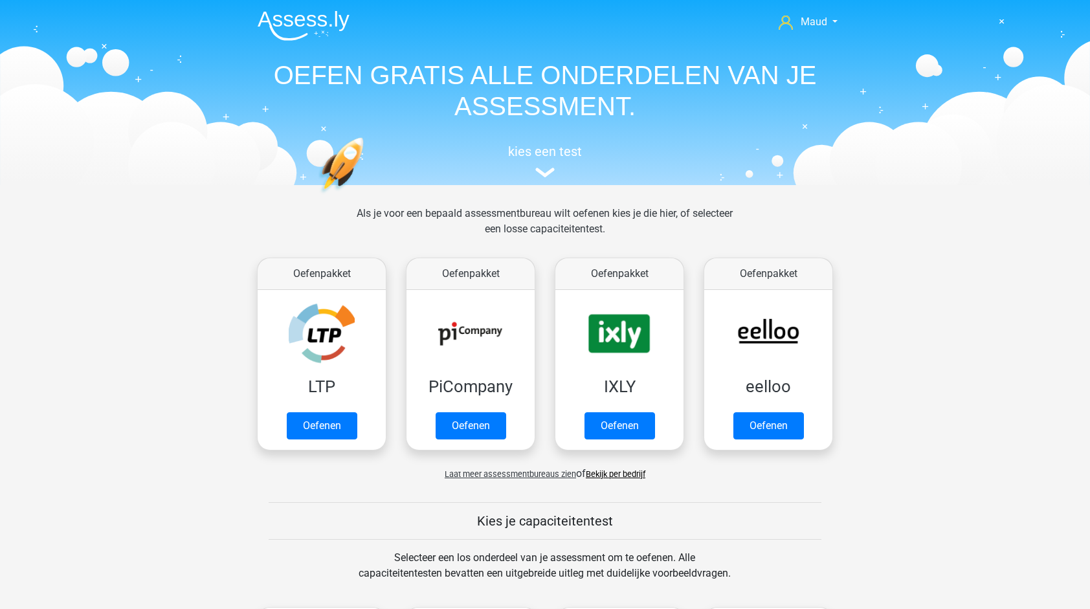
scroll to position [549, 0]
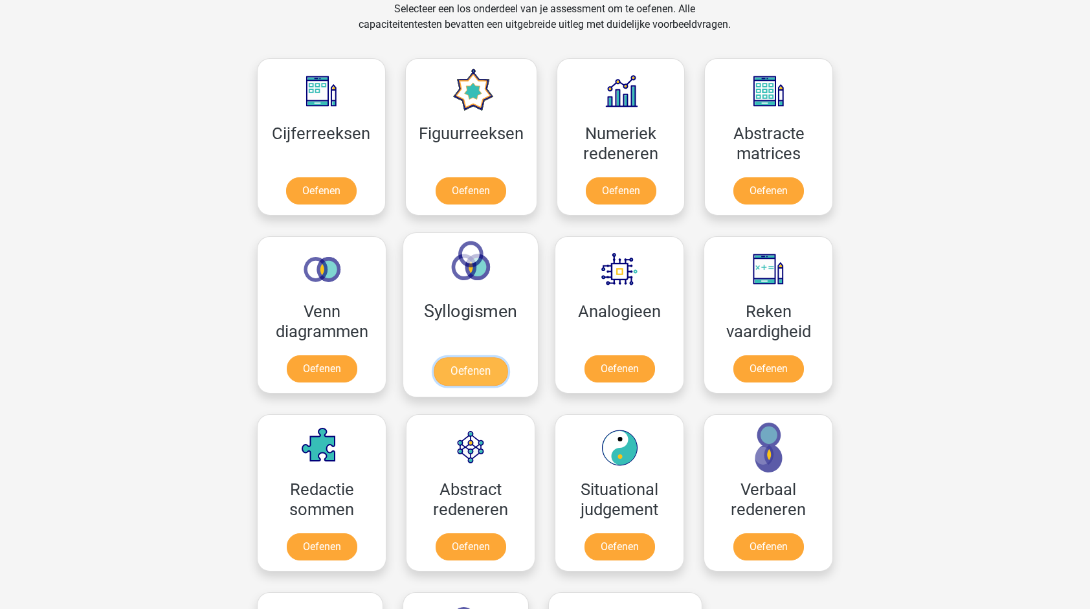
click at [470, 371] on link "Oefenen" at bounding box center [471, 371] width 74 height 28
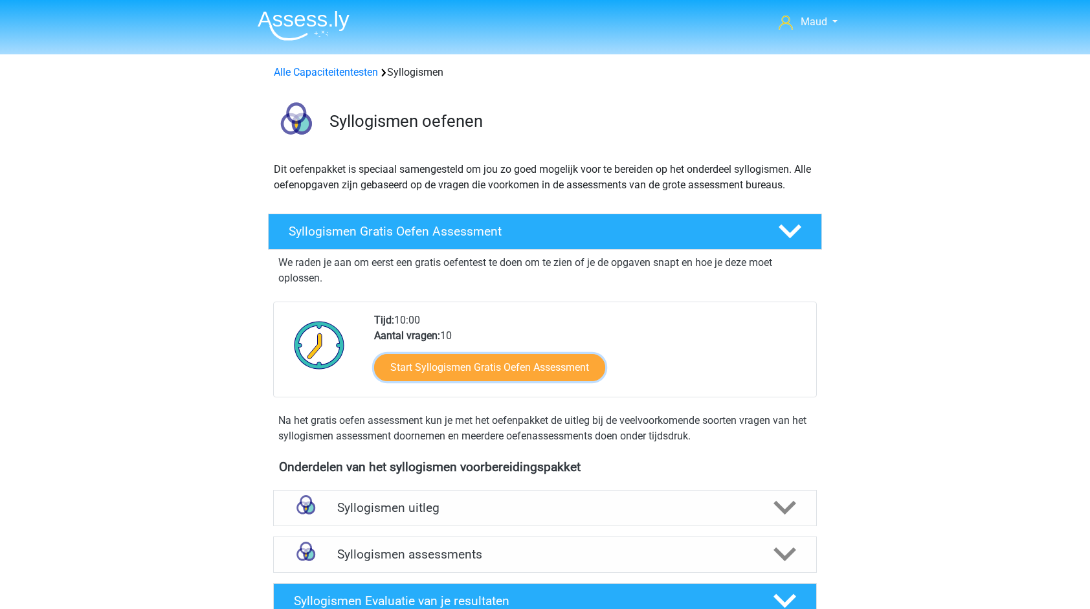
click at [470, 371] on link "Start Syllogismen Gratis Oefen Assessment" at bounding box center [489, 367] width 231 height 27
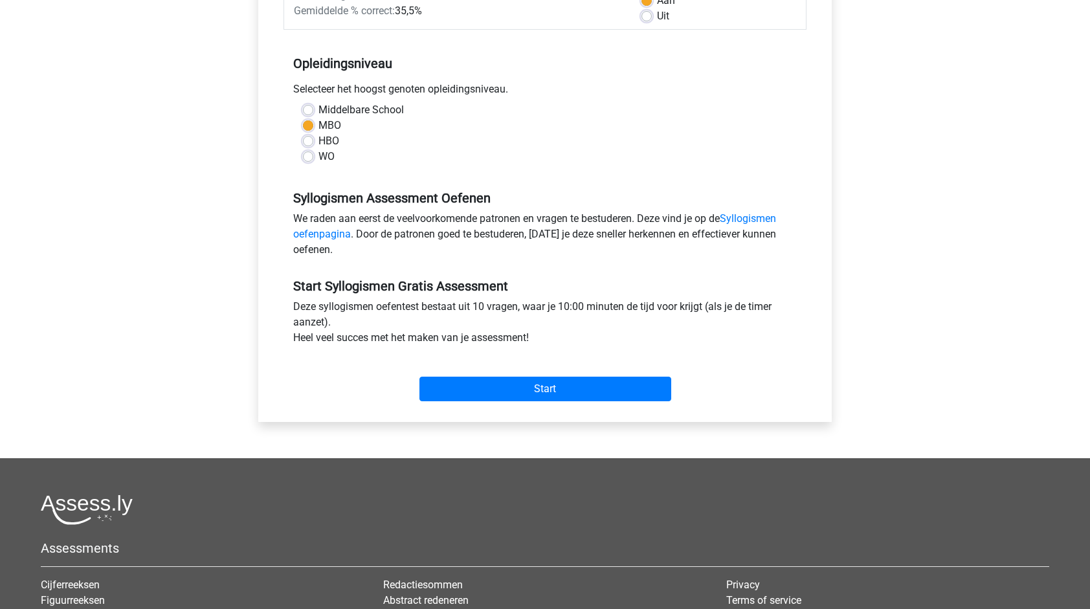
scroll to position [220, 0]
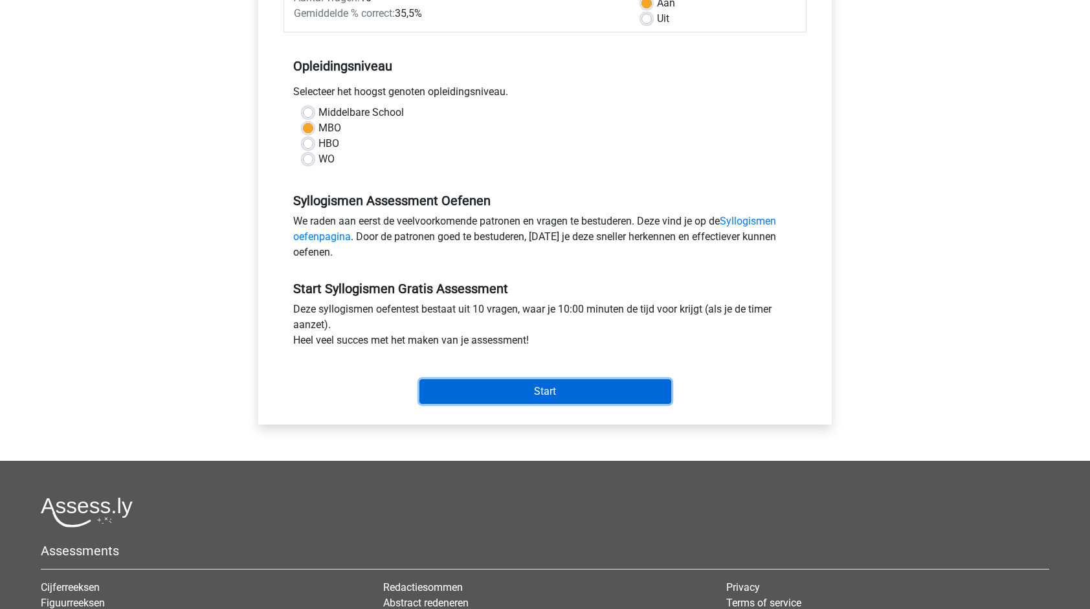
drag, startPoint x: 0, startPoint y: 0, endPoint x: 472, endPoint y: 396, distance: 615.9
click at [472, 396] on input "Start" at bounding box center [545, 391] width 252 height 25
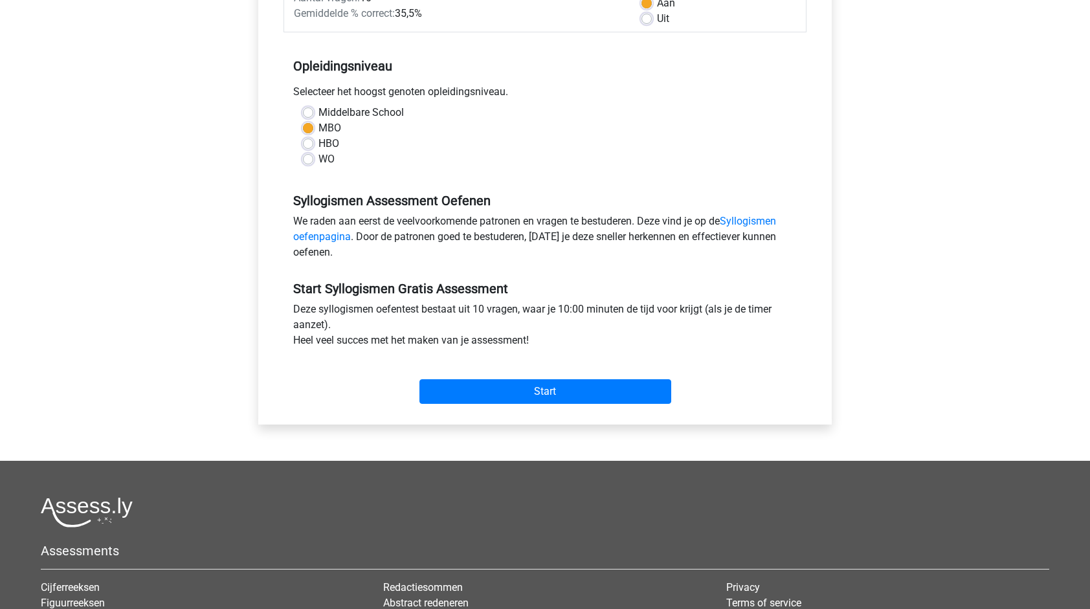
scroll to position [0, 0]
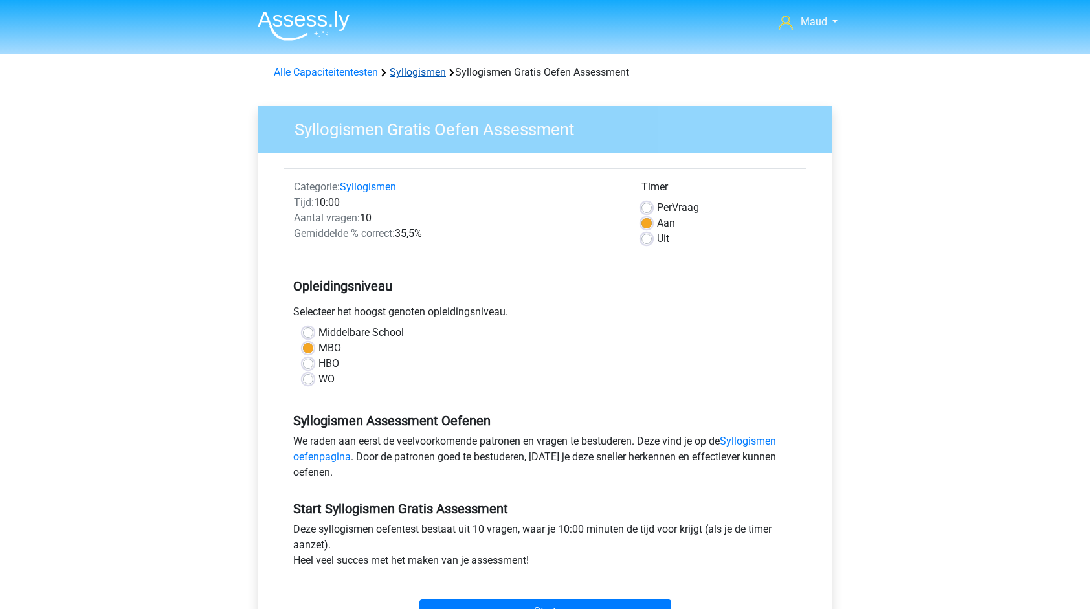
click at [419, 77] on link "Syllogismen" at bounding box center [418, 72] width 56 height 12
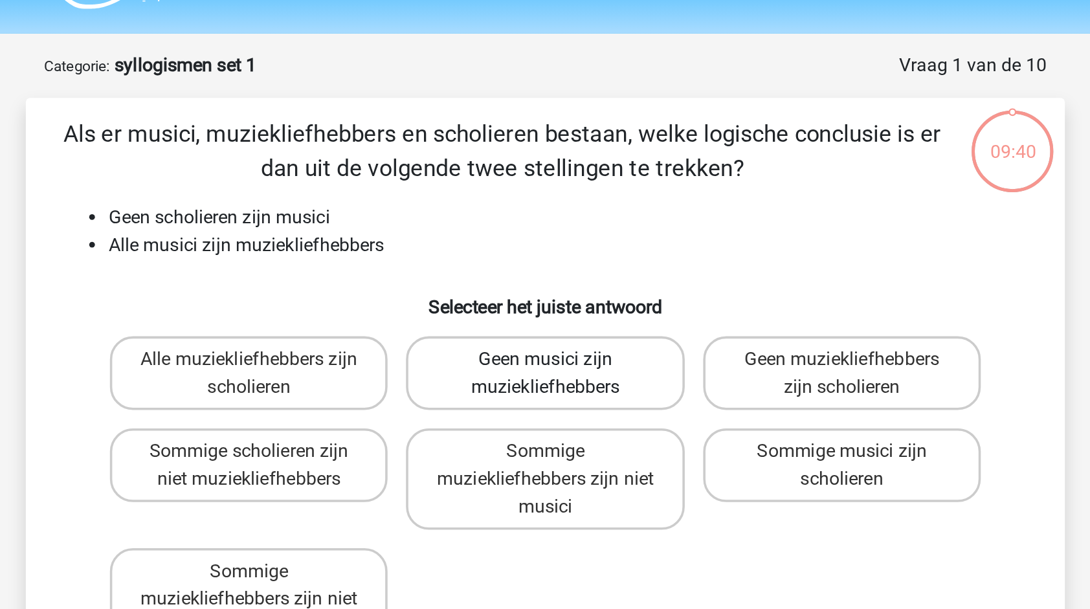
click at [544, 261] on label "Geen musici zijn muziekliefhebbers" at bounding box center [545, 245] width 156 height 41
click at [545, 246] on input "Geen musici zijn muziekliefhebbers" at bounding box center [549, 241] width 8 height 8
radio input "true"
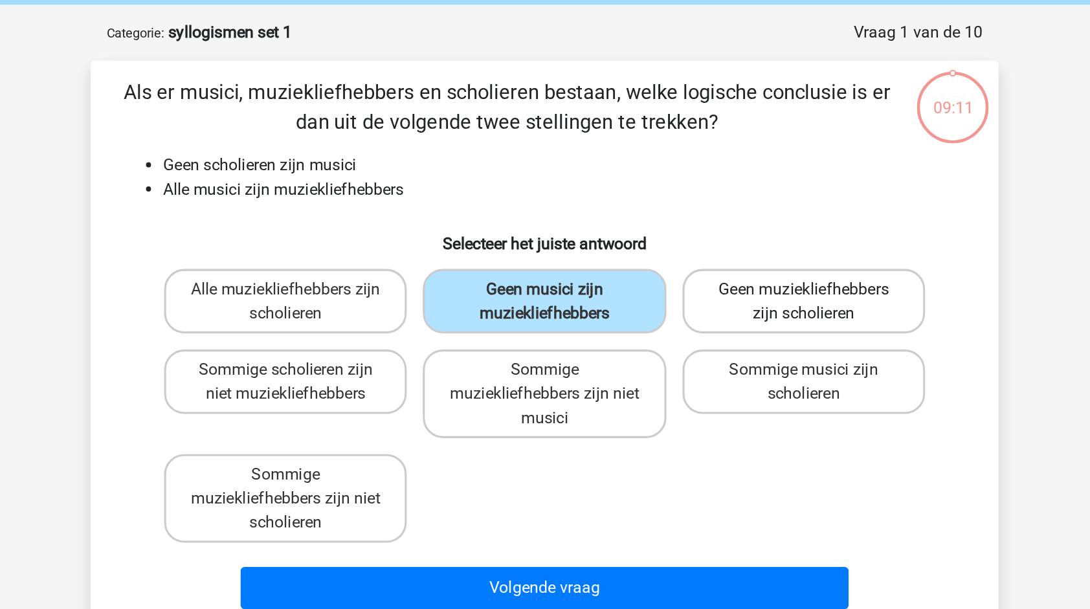
click at [690, 243] on label "Geen muziekliefhebbers zijn scholieren" at bounding box center [711, 245] width 156 height 41
click at [711, 243] on input "Geen muziekliefhebbers zijn scholieren" at bounding box center [715, 241] width 8 height 8
radio input "true"
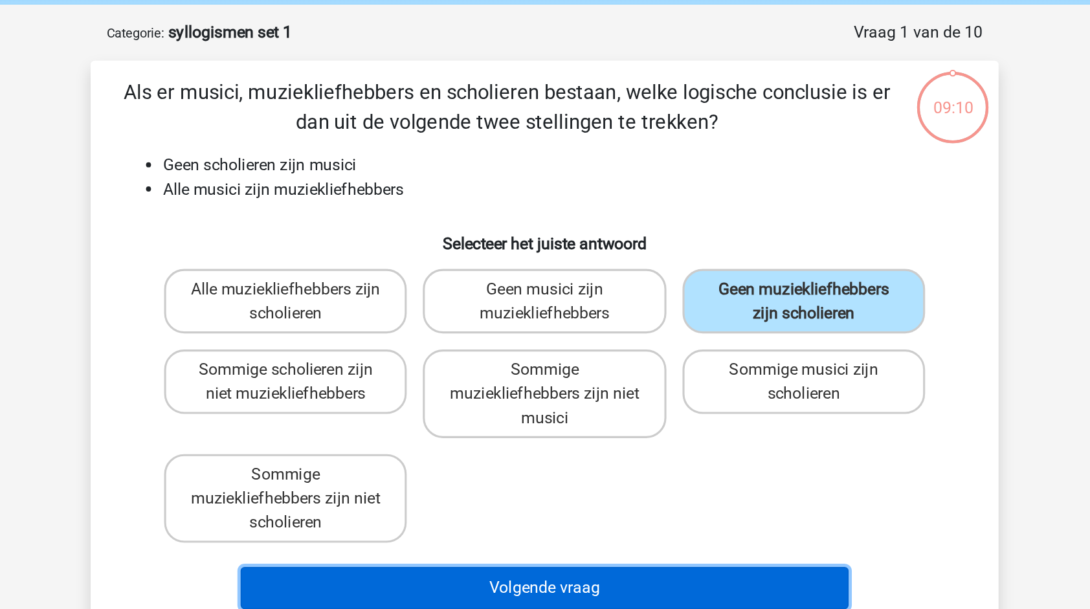
click at [598, 424] on button "Volgende vraag" at bounding box center [544, 429] width 391 height 27
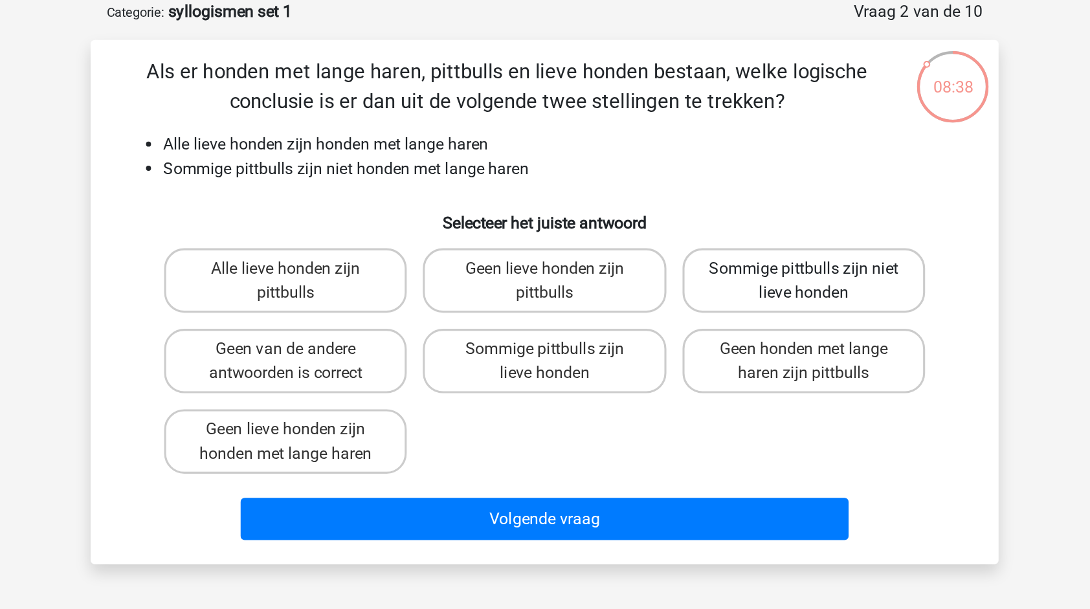
click at [666, 258] on label "Sommige pittbulls zijn niet lieve honden" at bounding box center [711, 245] width 156 height 41
click at [711, 246] on input "Sommige pittbulls zijn niet lieve honden" at bounding box center [715, 241] width 8 height 8
radio input "true"
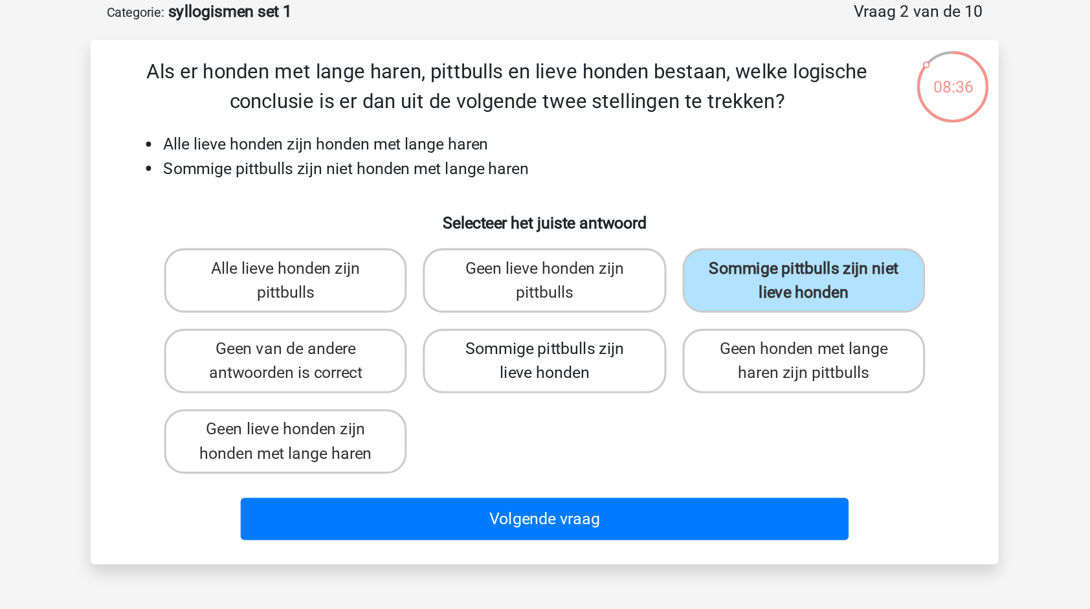
click at [563, 312] on label "Sommige pittbulls zijn lieve honden" at bounding box center [545, 296] width 156 height 41
click at [553, 298] on input "Sommige pittbulls zijn lieve honden" at bounding box center [549, 293] width 8 height 8
radio input "true"
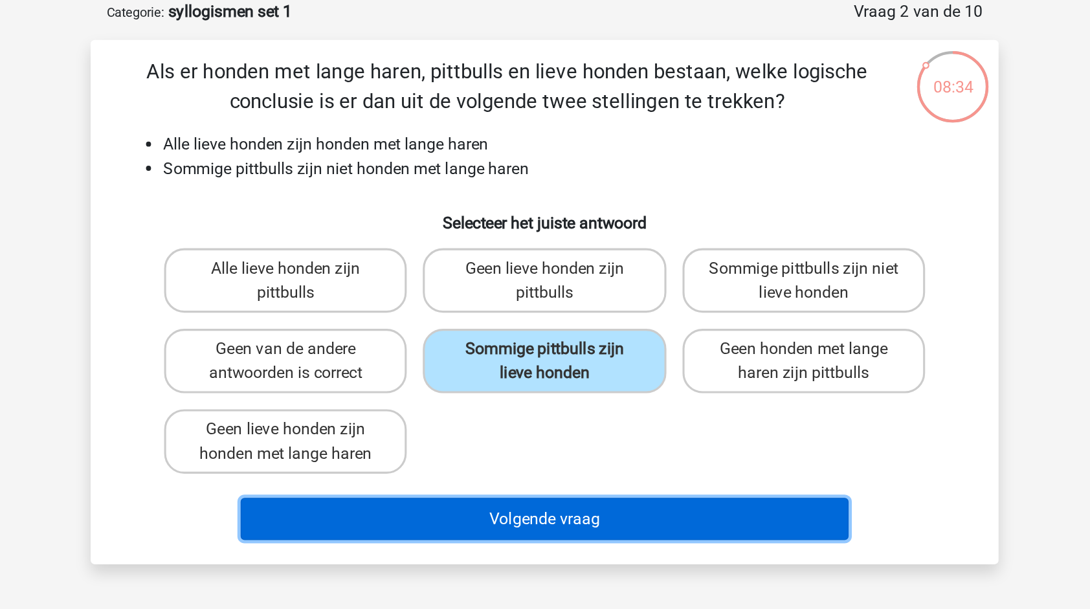
click at [547, 395] on button "Volgende vraag" at bounding box center [544, 398] width 391 height 27
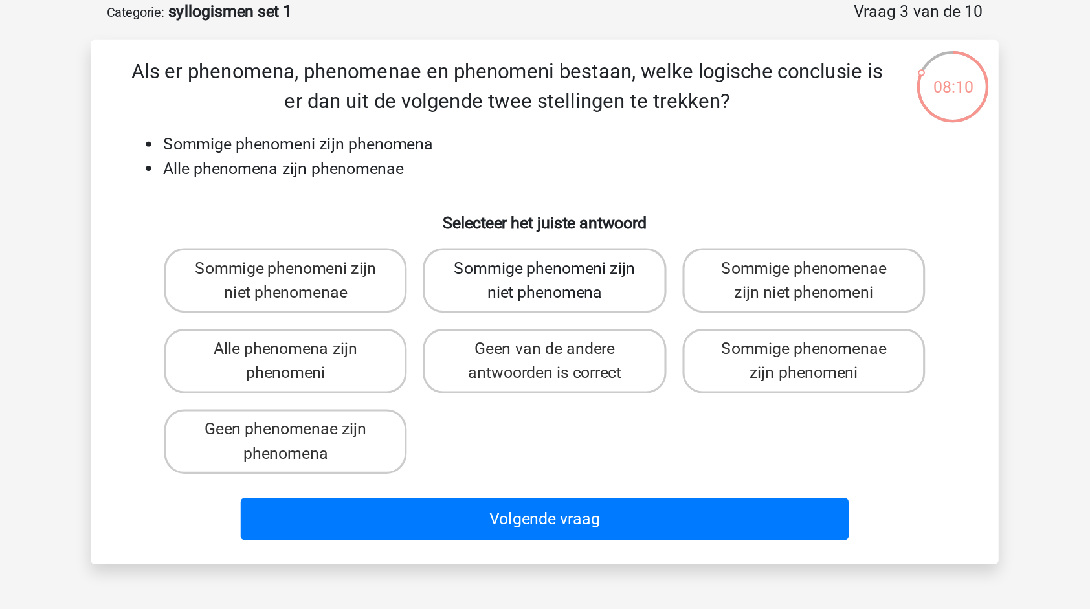
click at [536, 250] on label "Sommige phenomeni zijn niet phenomena" at bounding box center [545, 245] width 156 height 41
click at [545, 246] on input "Sommige phenomeni zijn niet phenomena" at bounding box center [549, 241] width 8 height 8
radio input "true"
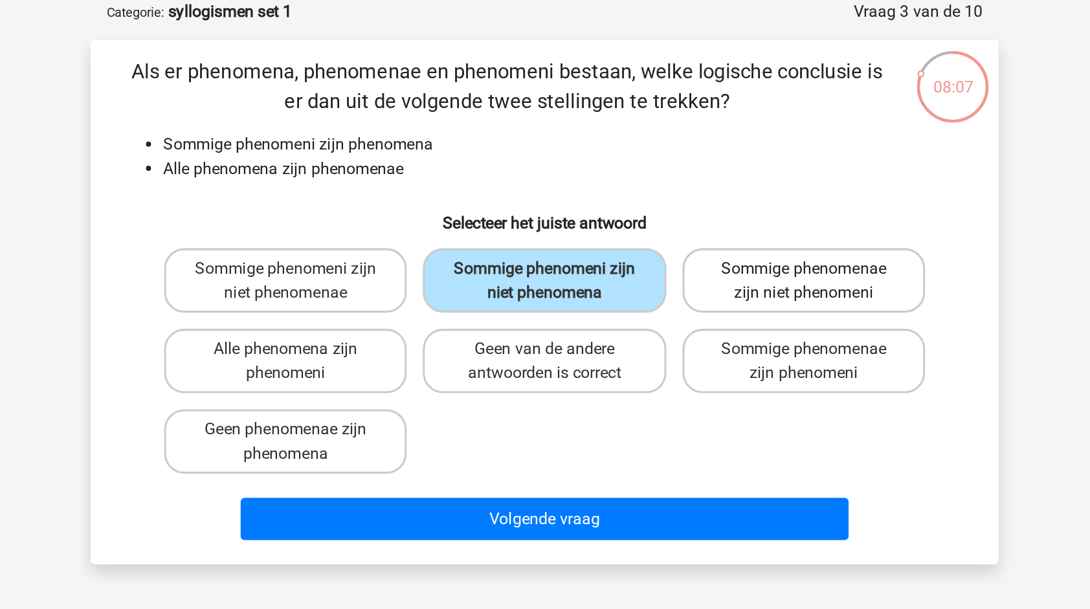
click at [688, 251] on label "Sommige phenomenae zijn niet phenomeni" at bounding box center [711, 245] width 156 height 41
click at [711, 246] on input "Sommige phenomenae zijn niet phenomeni" at bounding box center [715, 241] width 8 height 8
radio input "true"
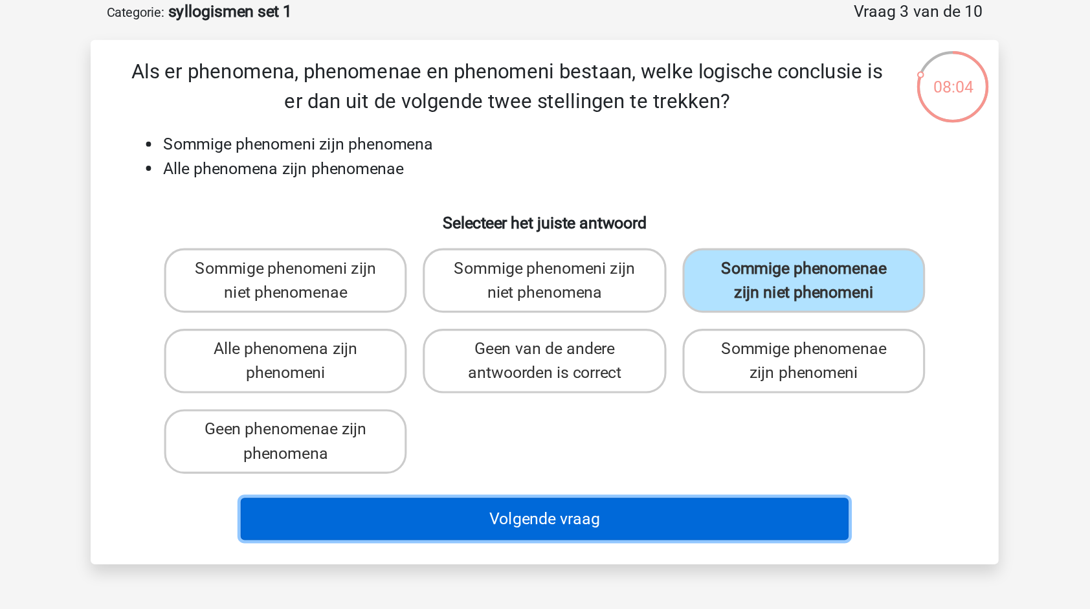
click at [595, 399] on button "Volgende vraag" at bounding box center [544, 398] width 391 height 27
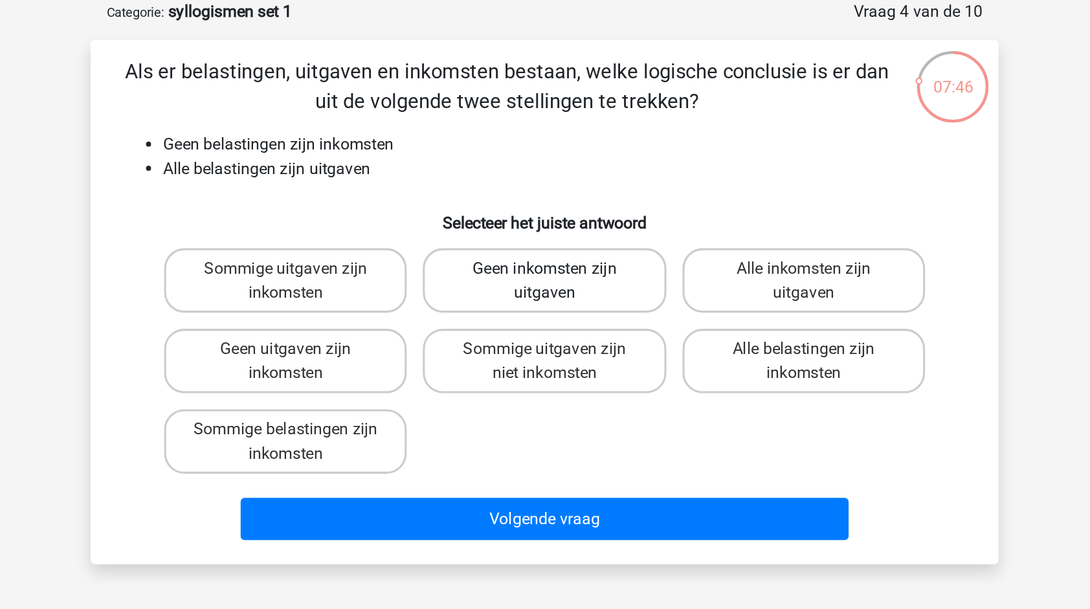
click at [576, 250] on label "Geen inkomsten zijn uitgaven" at bounding box center [545, 245] width 156 height 41
click at [553, 246] on input "Geen inkomsten zijn uitgaven" at bounding box center [549, 241] width 8 height 8
radio input "true"
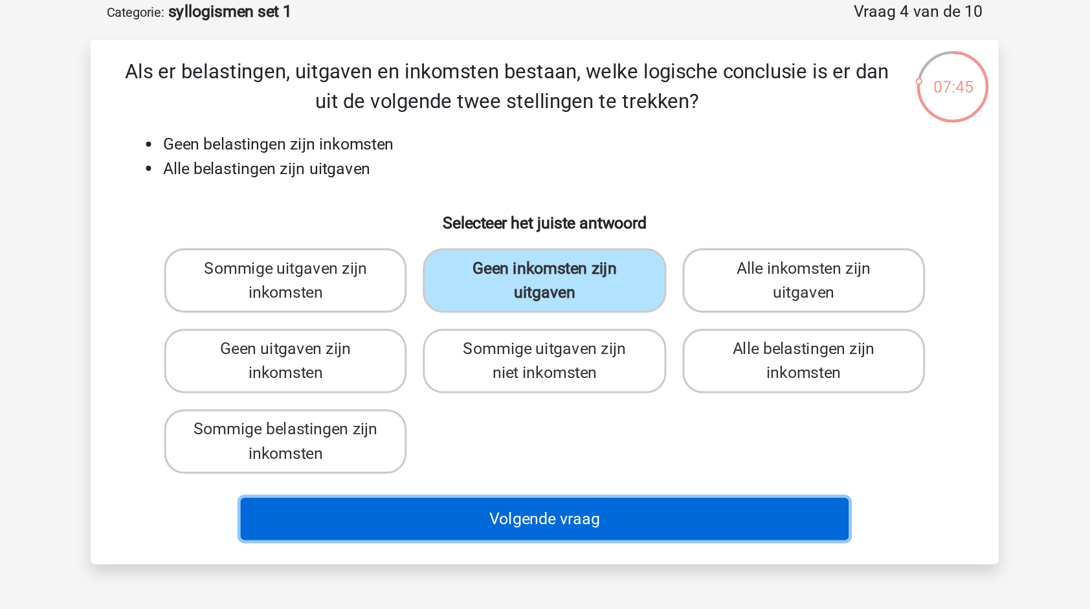
click at [562, 399] on button "Volgende vraag" at bounding box center [544, 398] width 391 height 27
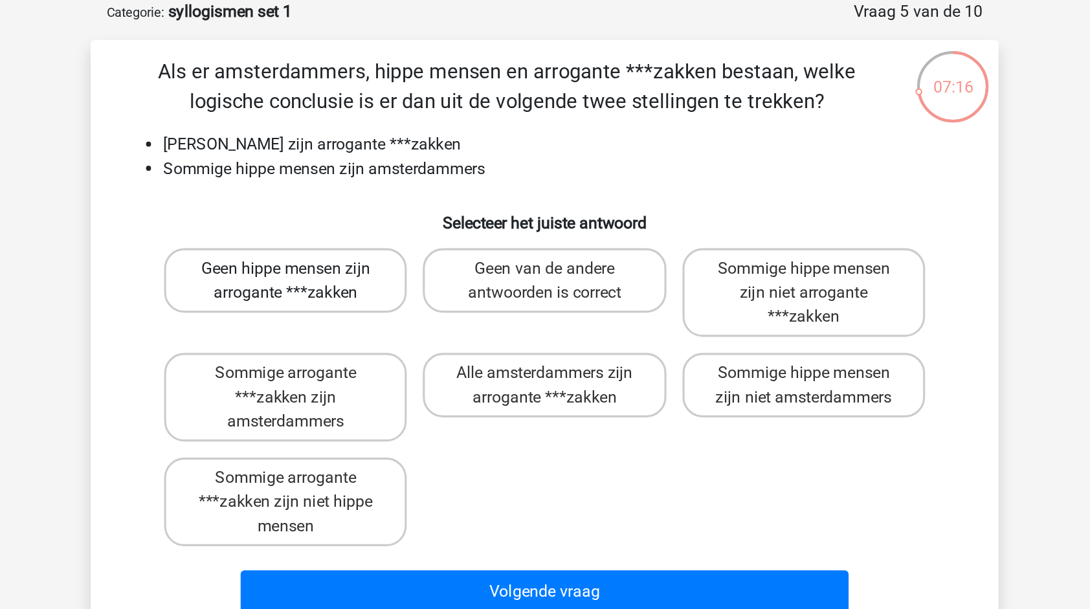
click at [398, 243] on label "Geen hippe mensen zijn arrogante ***zakken" at bounding box center [378, 245] width 156 height 41
click at [387, 243] on input "Geen hippe mensen zijn arrogante ***zakken" at bounding box center [383, 241] width 8 height 8
radio input "true"
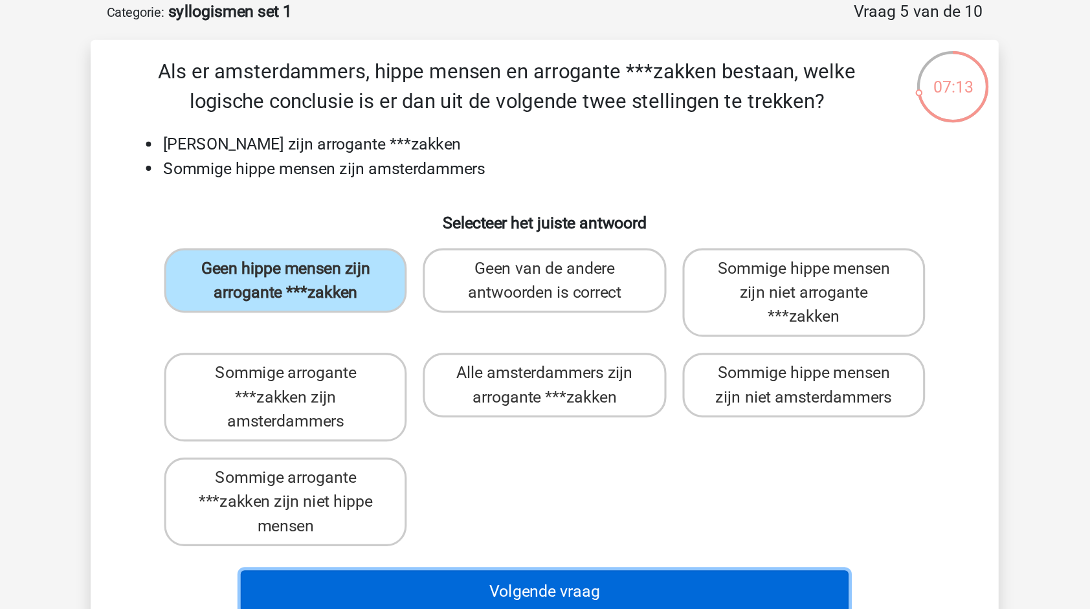
click at [566, 436] on button "Volgende vraag" at bounding box center [544, 445] width 391 height 27
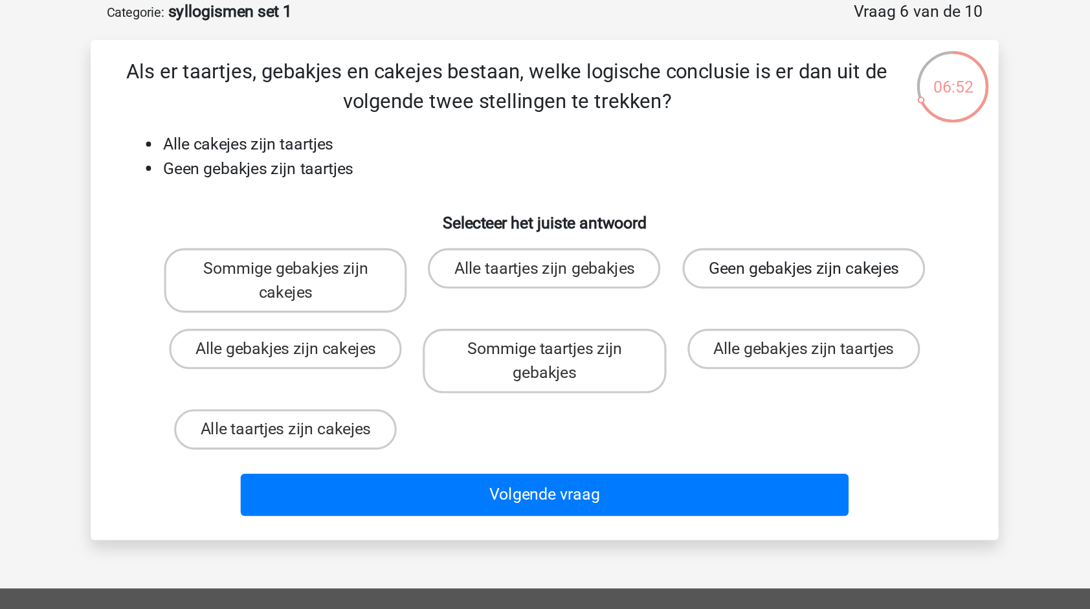
click at [697, 250] on label "Geen gebakjes zijn cakejes" at bounding box center [711, 238] width 156 height 26
click at [711, 246] on input "Geen gebakjes zijn cakejes" at bounding box center [715, 241] width 8 height 8
radio input "true"
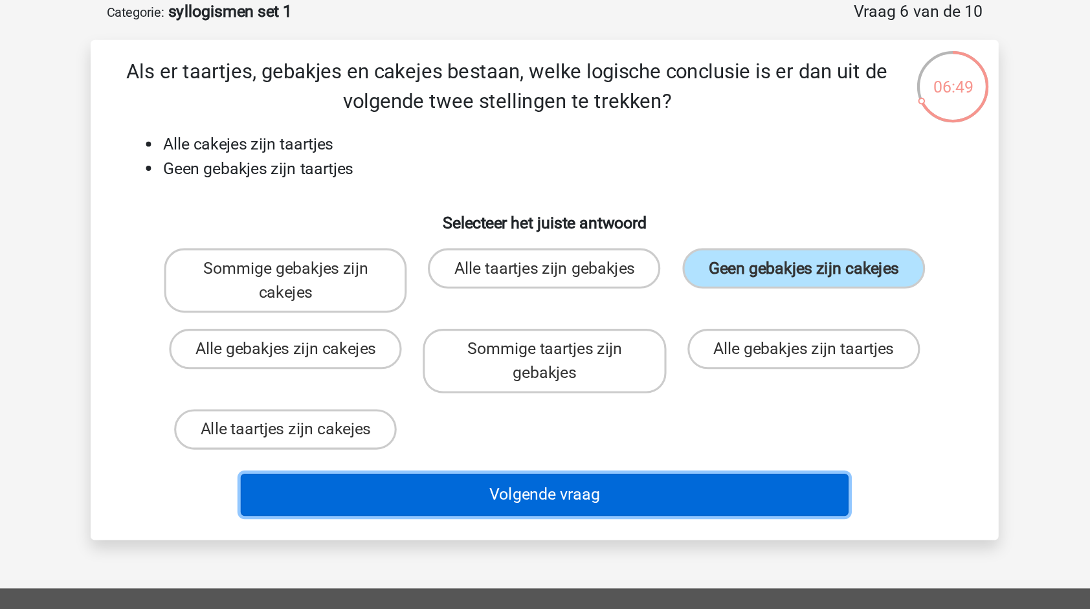
click at [525, 385] on button "Volgende vraag" at bounding box center [544, 382] width 391 height 27
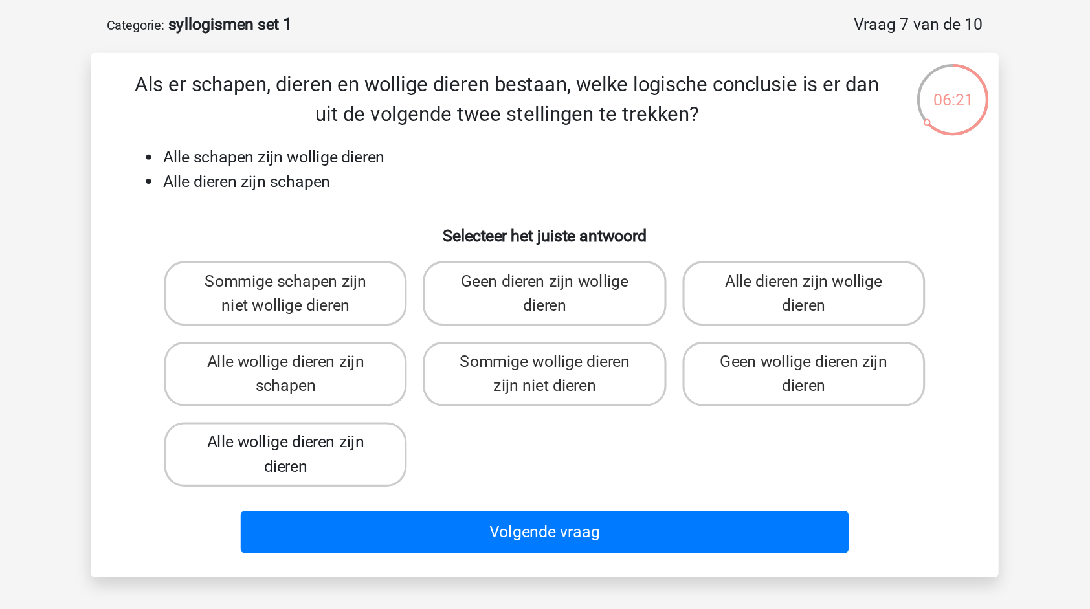
click at [411, 353] on label "Alle wollige dieren zijn dieren" at bounding box center [378, 348] width 156 height 41
click at [387, 349] on input "Alle wollige dieren zijn dieren" at bounding box center [383, 345] width 8 height 8
radio input "true"
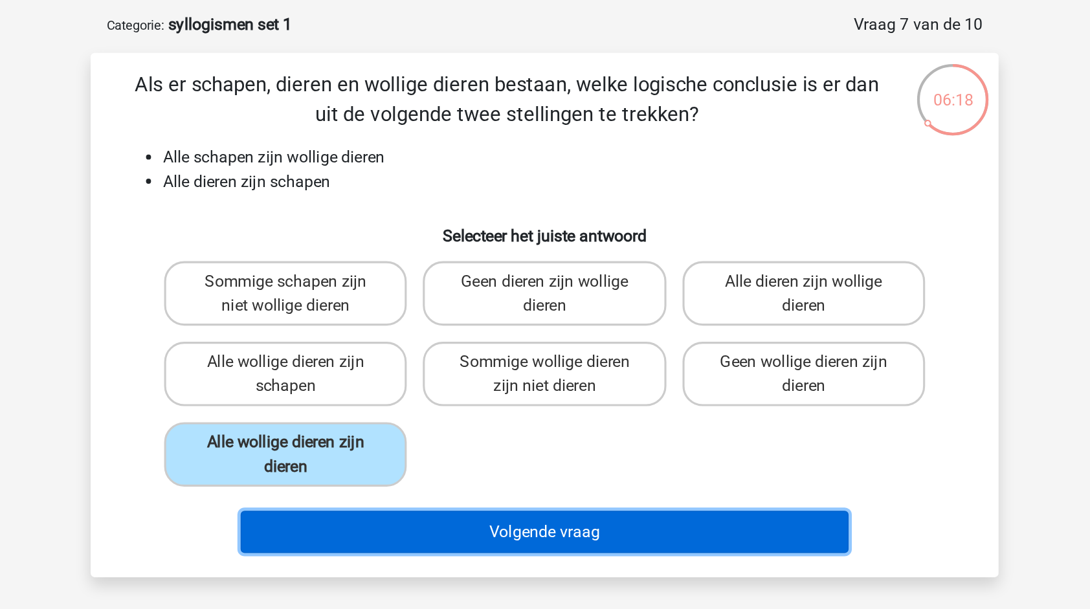
click at [467, 388] on button "Volgende vraag" at bounding box center [544, 398] width 391 height 27
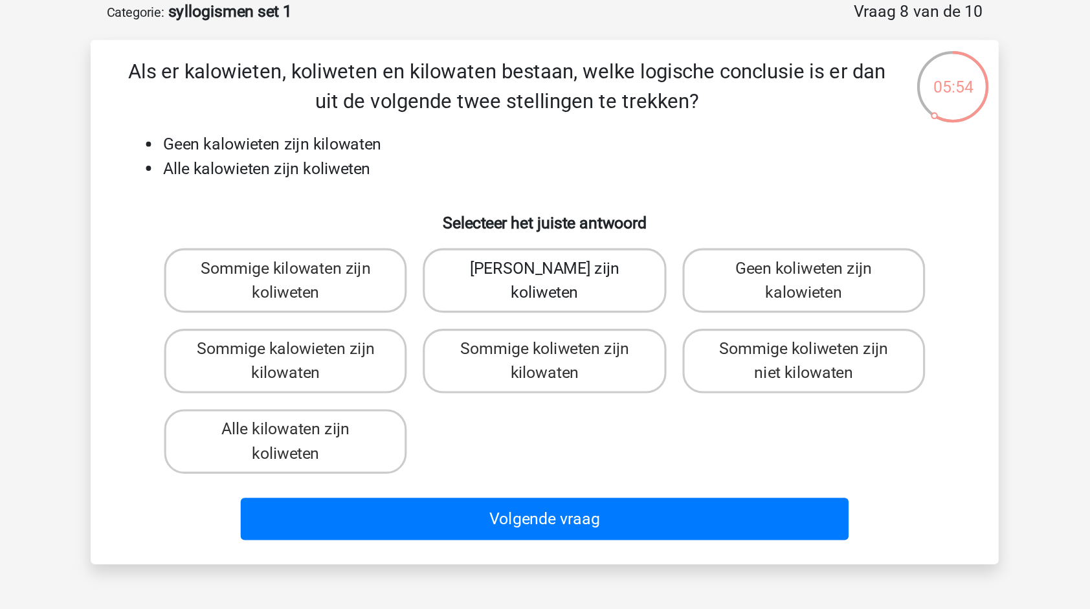
click at [534, 248] on label "Geen kilowaten zijn koliweten" at bounding box center [545, 245] width 156 height 41
click at [545, 246] on input "Geen kilowaten zijn koliweten" at bounding box center [549, 241] width 8 height 8
radio input "true"
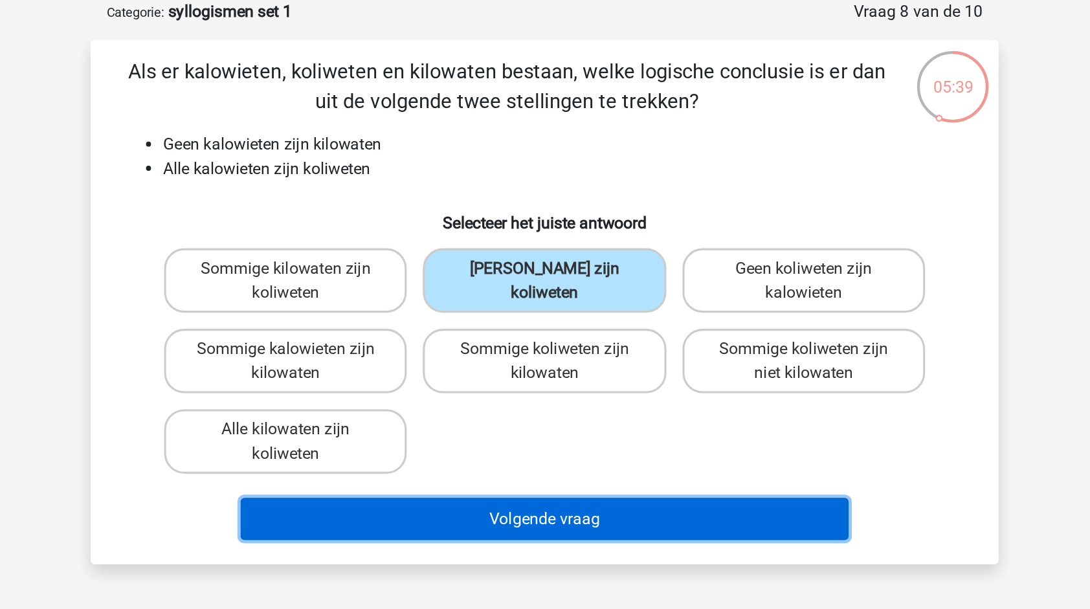
click at [542, 399] on button "Volgende vraag" at bounding box center [544, 398] width 391 height 27
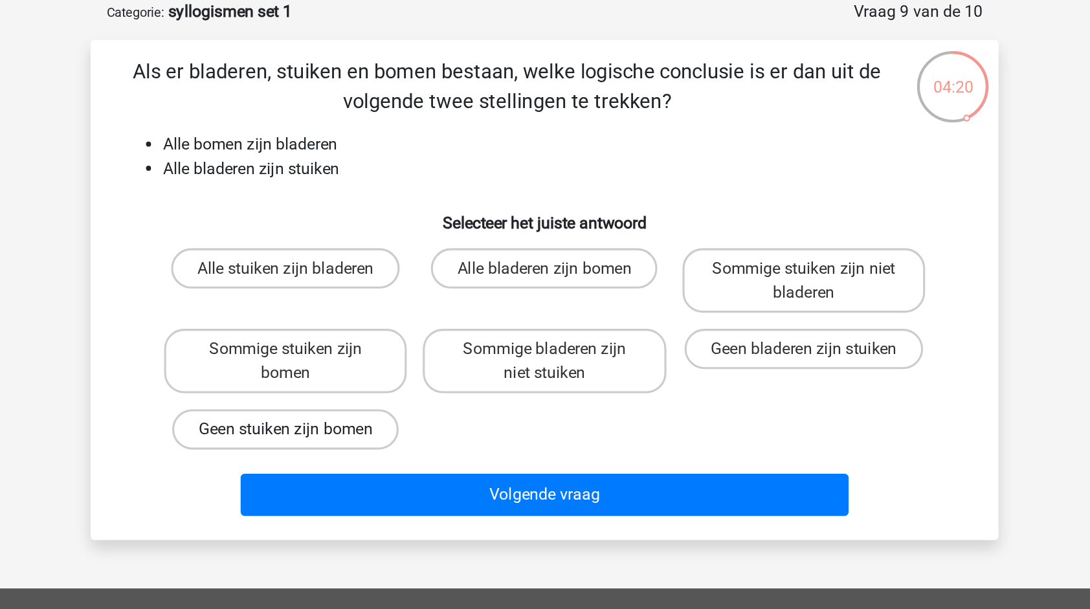
click at [352, 346] on label "Geen stuiken zijn bomen" at bounding box center [378, 341] width 146 height 26
click at [379, 346] on input "Geen stuiken zijn bomen" at bounding box center [383, 345] width 8 height 8
radio input "true"
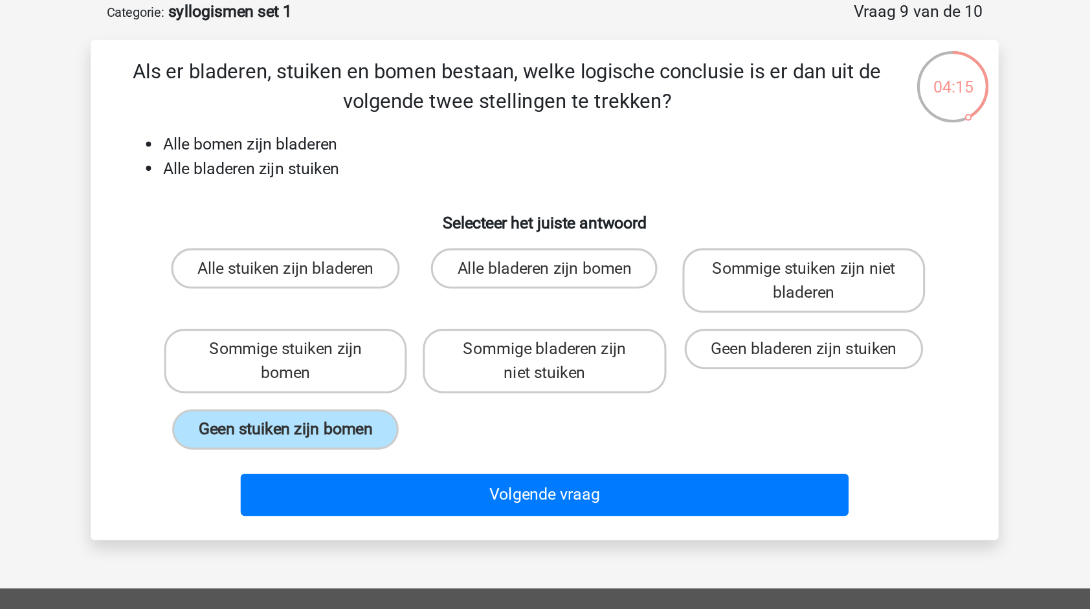
click at [590, 404] on div "Als er bladeren, stuiken en bomen bestaan, welke logische conclusie is er dan u…" at bounding box center [545, 252] width 584 height 322
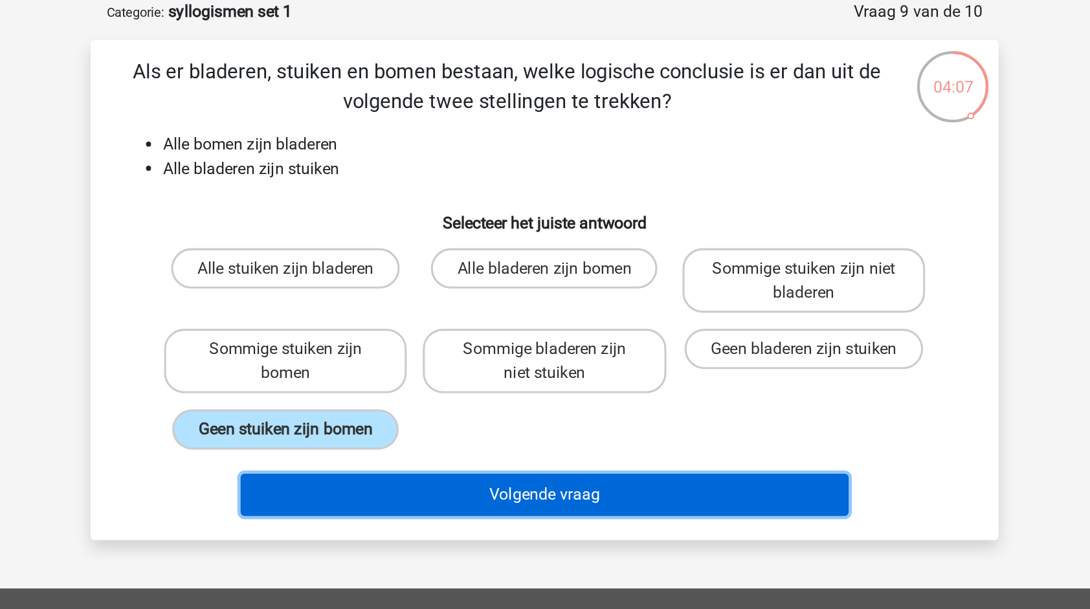
click at [505, 380] on button "Volgende vraag" at bounding box center [544, 382] width 391 height 27
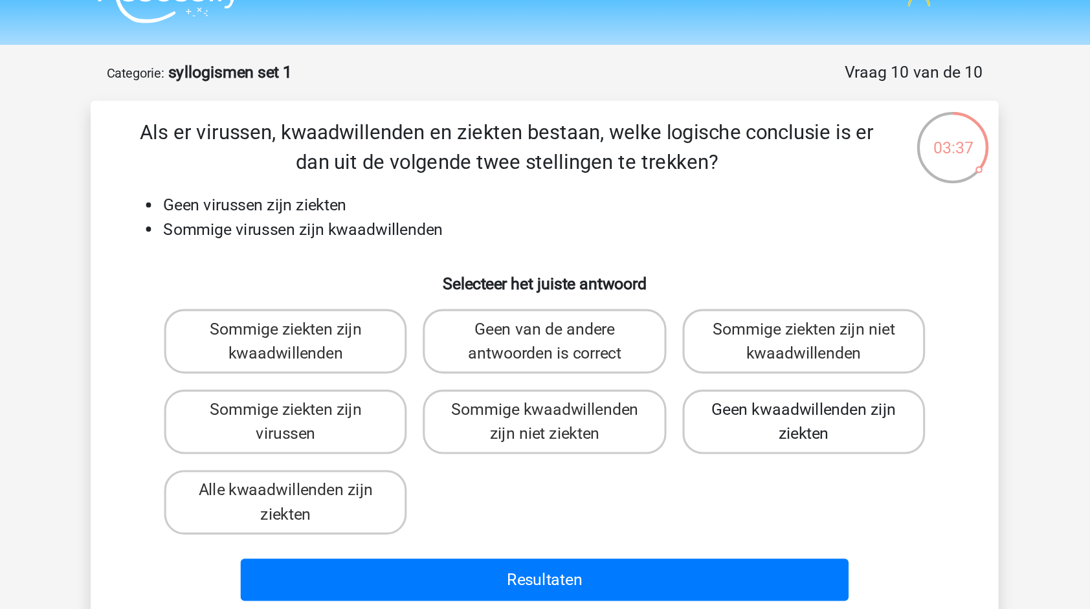
click at [689, 290] on label "Geen kwaadwillenden zijn ziekten" at bounding box center [711, 296] width 156 height 41
click at [711, 290] on input "Geen kwaadwillenden zijn ziekten" at bounding box center [715, 293] width 8 height 8
radio input "true"
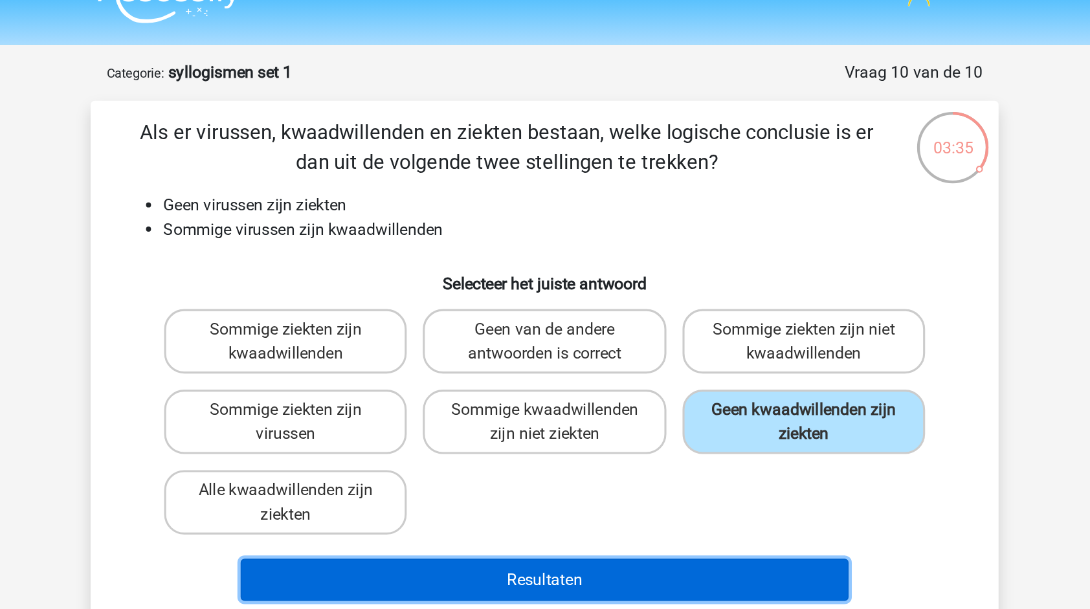
click at [568, 399] on button "Resultaten" at bounding box center [544, 398] width 391 height 27
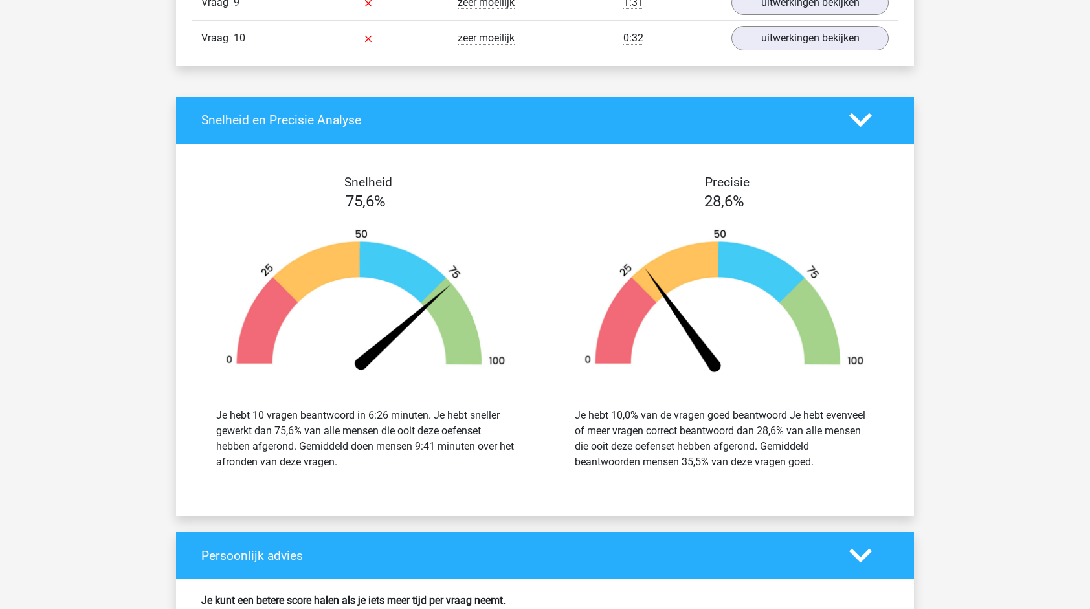
scroll to position [1161, 0]
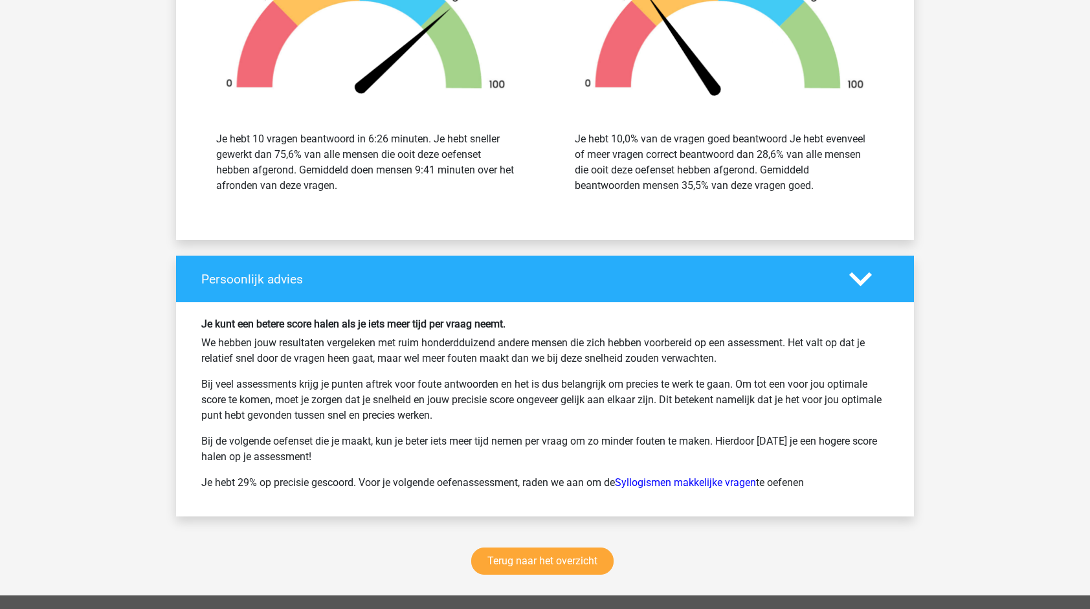
click at [582, 421] on div "Je kunt een betere score halen als je iets meer tijd per vraag neemt. We hebben…" at bounding box center [545, 409] width 707 height 183
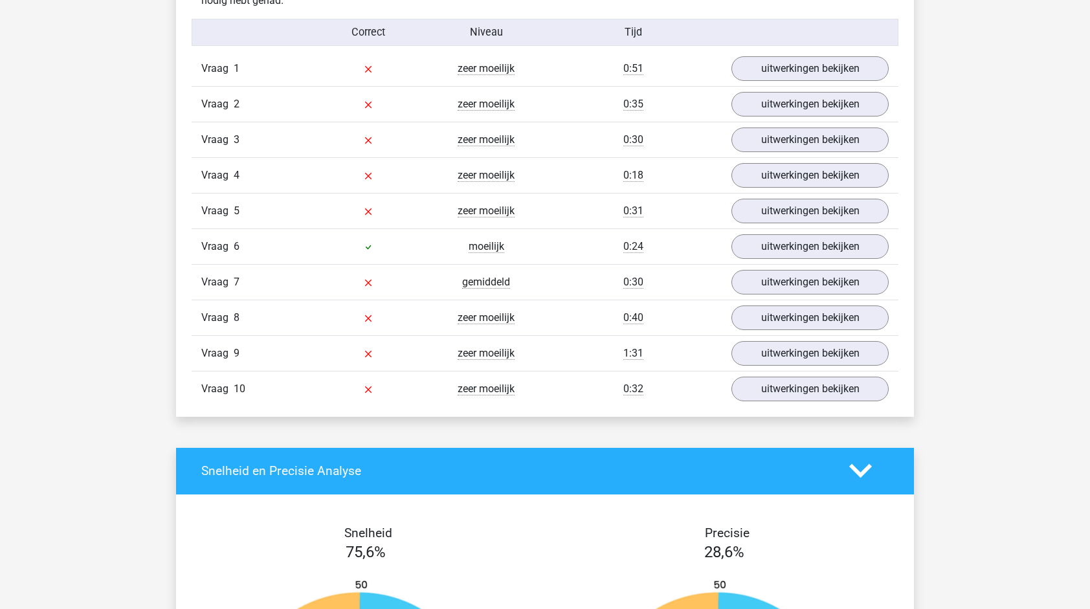
scroll to position [780, 0]
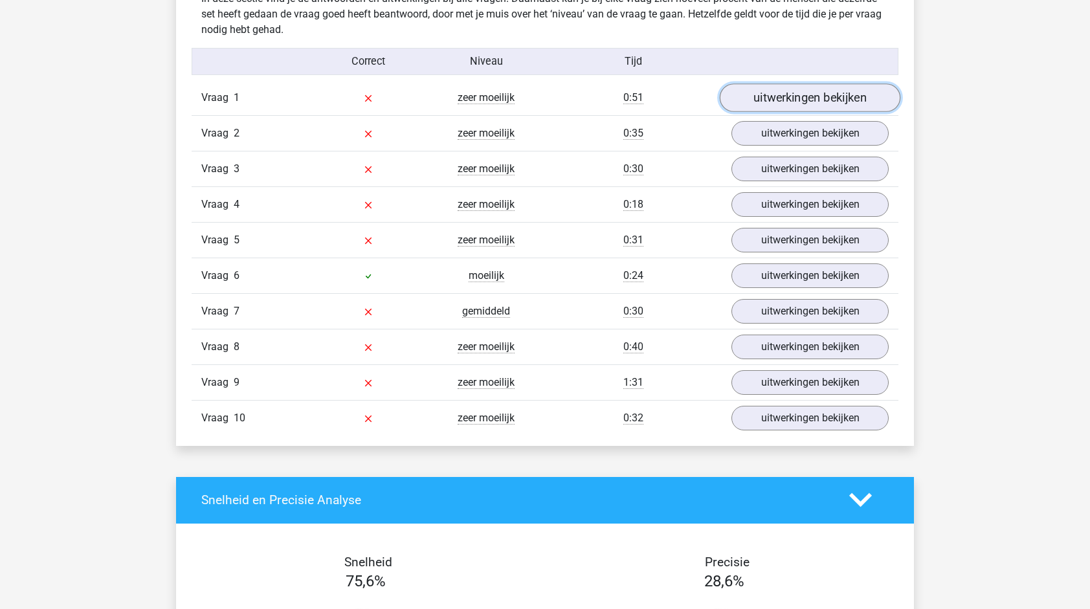
click at [863, 107] on link "uitwerkingen bekijken" at bounding box center [810, 97] width 181 height 28
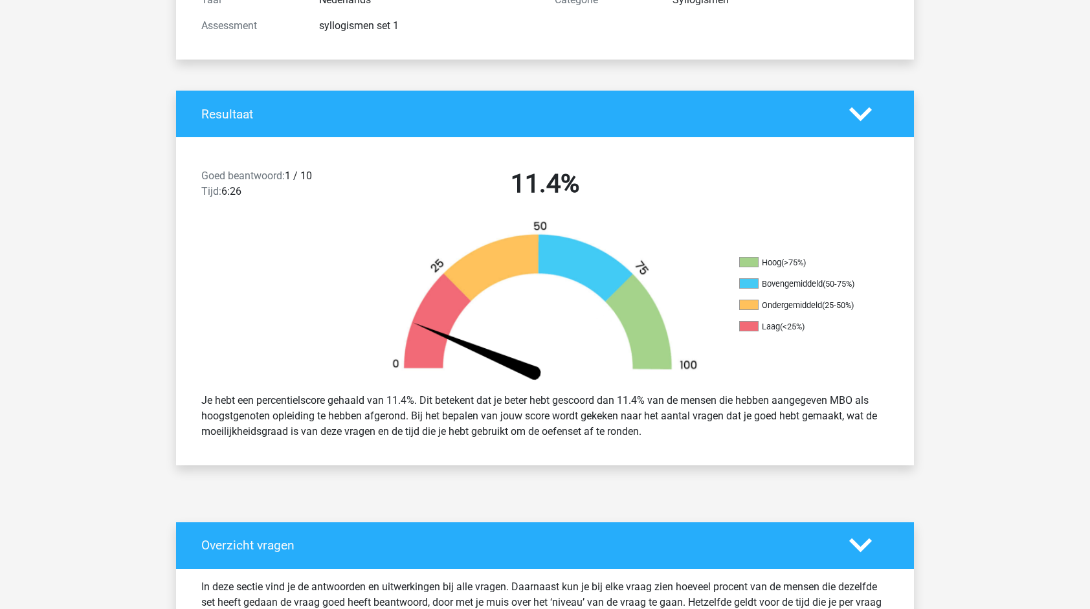
scroll to position [0, 0]
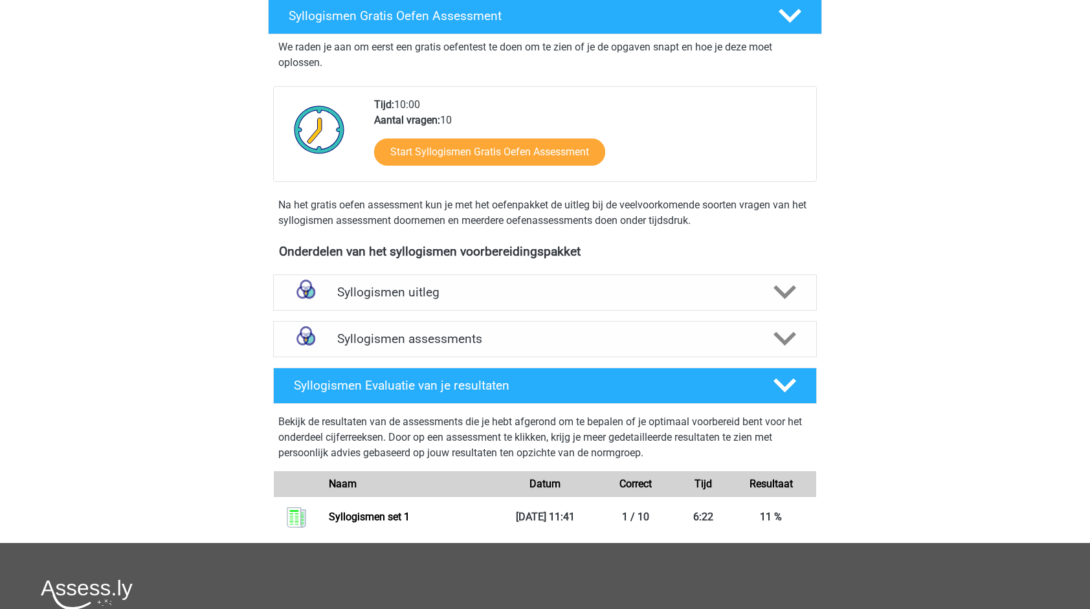
scroll to position [270, 0]
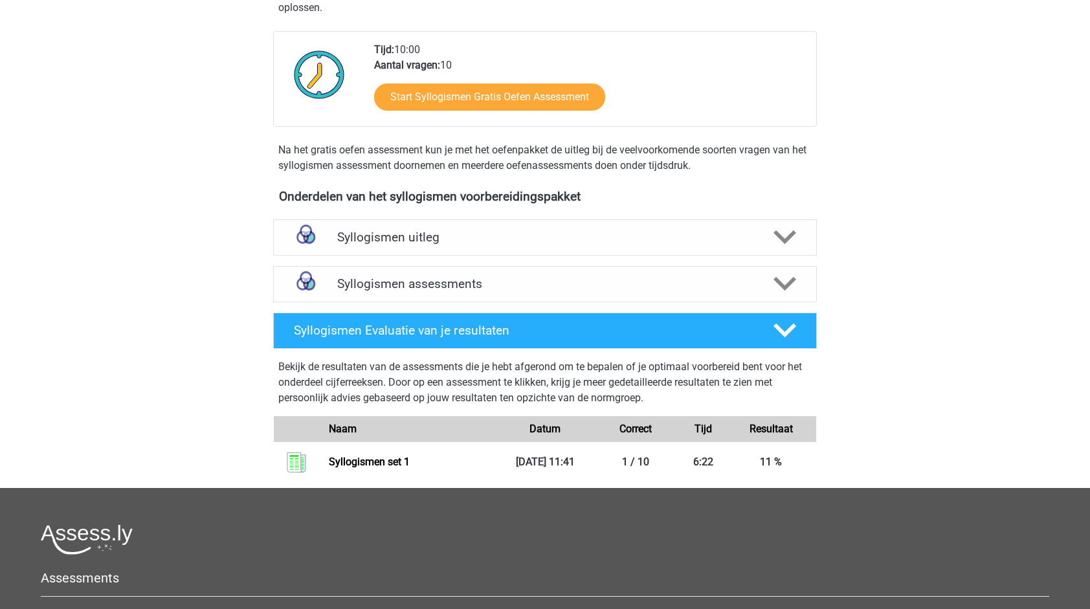
click at [486, 257] on div "Syllogismen uitleg Er zijn verschillende soorten patronen te herkennen die vaak…" at bounding box center [545, 237] width 594 height 47
click at [412, 236] on h4 "Syllogismen uitleg" at bounding box center [544, 237] width 415 height 15
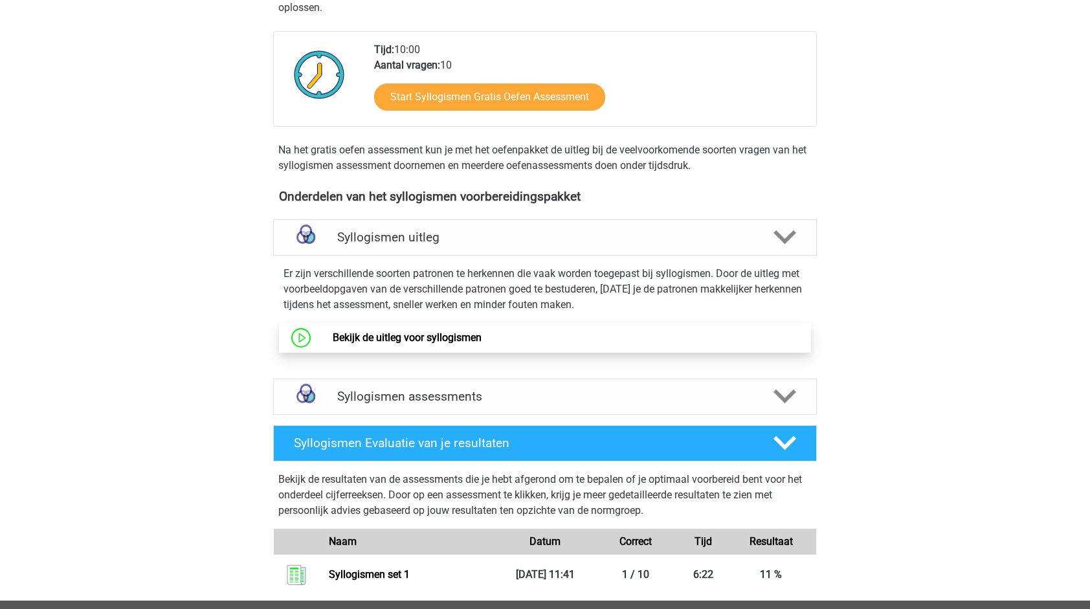
click at [414, 336] on link "Bekijk de uitleg voor syllogismen" at bounding box center [407, 337] width 149 height 12
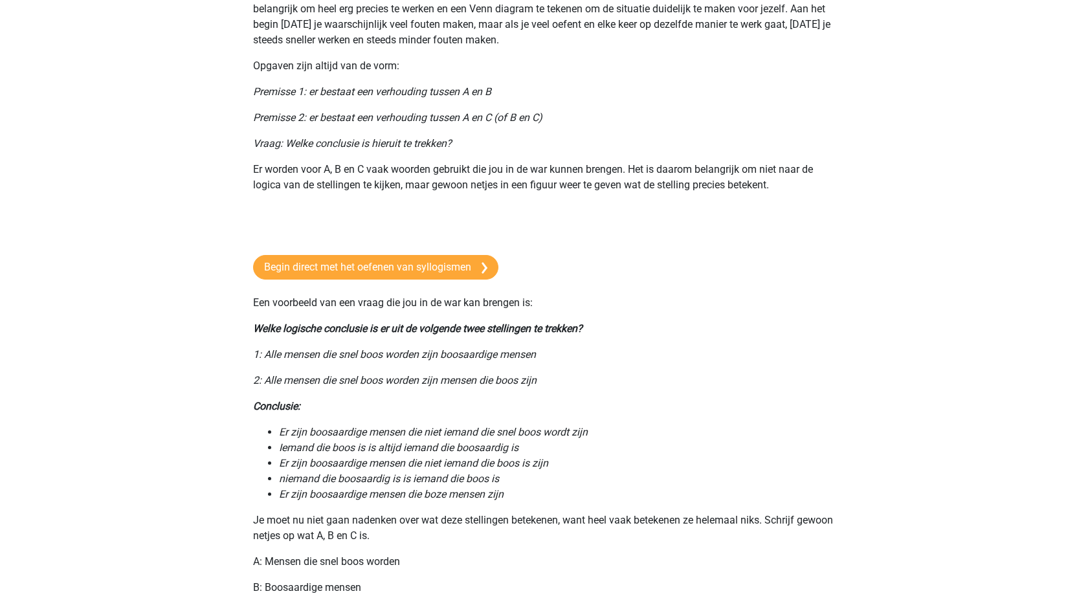
scroll to position [148, 0]
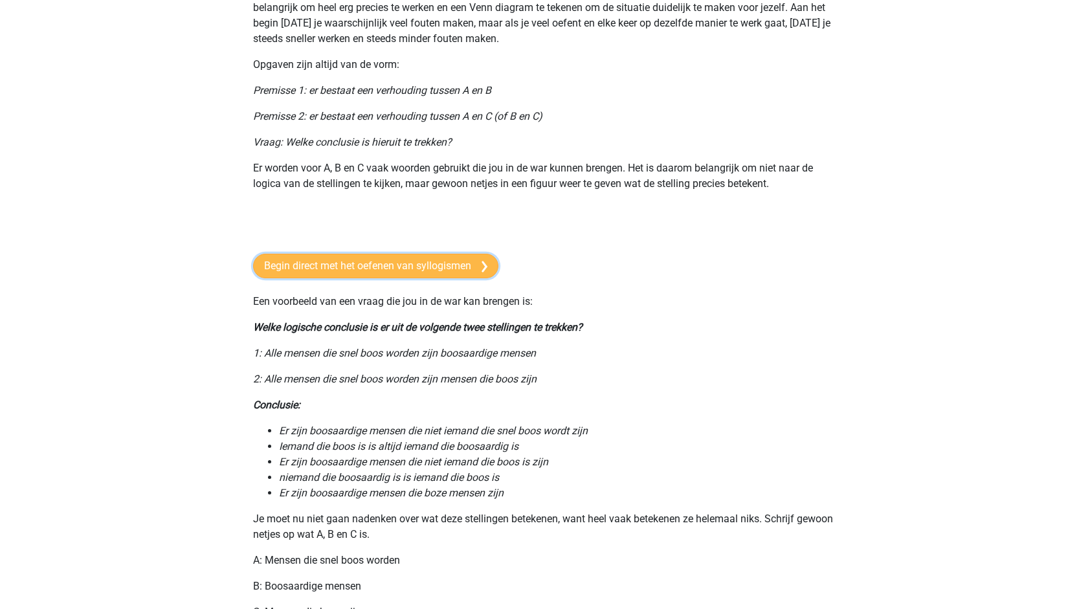
click at [368, 265] on link "Begin direct met het oefenen van syllogismen" at bounding box center [375, 266] width 245 height 25
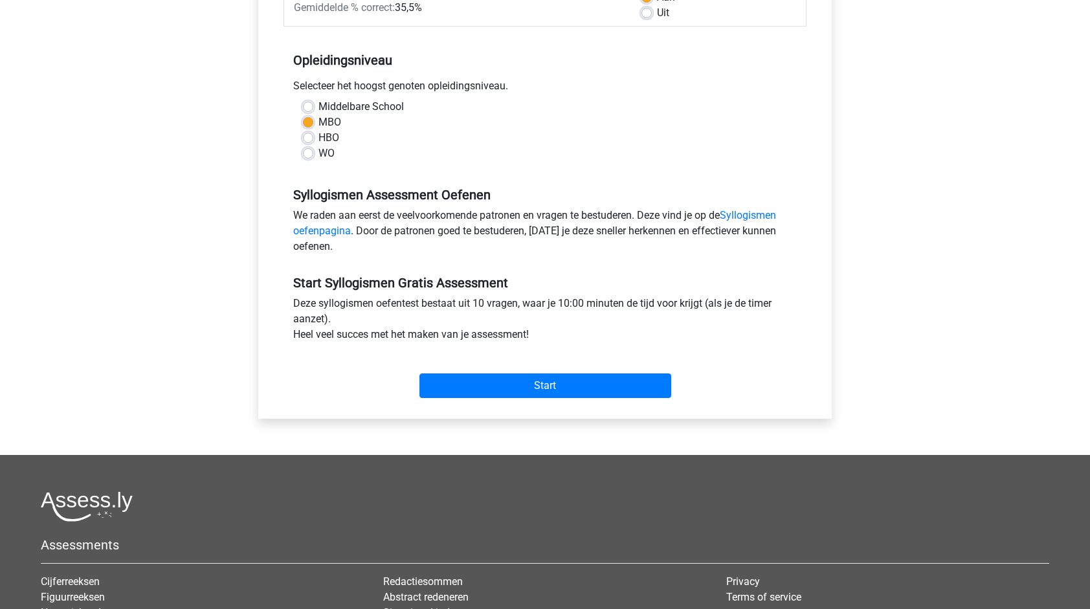
scroll to position [252, 0]
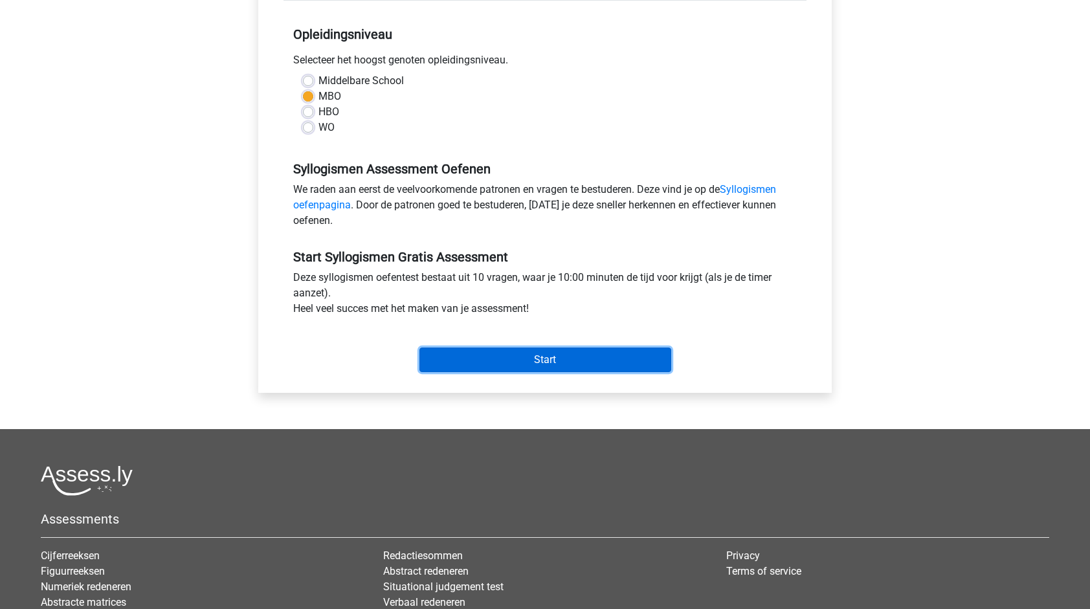
click at [558, 364] on input "Start" at bounding box center [545, 359] width 252 height 25
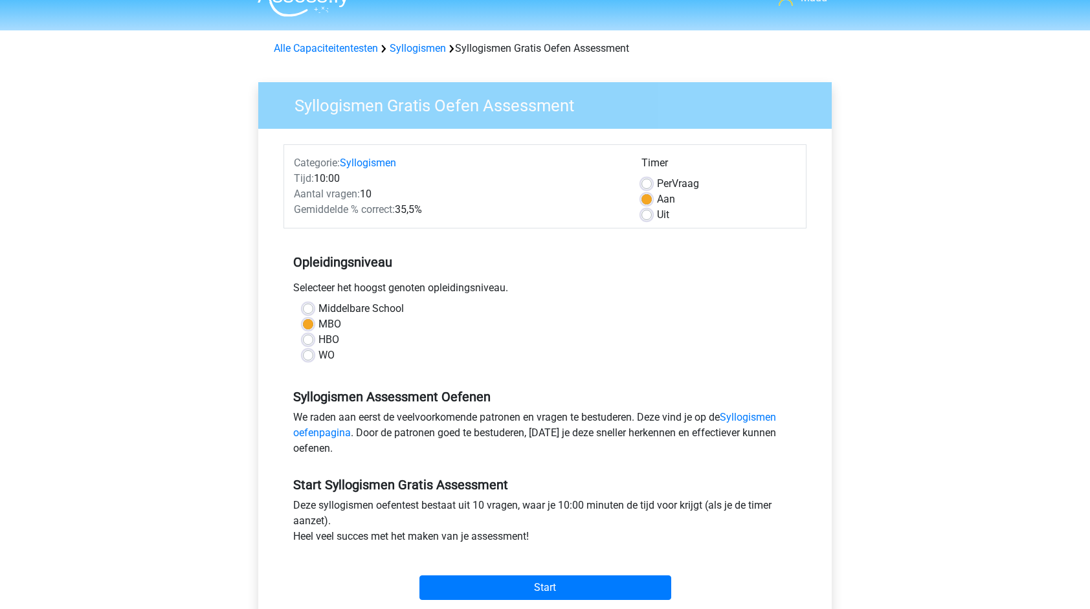
scroll to position [0, 0]
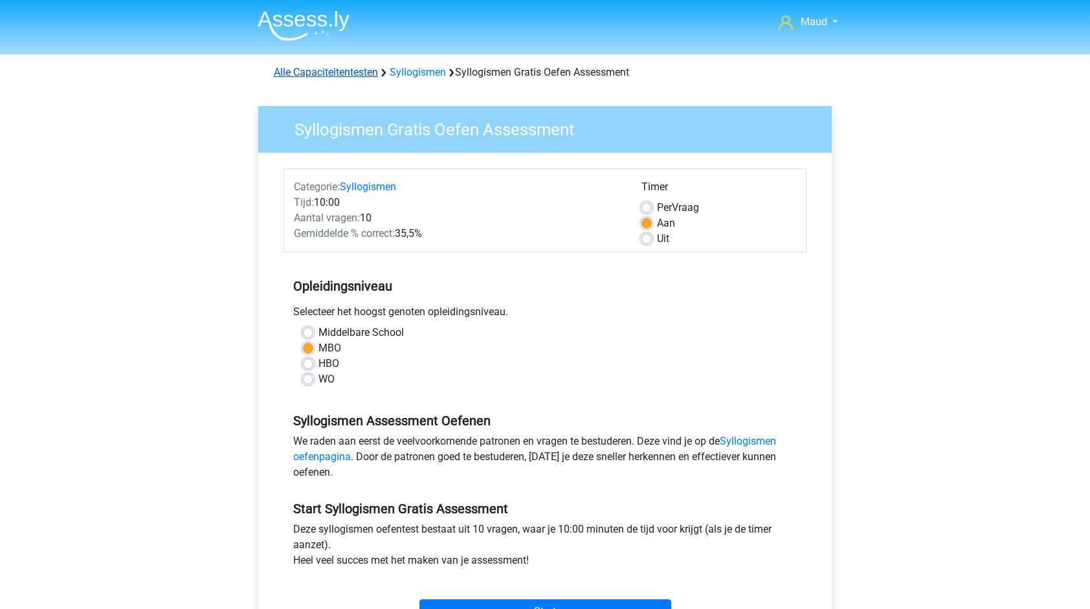
click at [345, 76] on link "Alle Capaciteitentesten" at bounding box center [326, 72] width 104 height 12
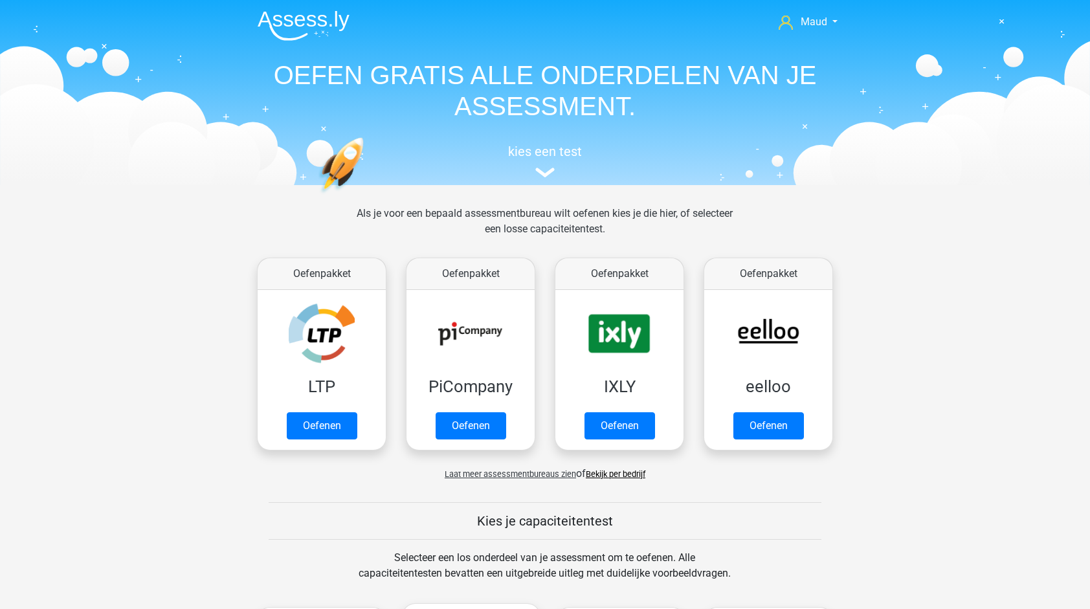
scroll to position [549, 0]
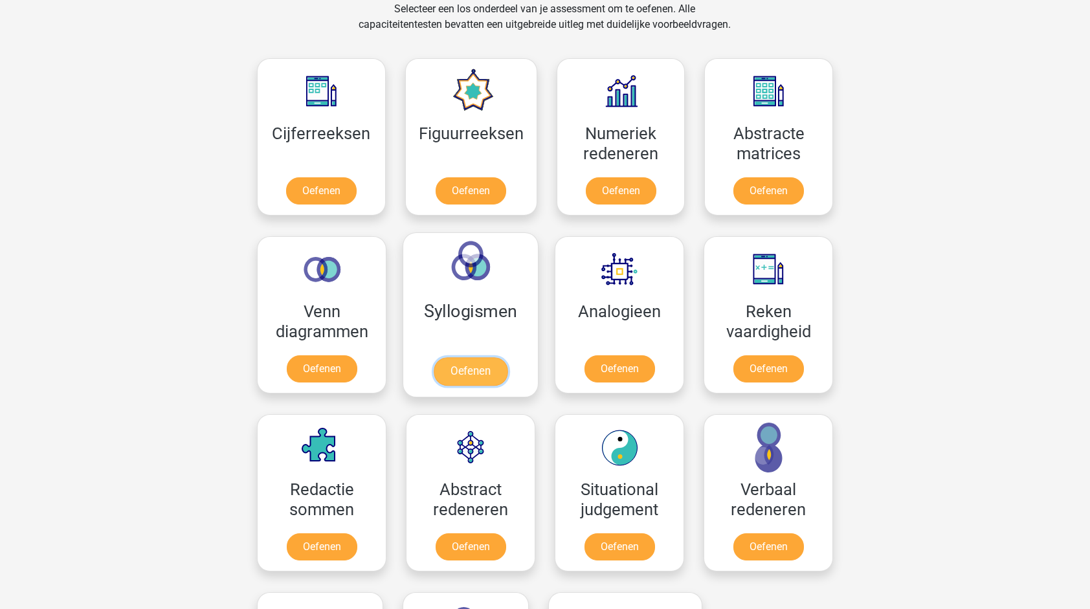
click at [485, 357] on link "Oefenen" at bounding box center [471, 371] width 74 height 28
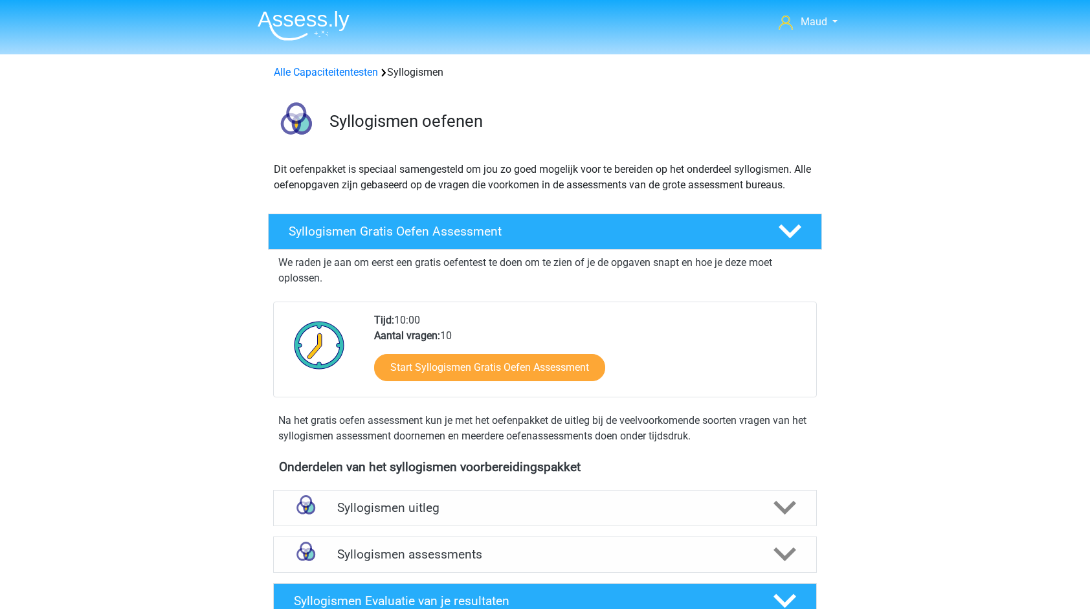
scroll to position [145, 0]
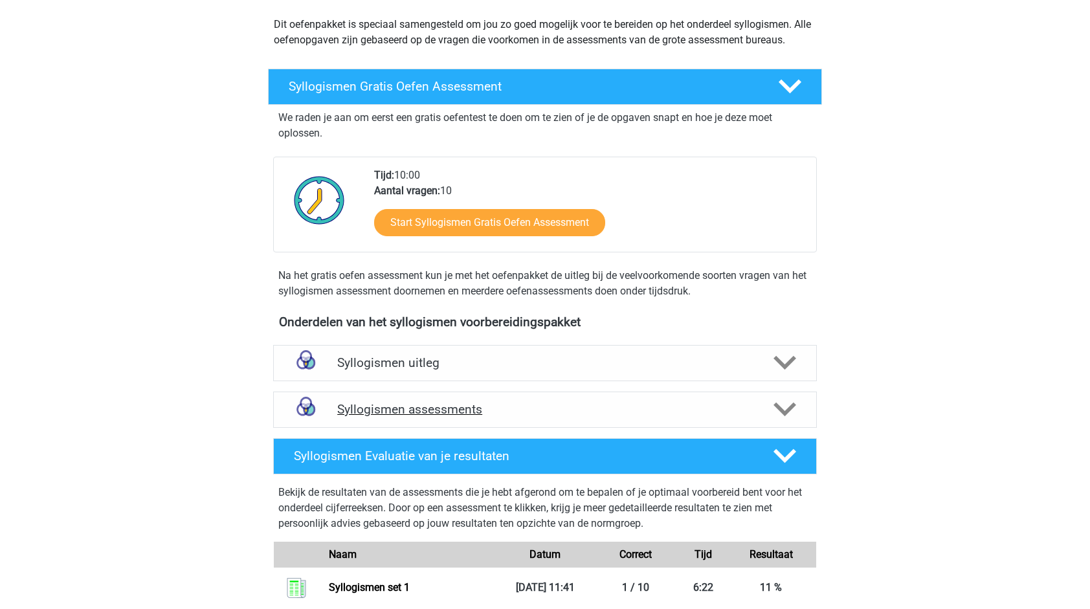
click at [538, 421] on div "Syllogismen assessments" at bounding box center [545, 409] width 544 height 36
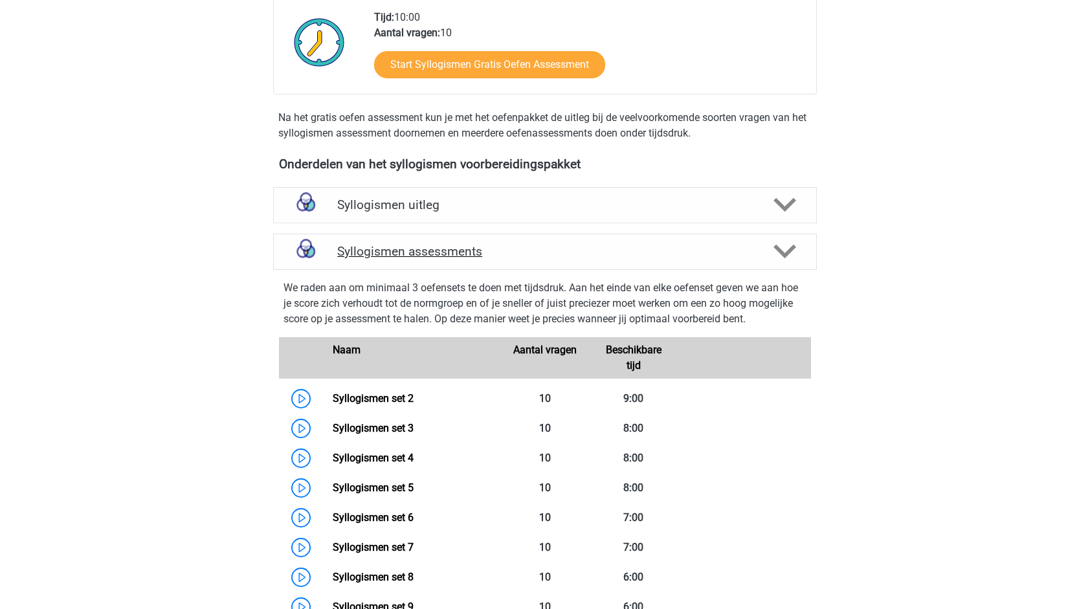
scroll to position [320, 0]
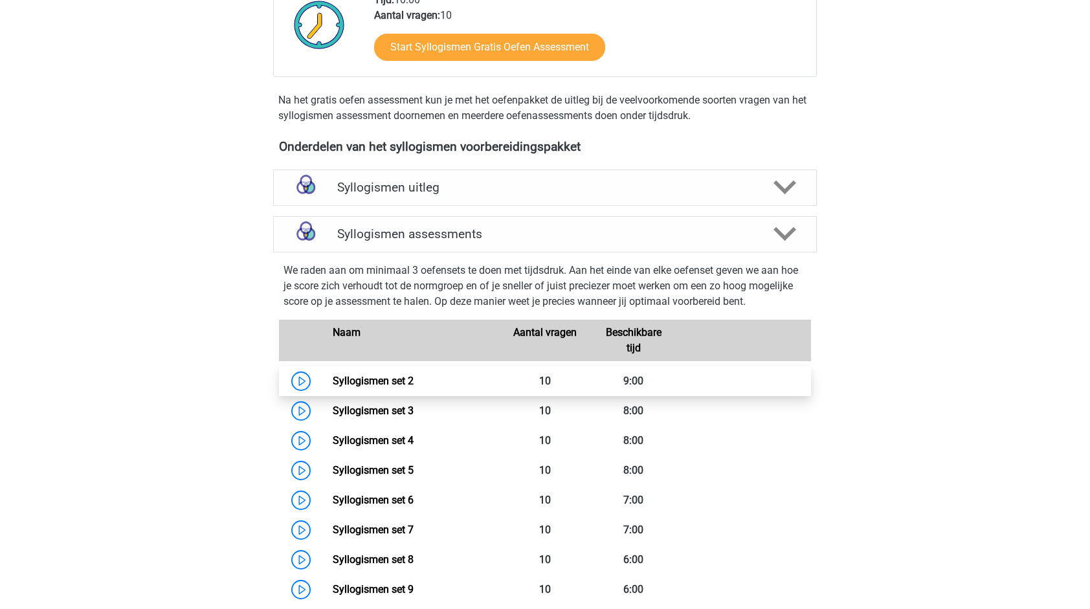
click at [413, 375] on link "Syllogismen set 2" at bounding box center [373, 381] width 81 height 12
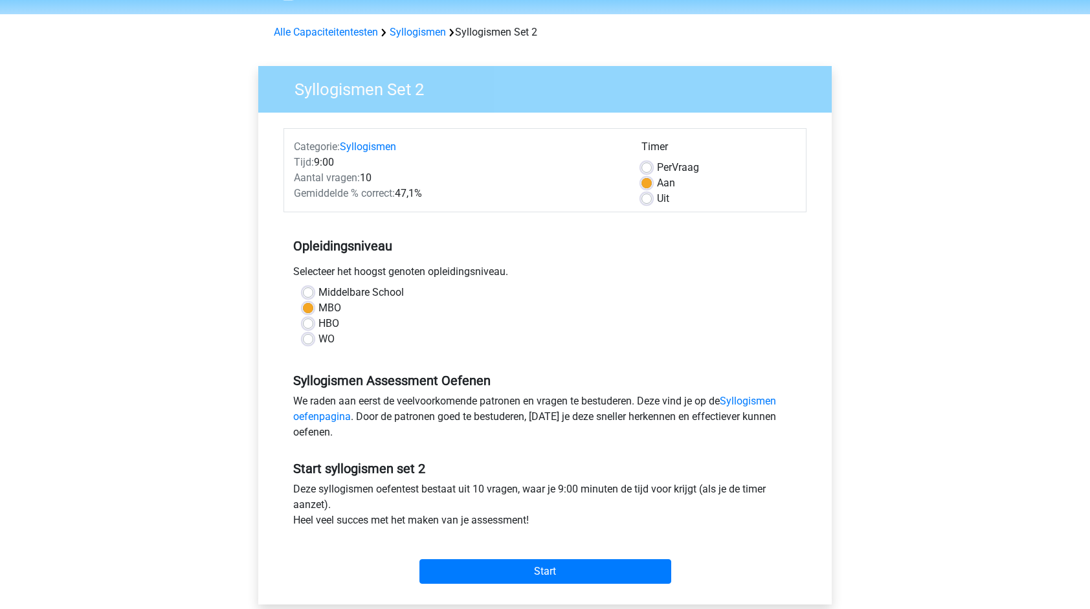
scroll to position [118, 0]
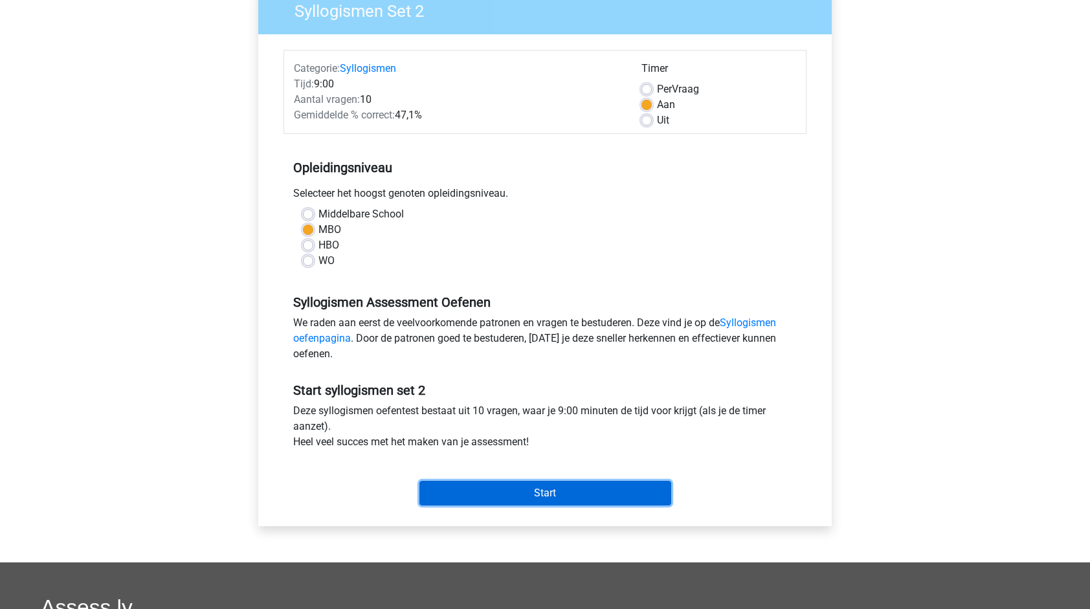
click at [529, 494] on input "Start" at bounding box center [545, 493] width 252 height 25
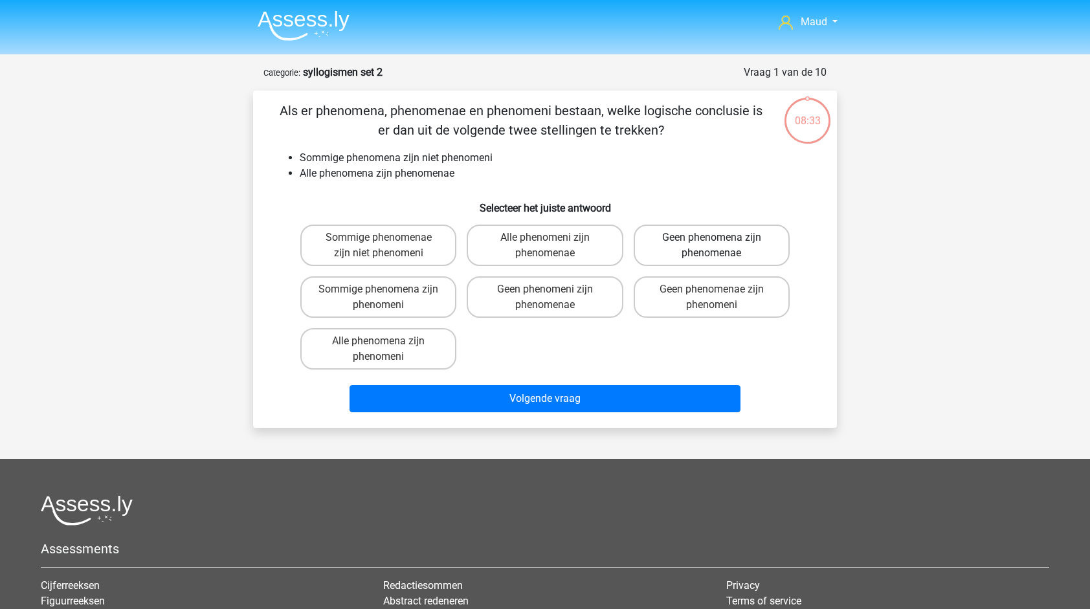
click at [747, 248] on label "Geen phenomena zijn phenomenae" at bounding box center [711, 245] width 156 height 41
click at [720, 246] on input "Geen phenomena zijn phenomenae" at bounding box center [715, 241] width 8 height 8
radio input "true"
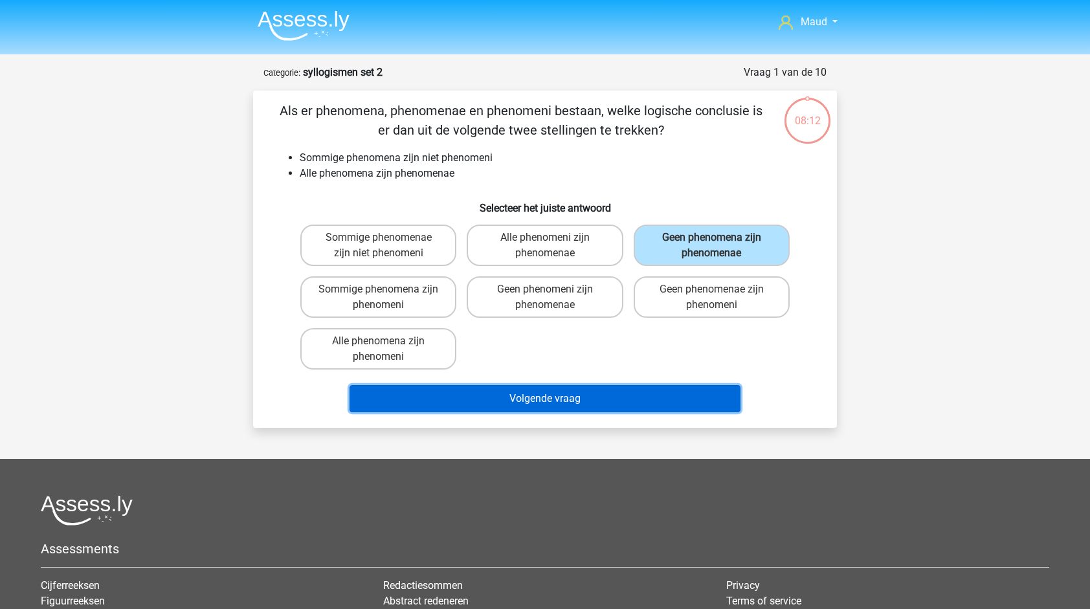
click at [540, 391] on button "Volgende vraag" at bounding box center [544, 398] width 391 height 27
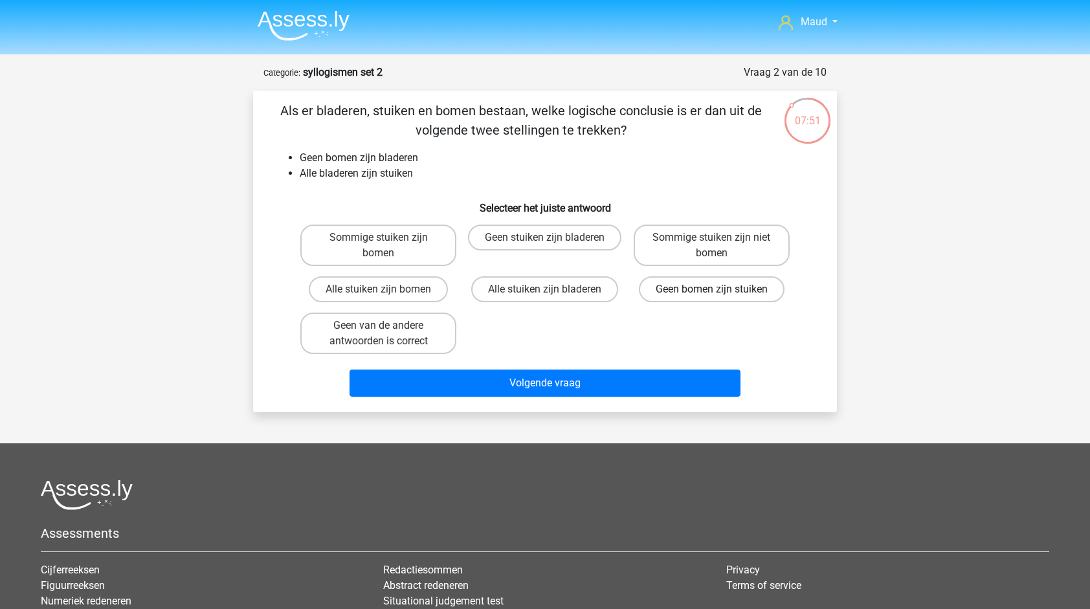
click at [687, 294] on label "Geen bomen zijn stuiken" at bounding box center [712, 289] width 146 height 26
click at [711, 294] on input "Geen bomen zijn stuiken" at bounding box center [715, 293] width 8 height 8
radio input "true"
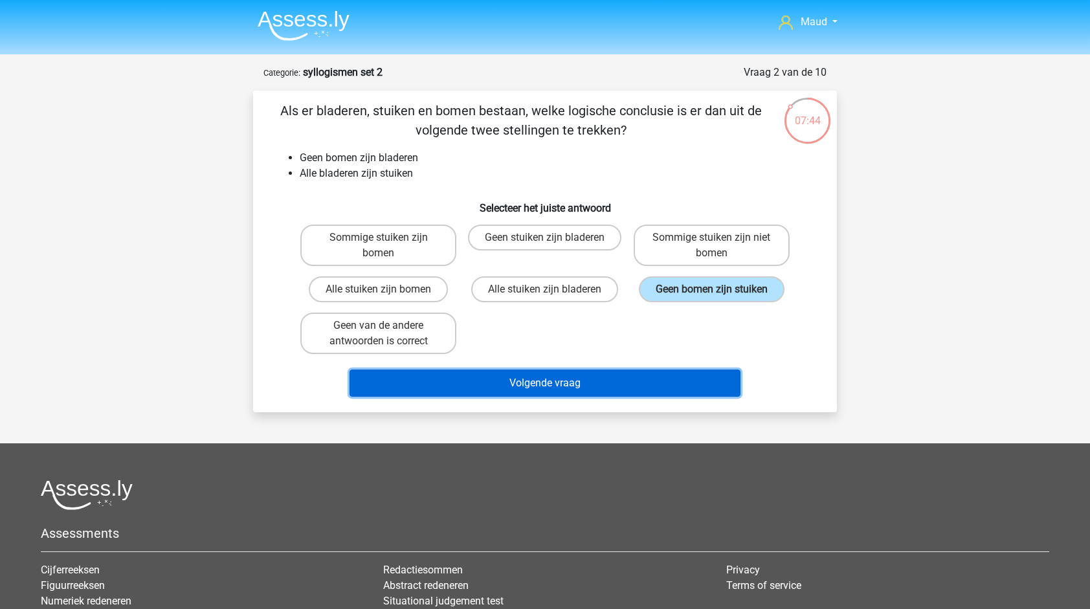
click at [528, 390] on button "Volgende vraag" at bounding box center [544, 382] width 391 height 27
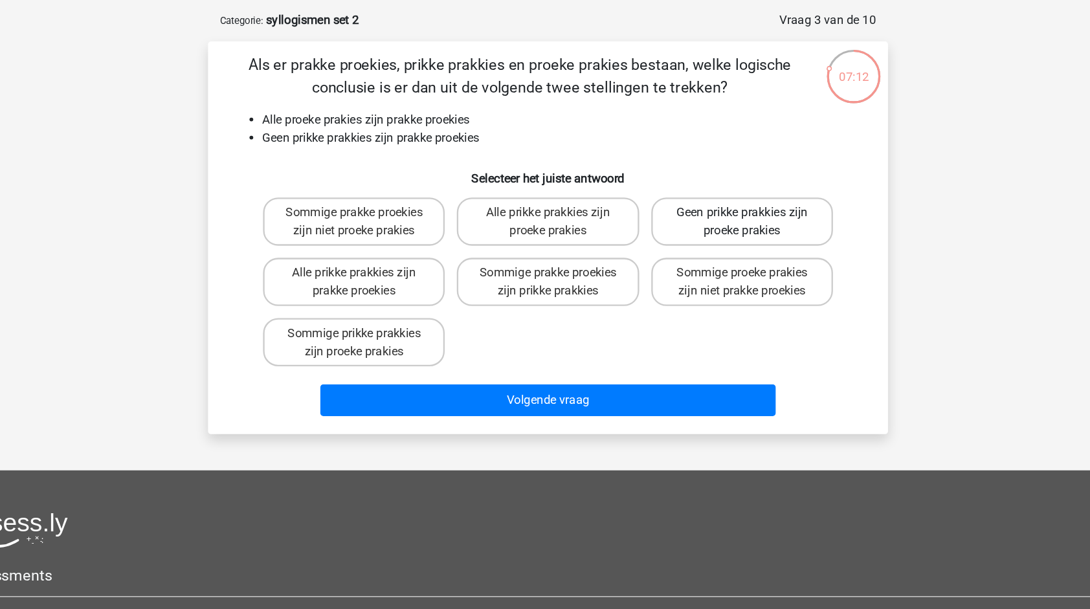
click at [743, 258] on label "Geen prikke prakkies zijn proeke prakies" at bounding box center [711, 245] width 156 height 41
click at [720, 246] on input "Geen prikke prakkies zijn proeke prakies" at bounding box center [715, 241] width 8 height 8
radio input "true"
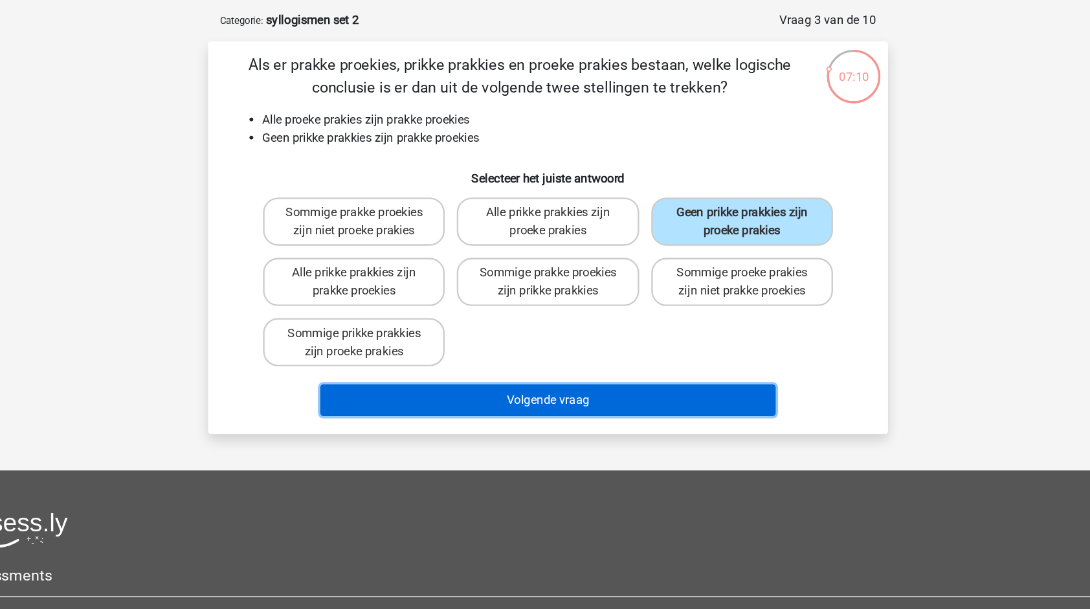
click at [594, 398] on button "Volgende vraag" at bounding box center [544, 398] width 391 height 27
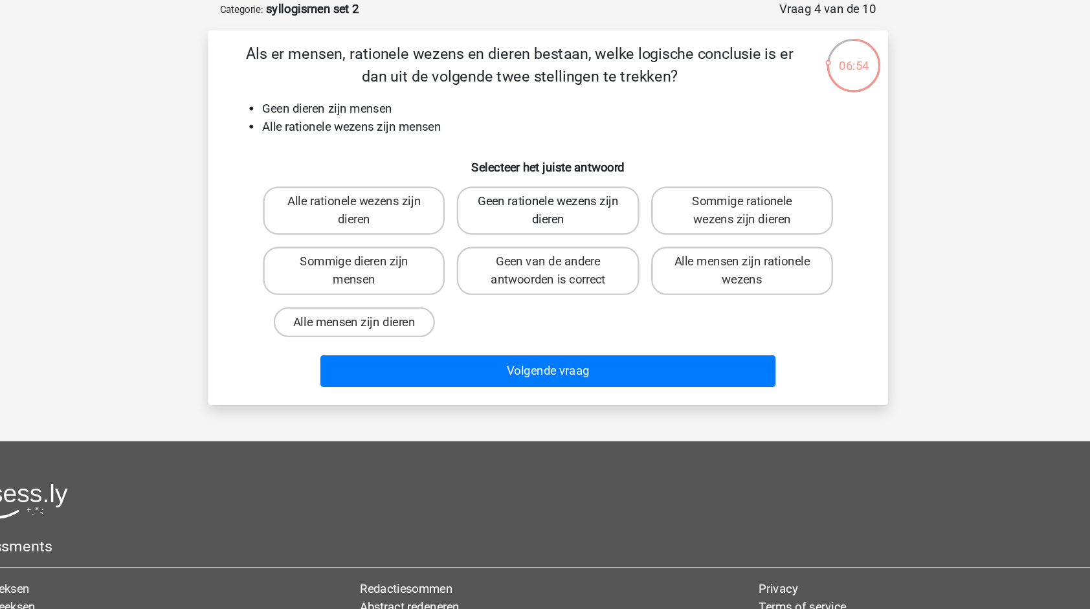
click at [525, 256] on label "Geen rationele wezens zijn dieren" at bounding box center [545, 245] width 156 height 41
click at [545, 246] on input "Geen rationele wezens zijn dieren" at bounding box center [549, 241] width 8 height 8
radio input "true"
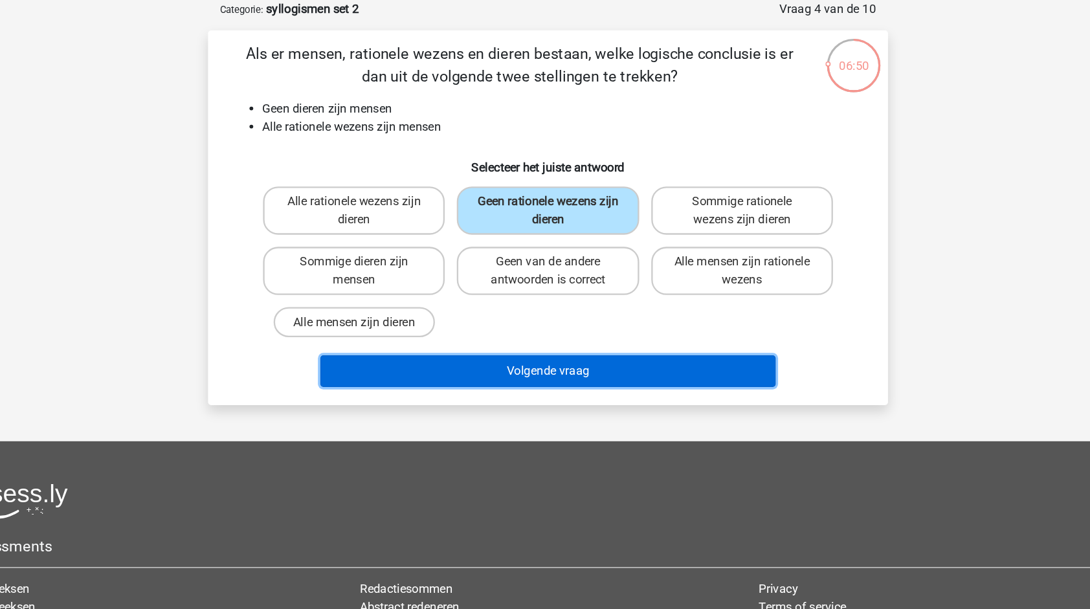
click at [518, 380] on button "Volgende vraag" at bounding box center [544, 382] width 391 height 27
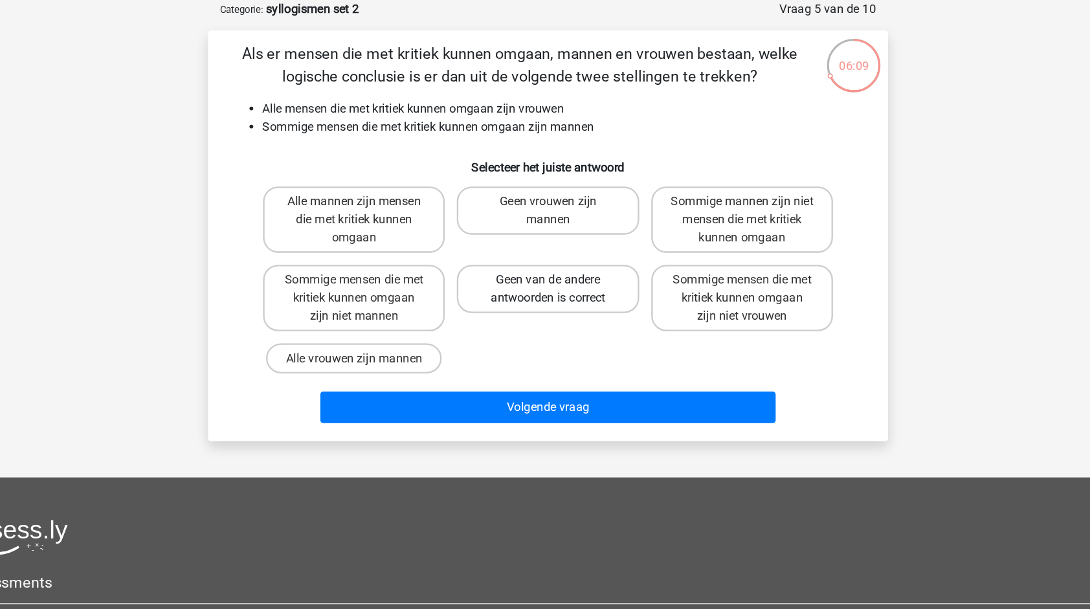
click at [571, 309] on label "Geen van de andere antwoorden is correct" at bounding box center [545, 312] width 156 height 41
click at [553, 309] on input "Geen van de andere antwoorden is correct" at bounding box center [549, 309] width 8 height 8
radio input "true"
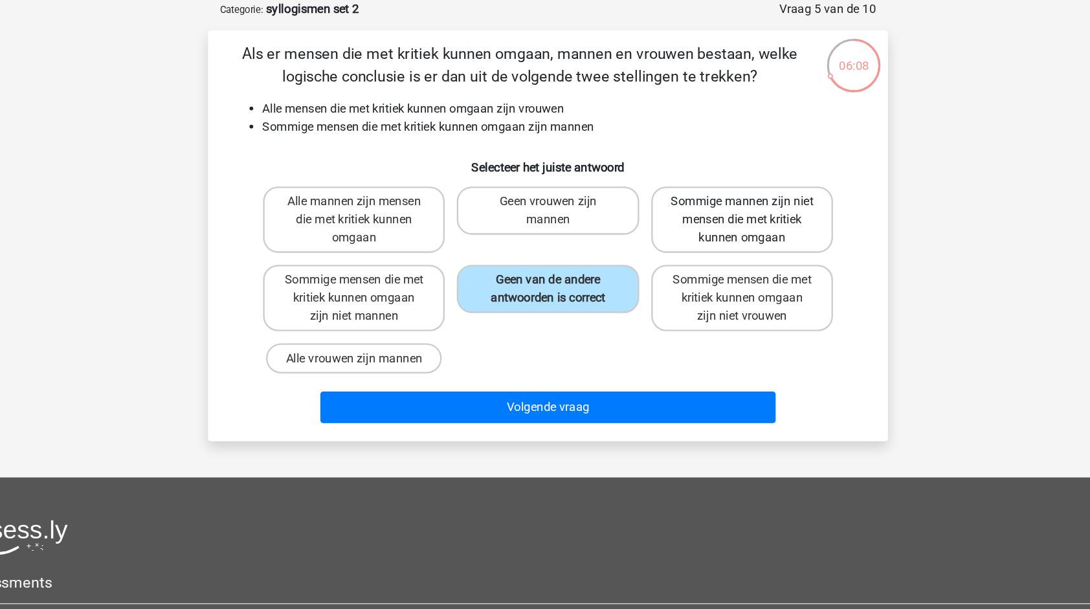
click at [692, 276] on label "Sommige mannen zijn niet mensen die met kritiek kunnen omgaan" at bounding box center [711, 253] width 156 height 57
click at [711, 246] on input "Sommige mannen zijn niet mensen die met kritiek kunnen omgaan" at bounding box center [715, 241] width 8 height 8
radio input "true"
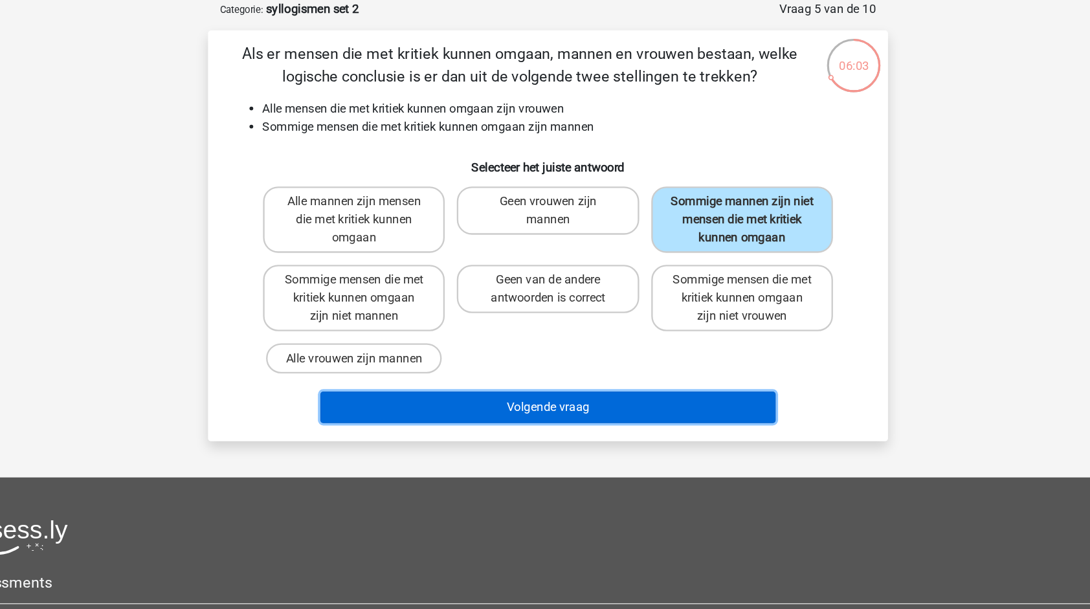
click at [531, 410] on button "Volgende vraag" at bounding box center [544, 414] width 391 height 27
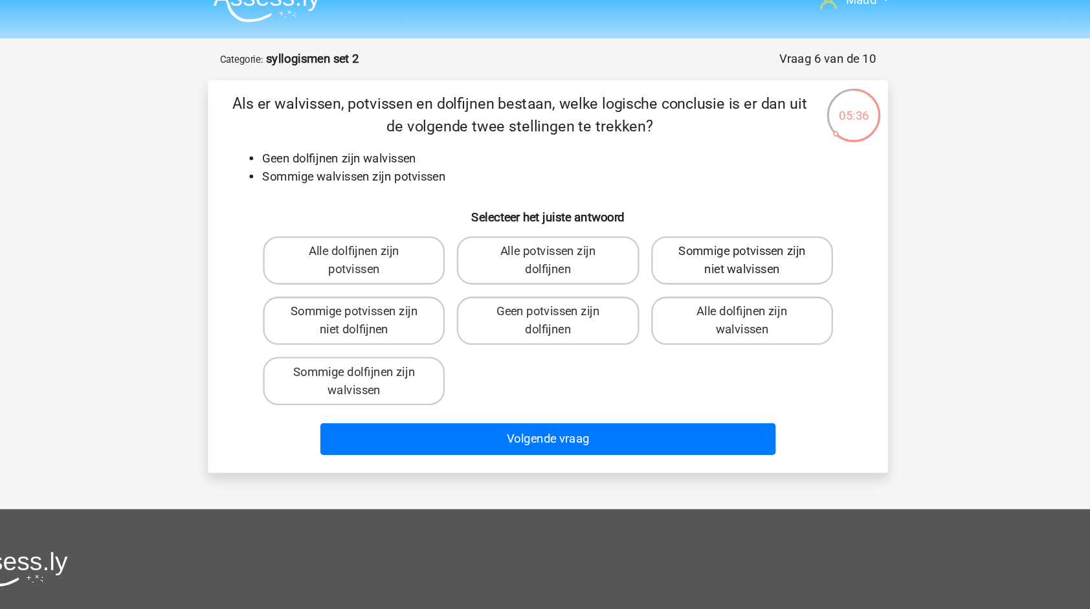
click at [675, 263] on label "Sommige potvissen zijn niet walvissen" at bounding box center [711, 245] width 156 height 41
click at [711, 246] on input "Sommige potvissen zijn niet walvissen" at bounding box center [715, 241] width 8 height 8
radio input "true"
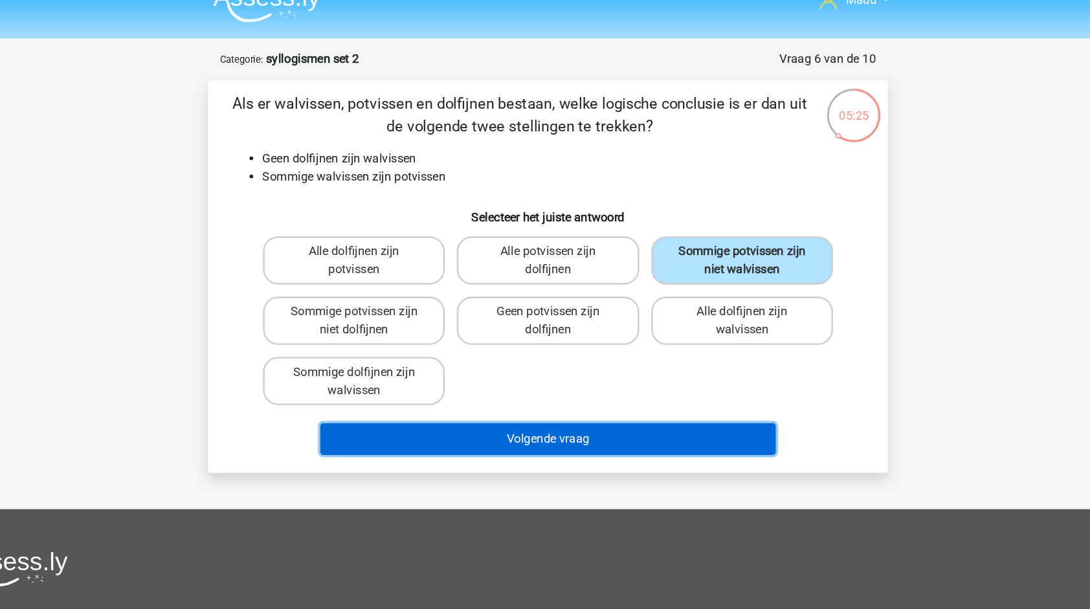
click at [538, 395] on button "Volgende vraag" at bounding box center [544, 398] width 391 height 27
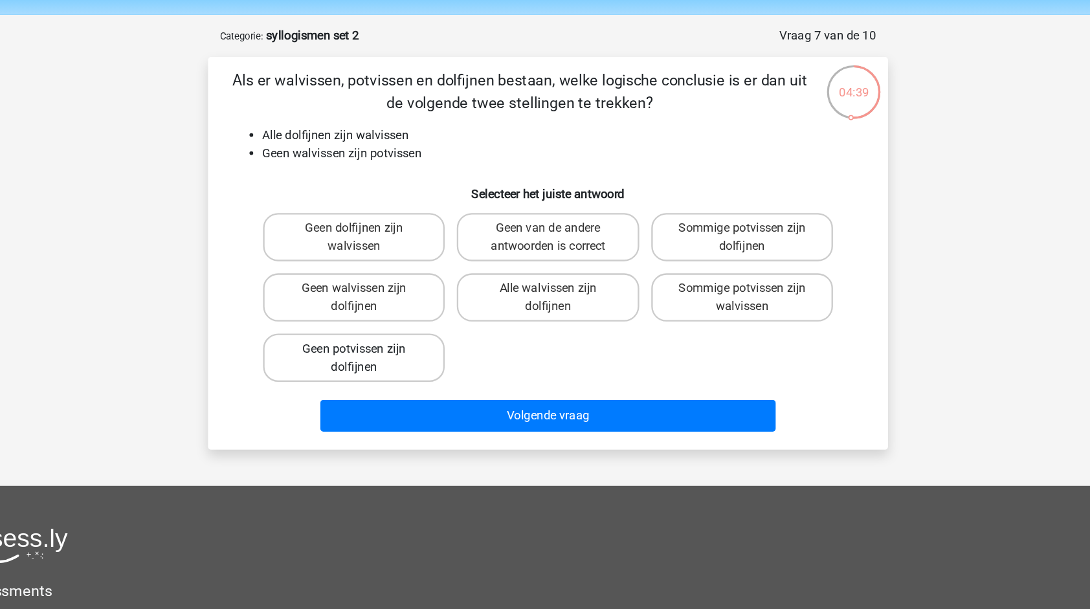
click at [438, 352] on label "Geen potvissen zijn dolfijnen" at bounding box center [378, 348] width 156 height 41
click at [387, 349] on input "Geen potvissen zijn dolfijnen" at bounding box center [383, 345] width 8 height 8
radio input "true"
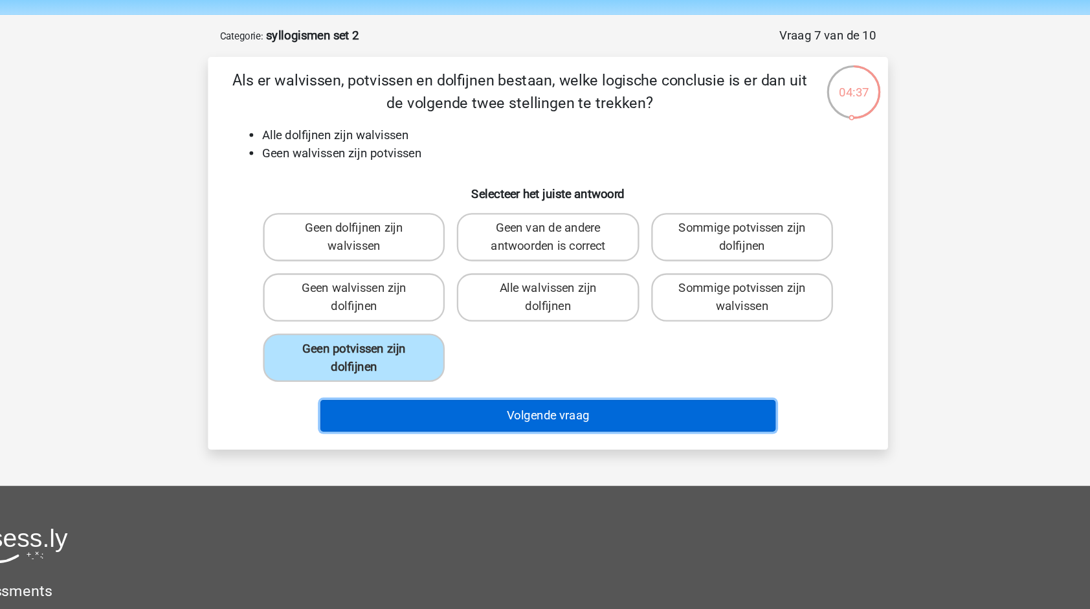
click at [542, 403] on button "Volgende vraag" at bounding box center [544, 398] width 391 height 27
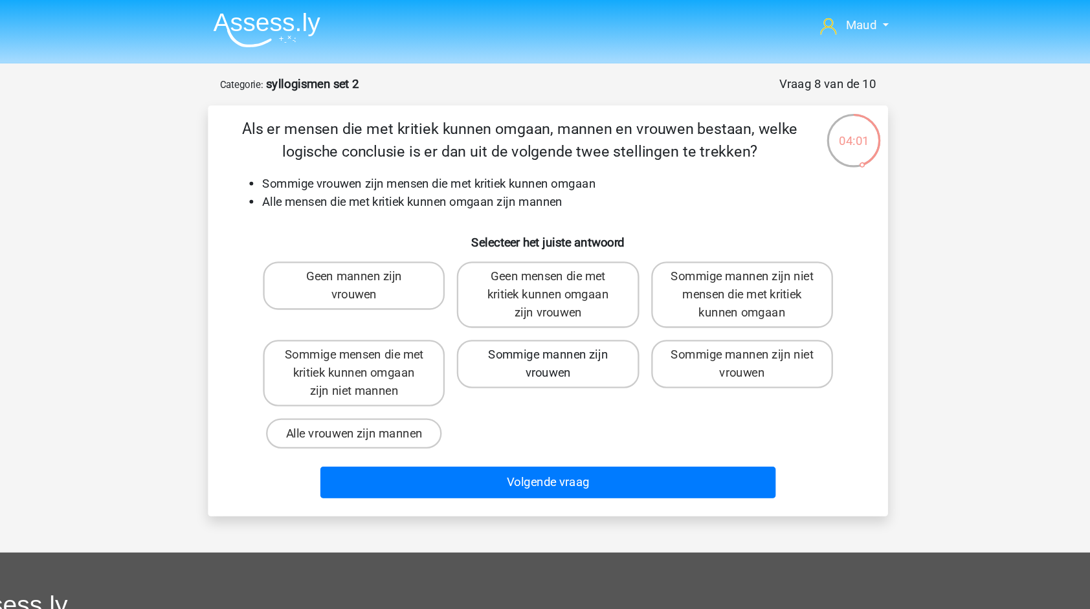
click at [563, 333] on label "Sommige mannen zijn vrouwen" at bounding box center [545, 312] width 156 height 41
click at [553, 313] on input "Sommige mannen zijn vrouwen" at bounding box center [549, 309] width 8 height 8
radio input "true"
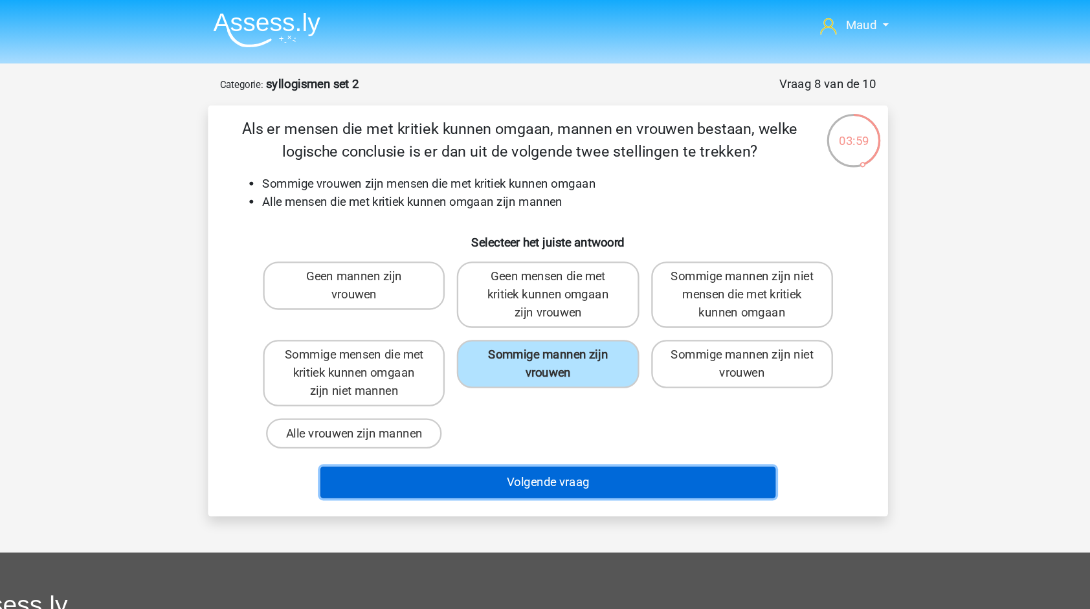
click at [558, 413] on button "Volgende vraag" at bounding box center [544, 414] width 391 height 27
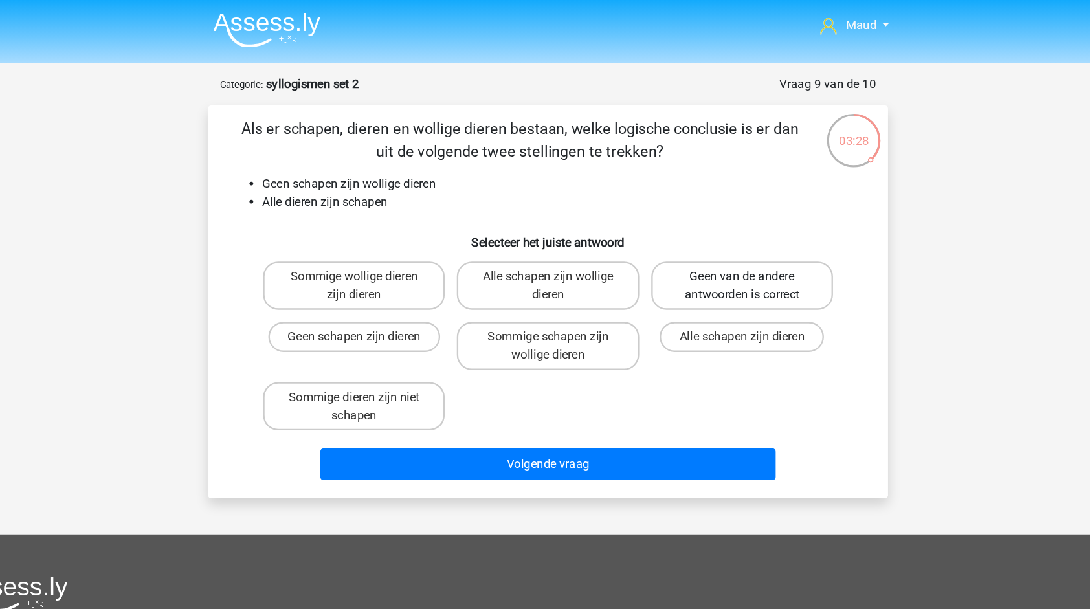
click at [712, 257] on label "Geen van de andere antwoorden is correct" at bounding box center [711, 245] width 156 height 41
click at [712, 246] on input "Geen van de andere antwoorden is correct" at bounding box center [715, 241] width 8 height 8
radio input "true"
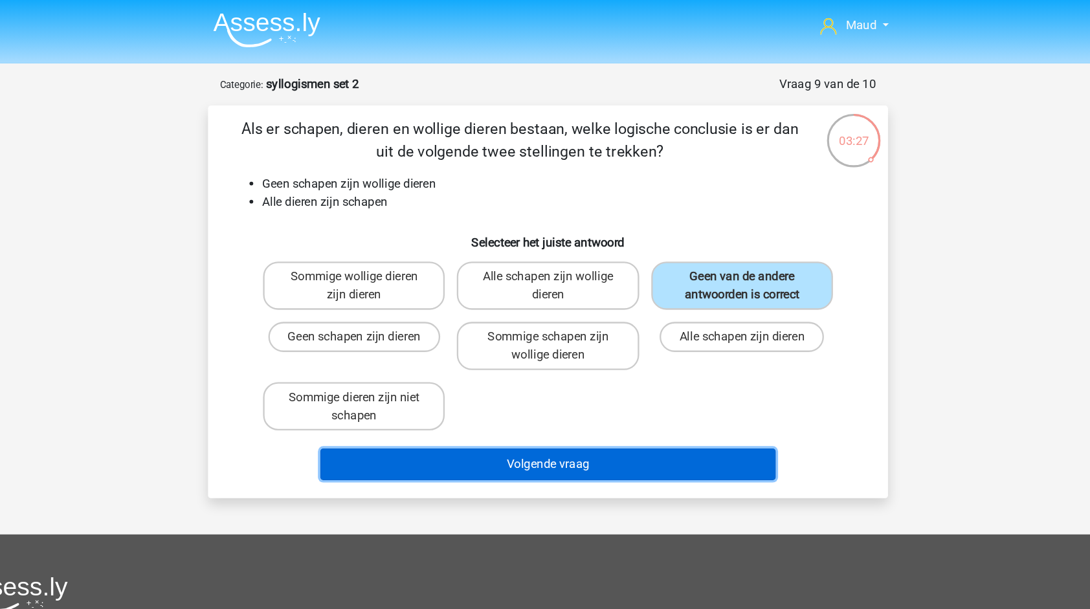
click at [640, 395] on button "Volgende vraag" at bounding box center [544, 398] width 391 height 27
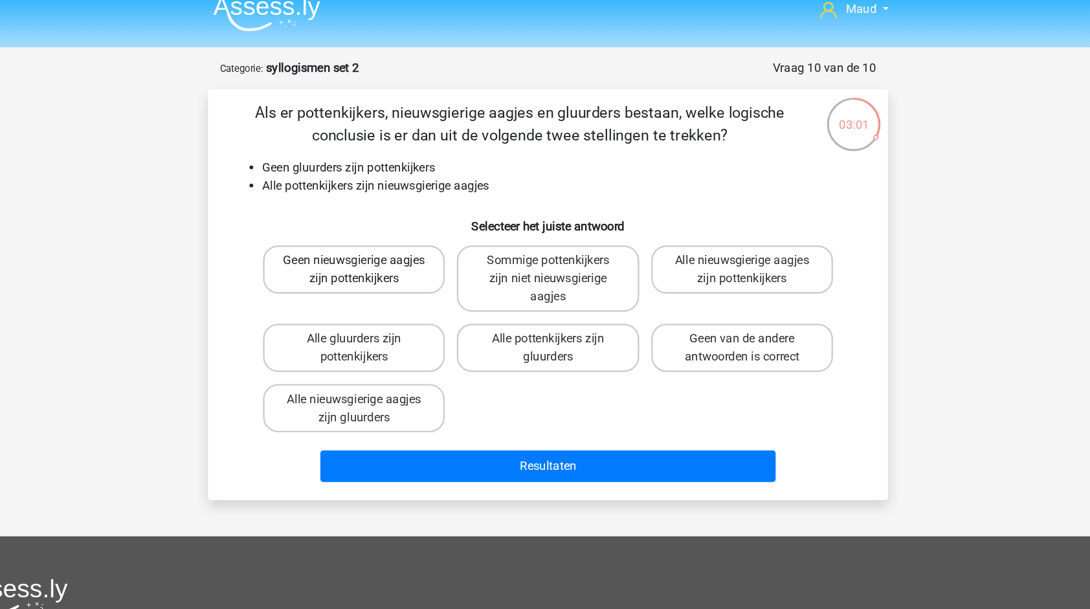
click at [382, 251] on label "Geen nieuwsgierige aagjes zijn pottenkijkers" at bounding box center [378, 245] width 156 height 41
click at [382, 246] on input "Geen nieuwsgierige aagjes zijn pottenkijkers" at bounding box center [383, 241] width 8 height 8
radio input "true"
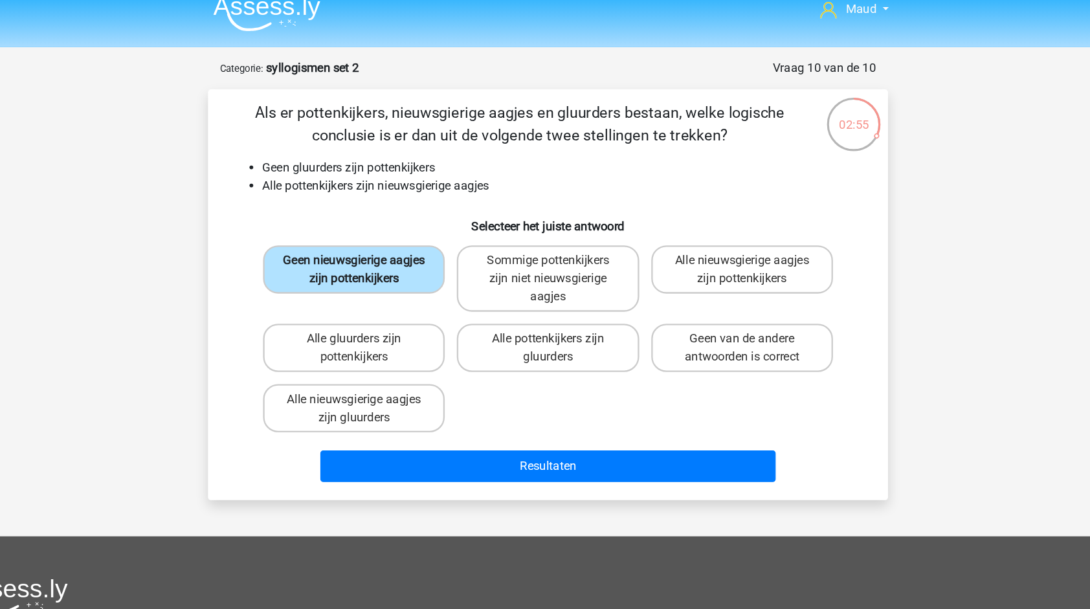
click at [382, 251] on label "Geen nieuwsgierige aagjes zijn pottenkijkers" at bounding box center [378, 245] width 156 height 41
click at [382, 246] on input "Geen nieuwsgierige aagjes zijn pottenkijkers" at bounding box center [383, 241] width 8 height 8
